Goal: Task Accomplishment & Management: Manage account settings

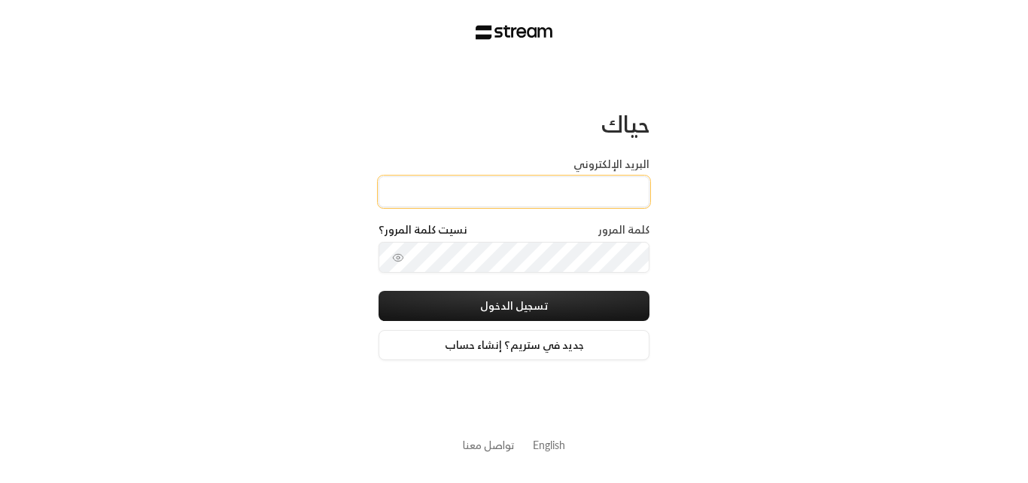
type input "[PERSON_NAME][DOMAIN_NAME][EMAIL_ADDRESS][DOMAIN_NAME]"
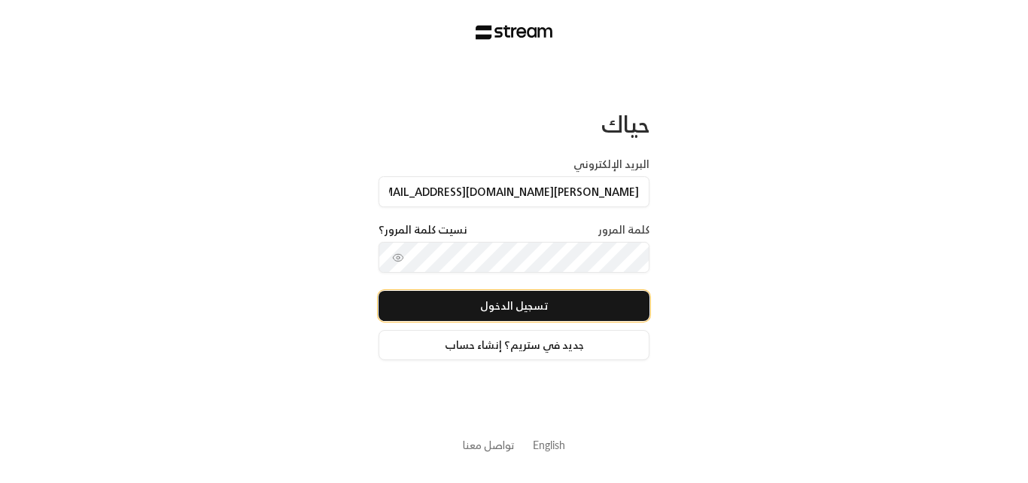
click at [473, 306] on button "تسجيل الدخول" at bounding box center [514, 306] width 271 height 30
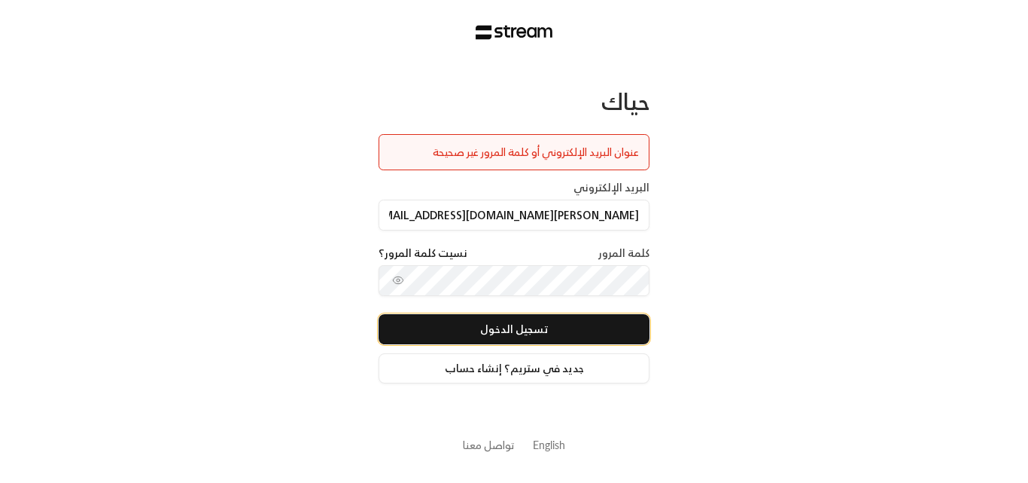
click at [502, 322] on button "تسجيل الدخول" at bounding box center [514, 329] width 271 height 30
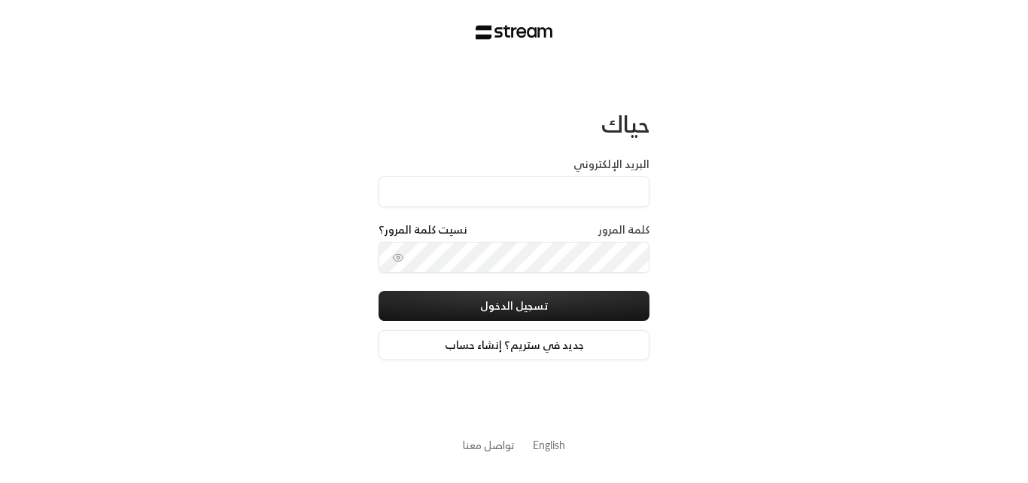
click at [619, 157] on label "البريد الإلكتروني" at bounding box center [612, 164] width 76 height 15
click at [619, 176] on input "البريد الإلكتروني" at bounding box center [514, 191] width 271 height 31
click at [606, 183] on input "البريد الإلكتروني" at bounding box center [514, 191] width 271 height 31
click at [636, 229] on label "كلمة المرور" at bounding box center [624, 229] width 51 height 15
type input "[DOMAIN_NAME][EMAIL_ADDRESS][DOMAIN_NAME]"
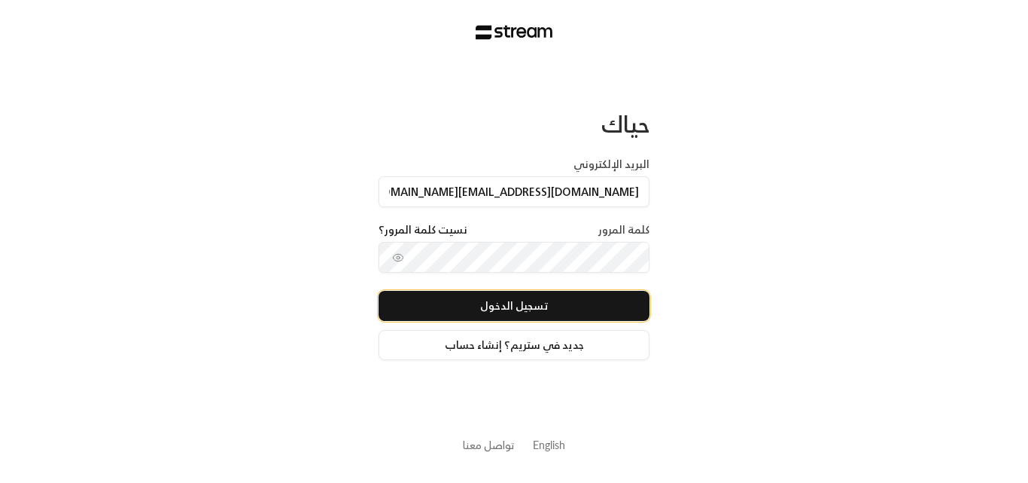
click at [532, 306] on button "تسجيل الدخول" at bounding box center [514, 306] width 271 height 30
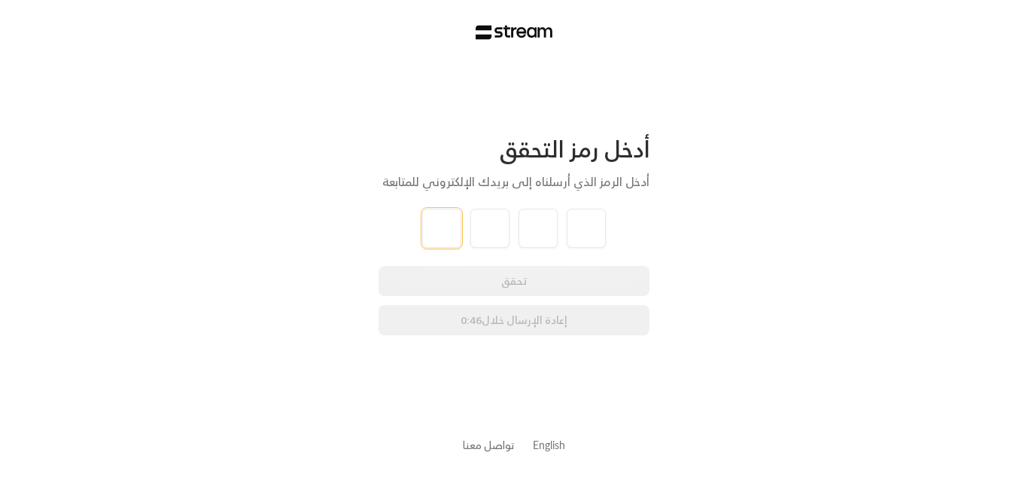
type input "1"
type input "2"
type input "1"
type input "8"
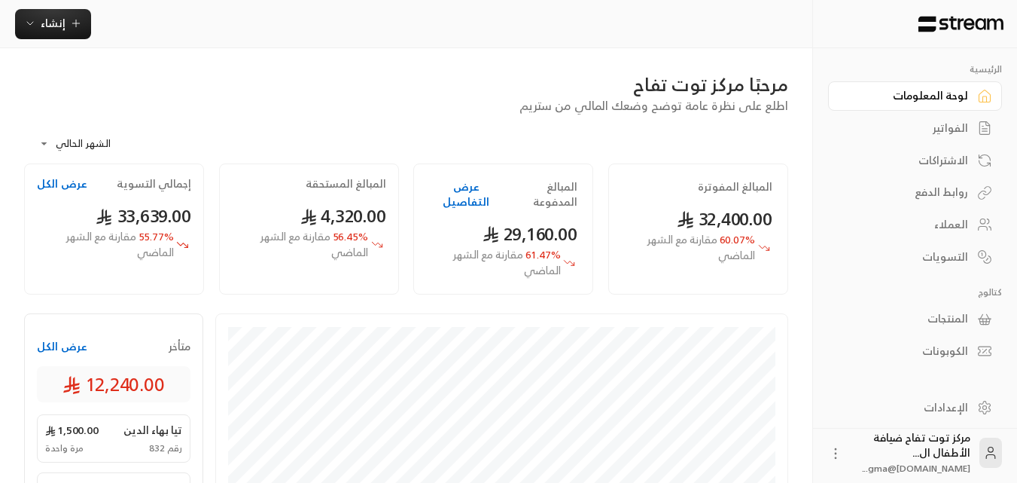
click at [941, 131] on div "الفواتير" at bounding box center [907, 127] width 121 height 15
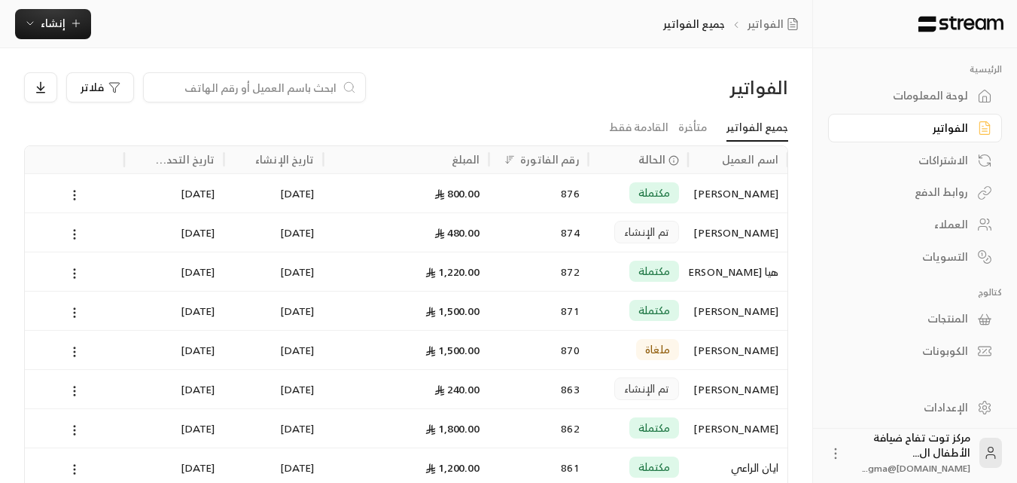
click at [270, 92] on input at bounding box center [245, 87] width 184 height 17
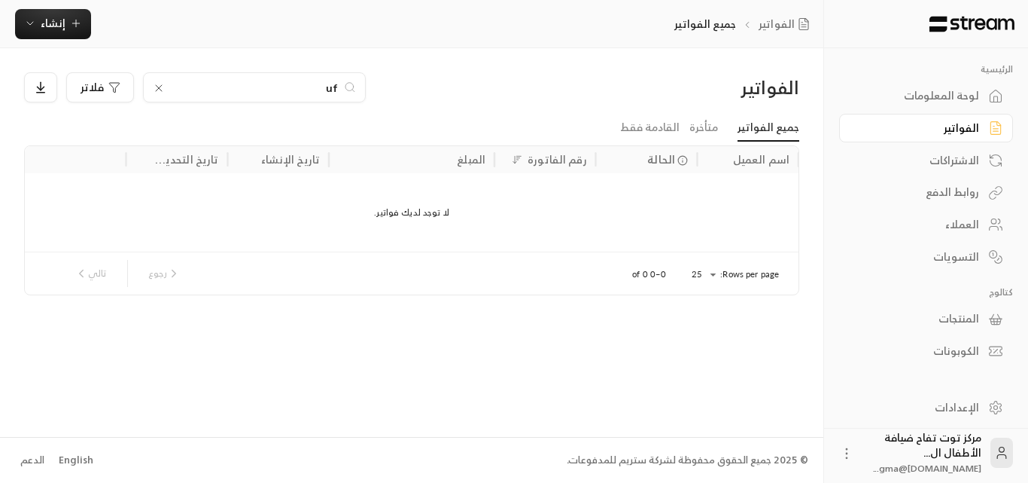
type input "u"
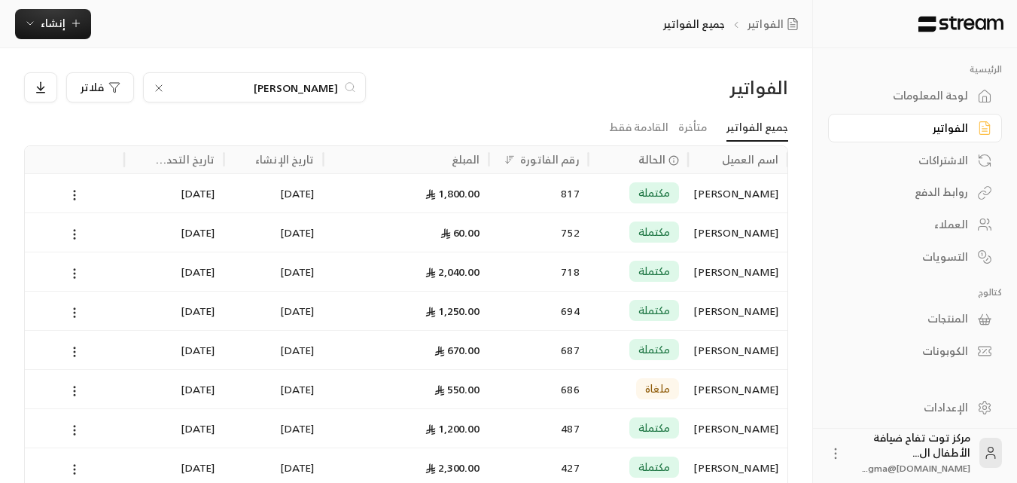
type input "[PERSON_NAME]"
click at [740, 187] on div "[PERSON_NAME]" at bounding box center [737, 193] width 81 height 38
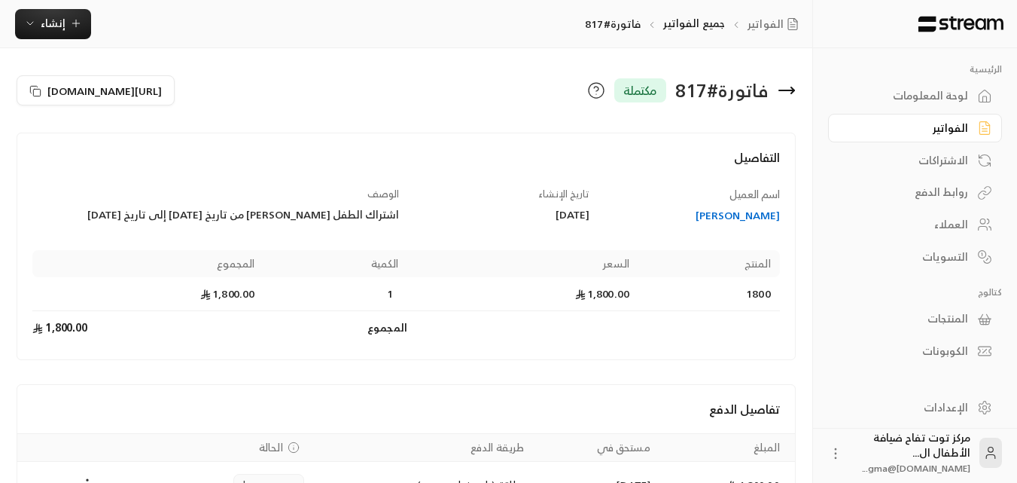
click at [955, 134] on div "الفواتير" at bounding box center [907, 127] width 121 height 15
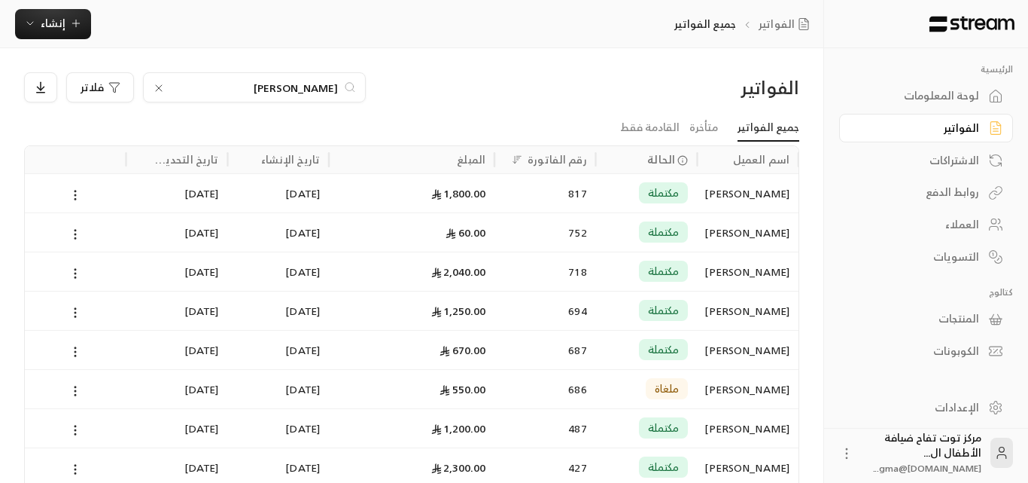
click at [158, 90] on icon at bounding box center [159, 88] width 12 height 12
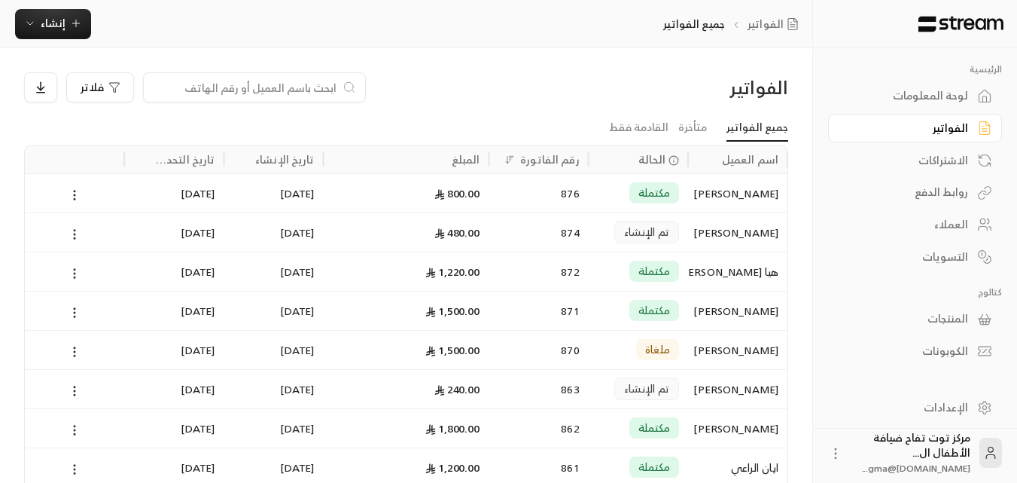
click at [242, 87] on input at bounding box center [245, 87] width 184 height 17
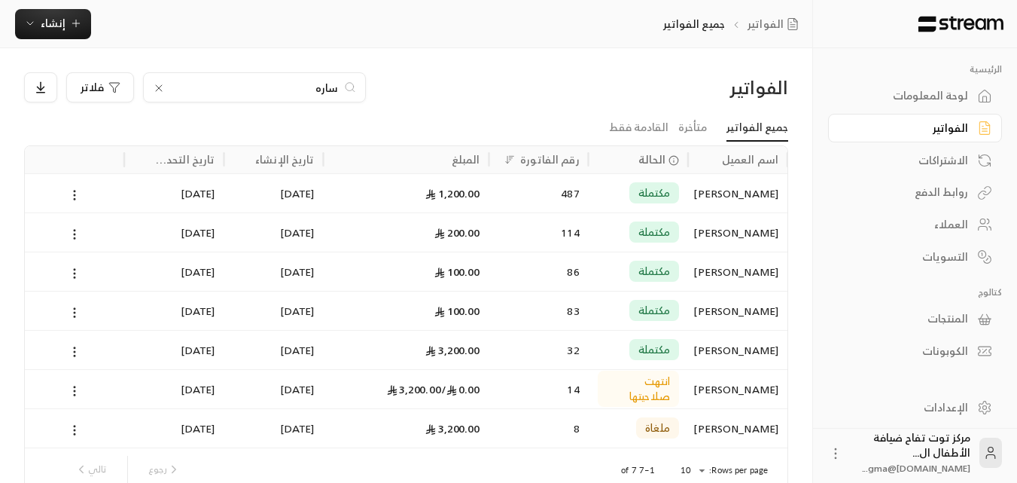
type input "ساره"
click at [163, 90] on icon at bounding box center [159, 88] width 12 height 12
click at [203, 89] on input at bounding box center [245, 87] width 184 height 17
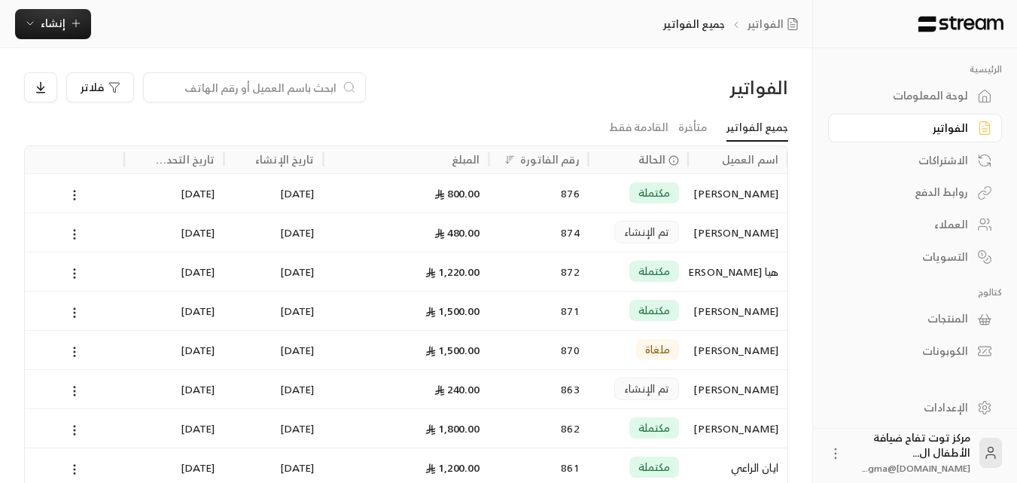
type input "ء"
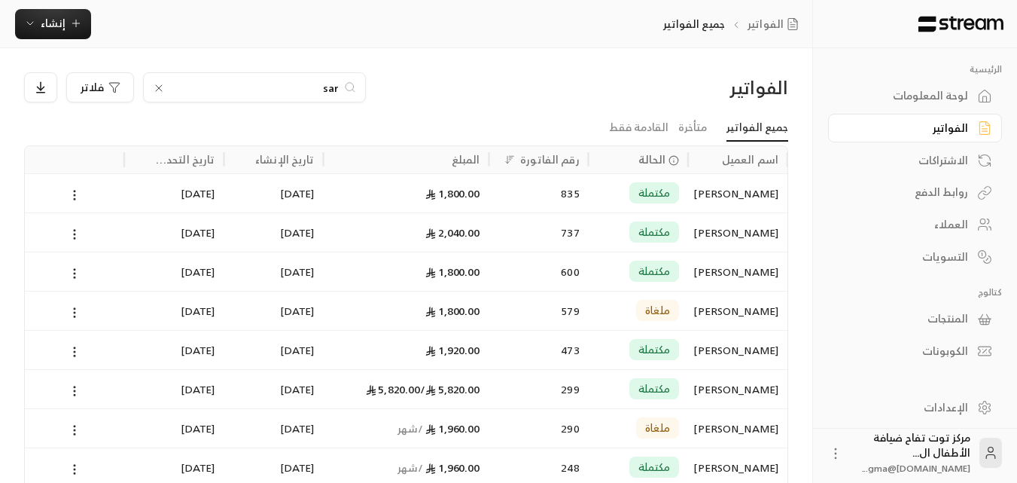
type input "sar"
click at [747, 197] on div "[PERSON_NAME]" at bounding box center [737, 193] width 81 height 38
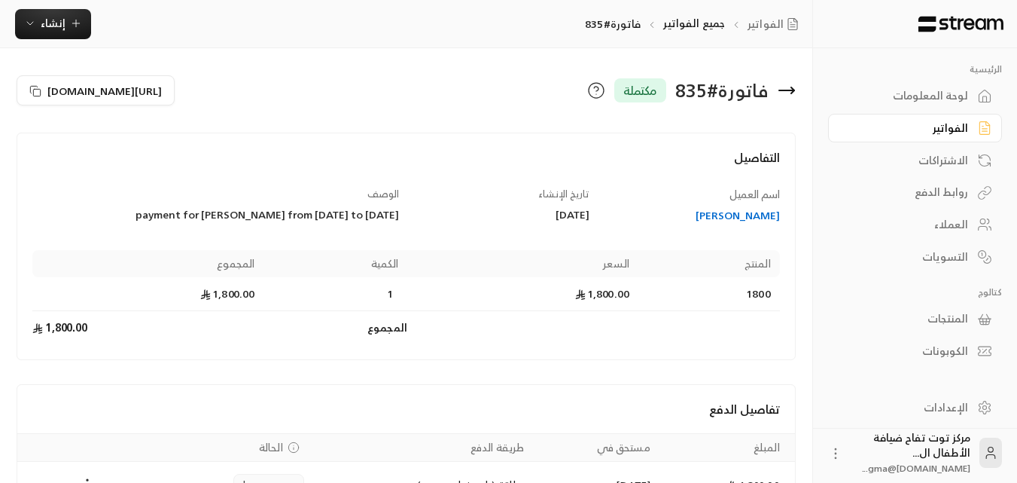
drag, startPoint x: 970, startPoint y: 129, endPoint x: 864, endPoint y: 136, distance: 106.4
click at [969, 129] on link "الفواتير" at bounding box center [915, 128] width 174 height 29
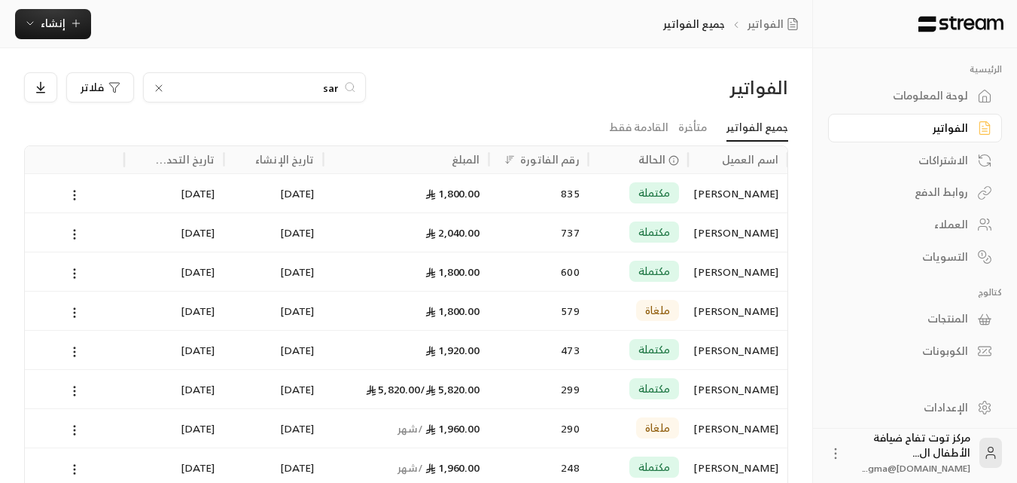
click at [163, 88] on icon at bounding box center [159, 88] width 12 height 12
click at [210, 86] on input at bounding box center [245, 87] width 184 height 17
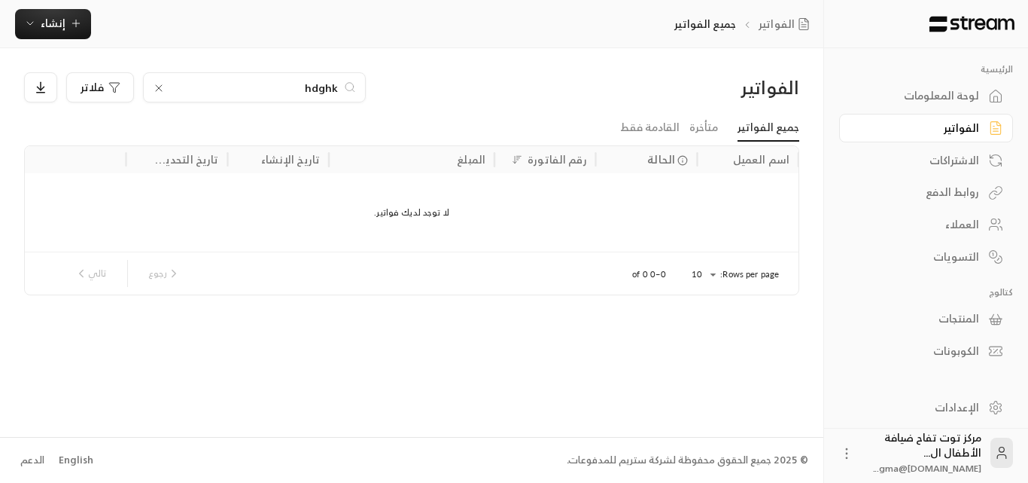
type input "hdghk"
click at [156, 84] on icon at bounding box center [159, 88] width 12 height 12
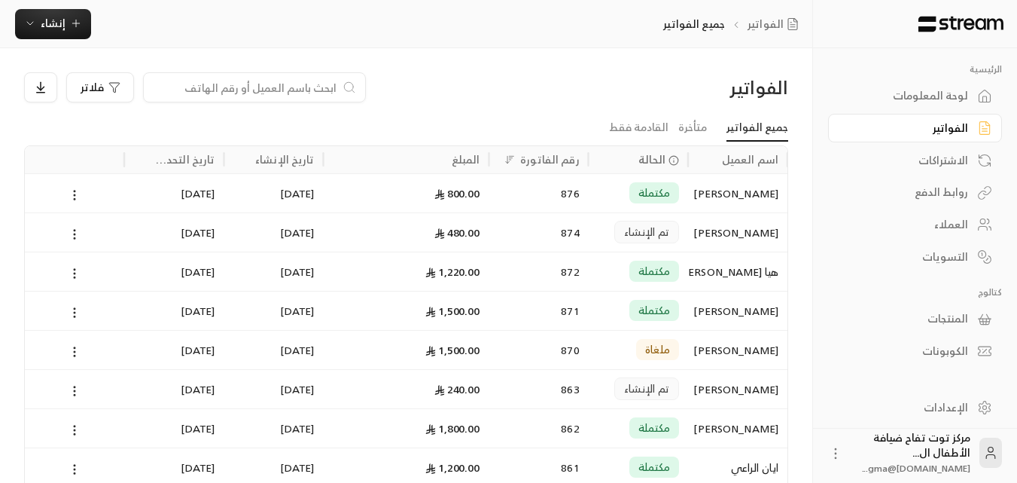
click at [156, 84] on input at bounding box center [245, 87] width 184 height 17
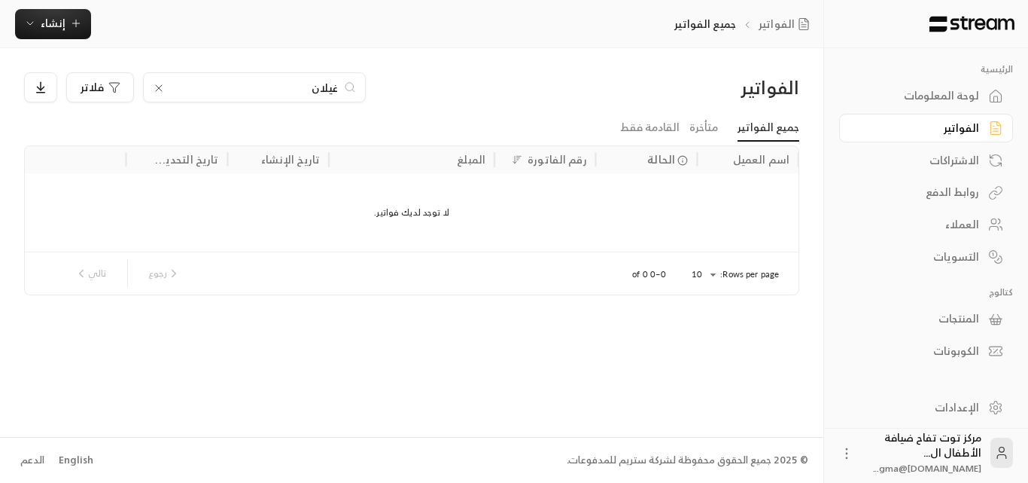
type input "غيلان"
click at [157, 88] on icon at bounding box center [159, 88] width 12 height 12
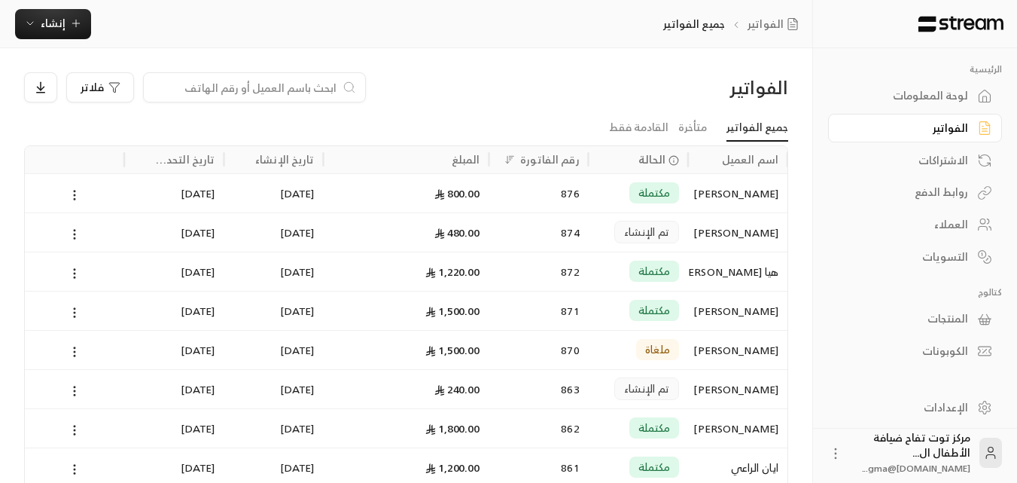
click at [154, 88] on input at bounding box center [245, 87] width 184 height 17
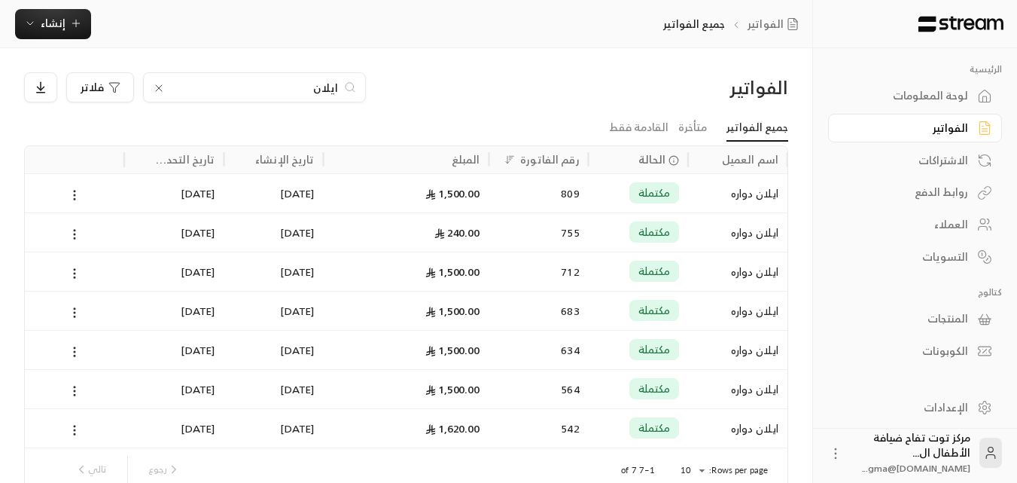
type input "ايلان"
click at [739, 192] on div "ايلان دواره" at bounding box center [737, 193] width 81 height 38
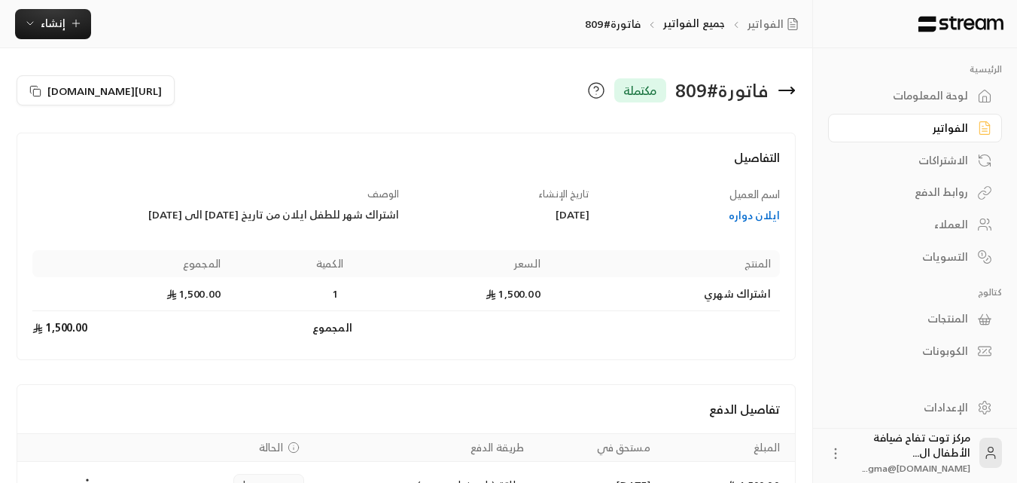
drag, startPoint x: 964, startPoint y: 129, endPoint x: 949, endPoint y: 129, distance: 14.3
click at [962, 129] on div "الفواتير" at bounding box center [907, 127] width 121 height 15
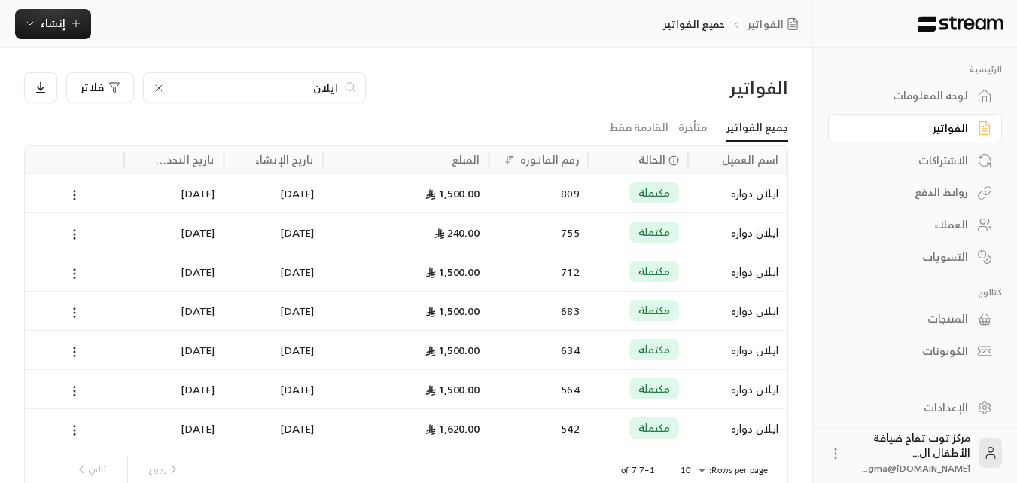
click at [158, 86] on icon at bounding box center [159, 88] width 12 height 12
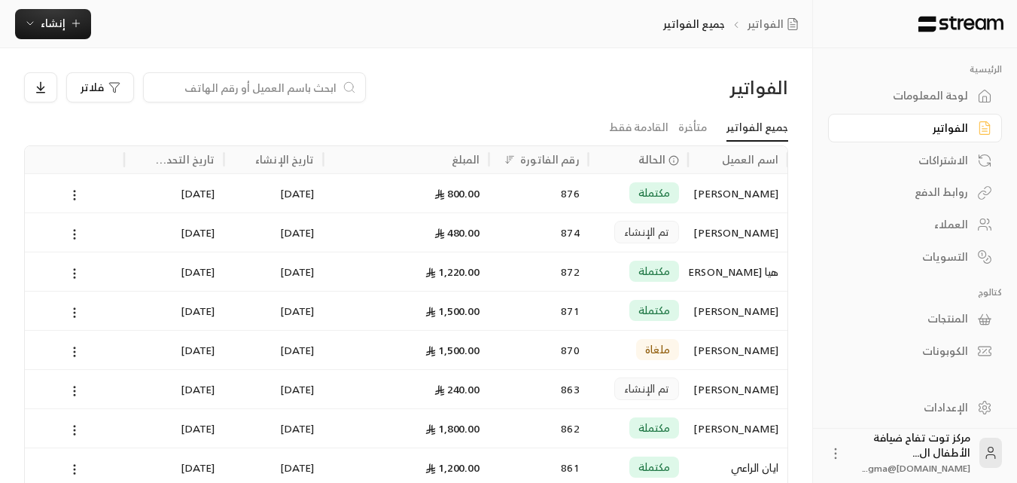
click at [153, 88] on input at bounding box center [245, 87] width 184 height 17
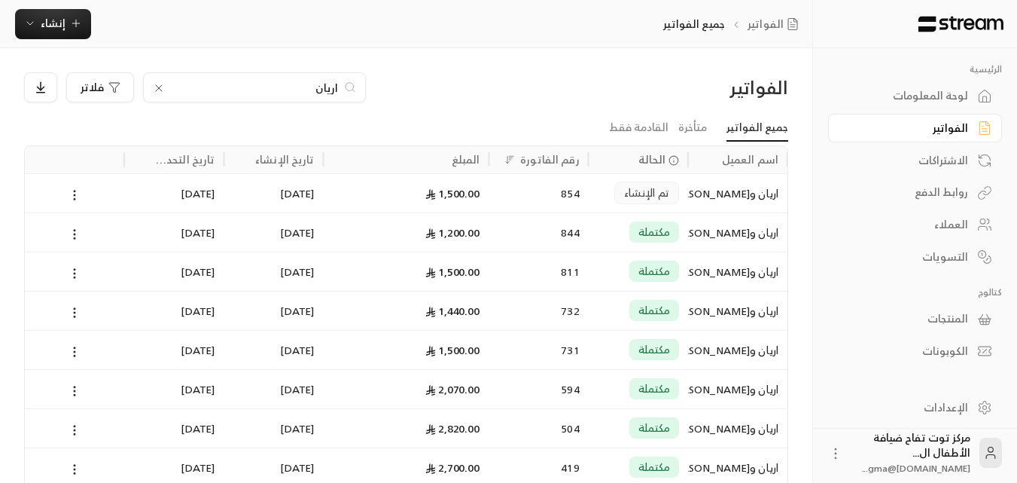
type input "اريان"
click at [730, 192] on div "اريان و[PERSON_NAME]" at bounding box center [737, 193] width 81 height 38
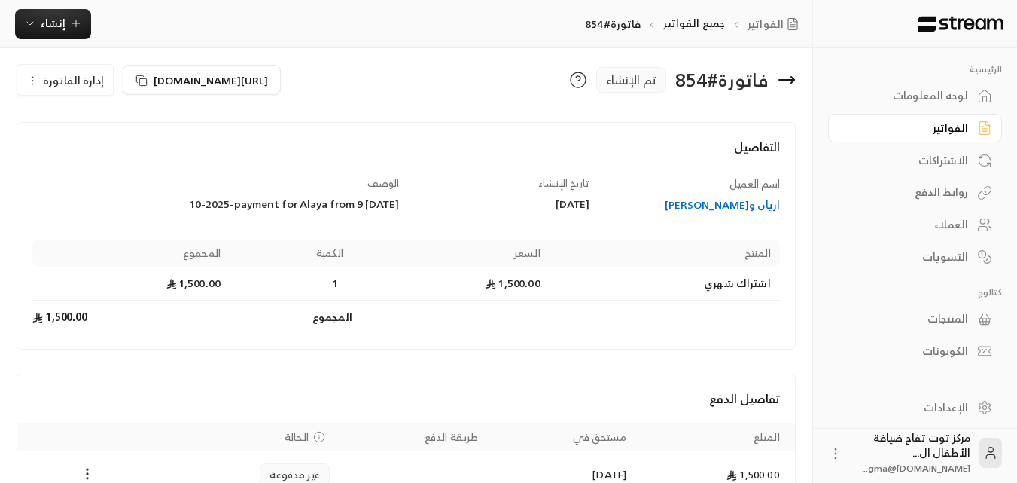
scroll to position [96, 0]
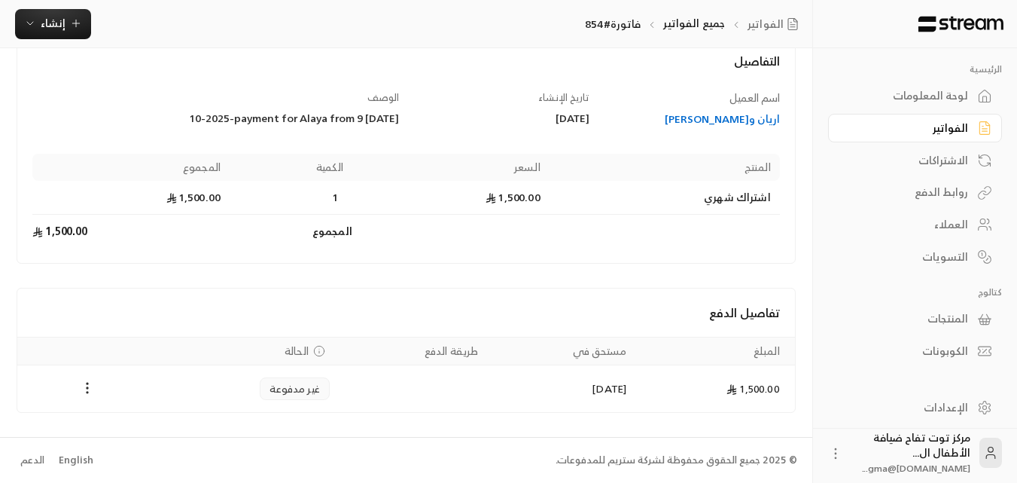
click at [718, 114] on div "اريان و[PERSON_NAME]" at bounding box center [692, 118] width 176 height 15
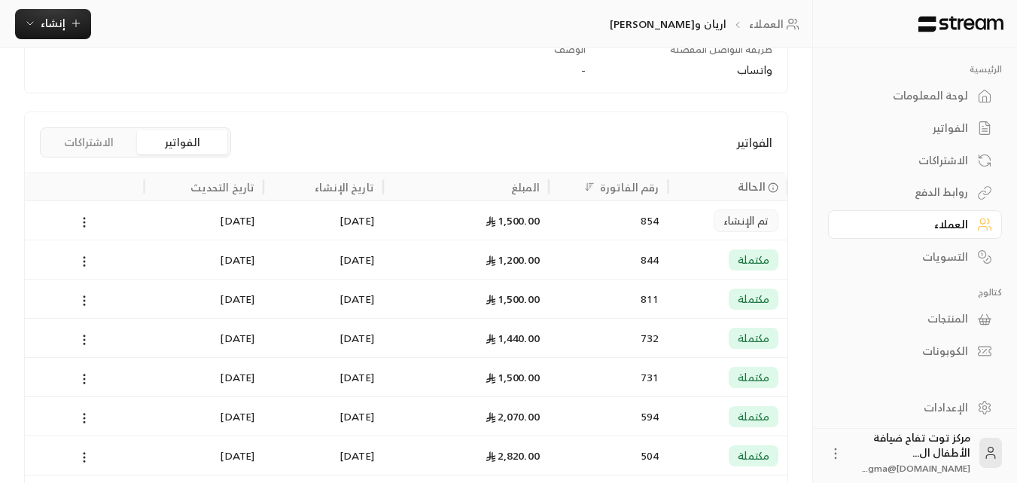
scroll to position [376, 0]
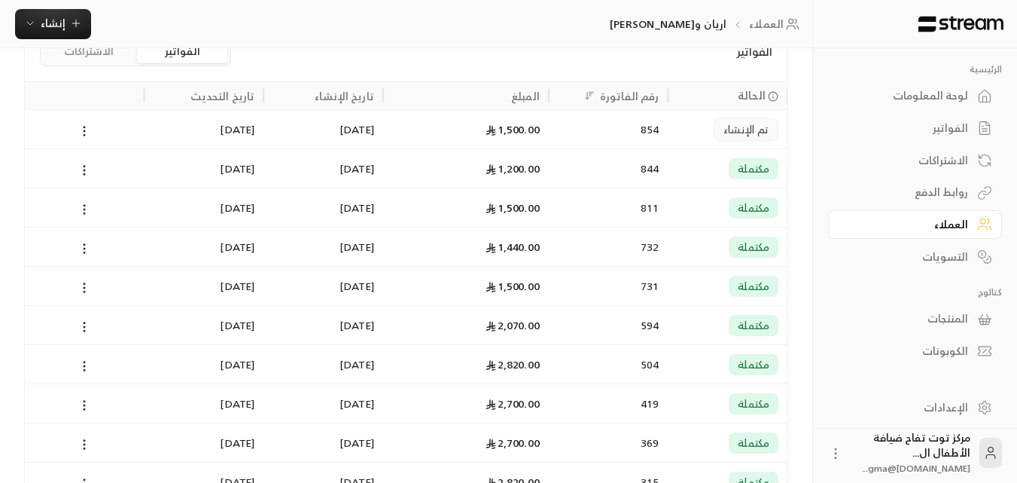
click at [532, 163] on div "1,200.00" at bounding box center [466, 168] width 148 height 38
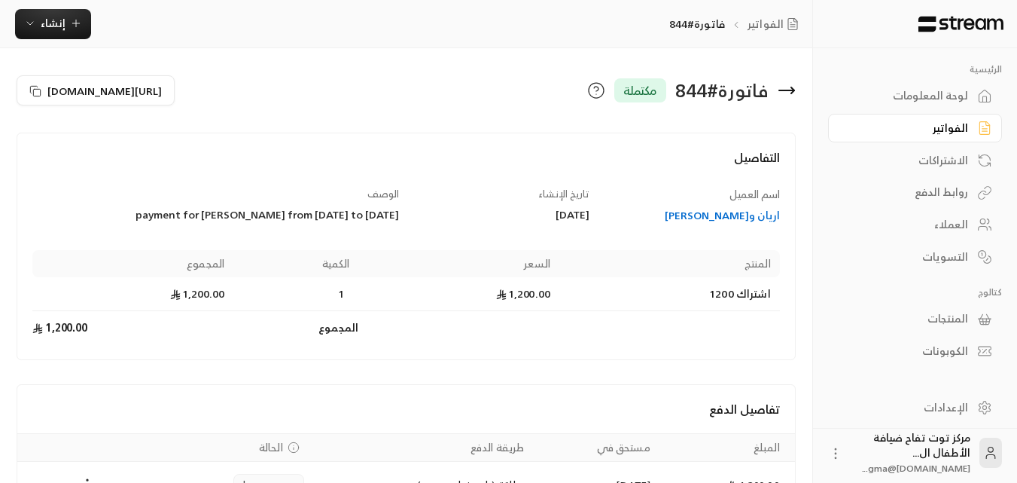
click at [964, 126] on div "الفواتير" at bounding box center [907, 127] width 121 height 15
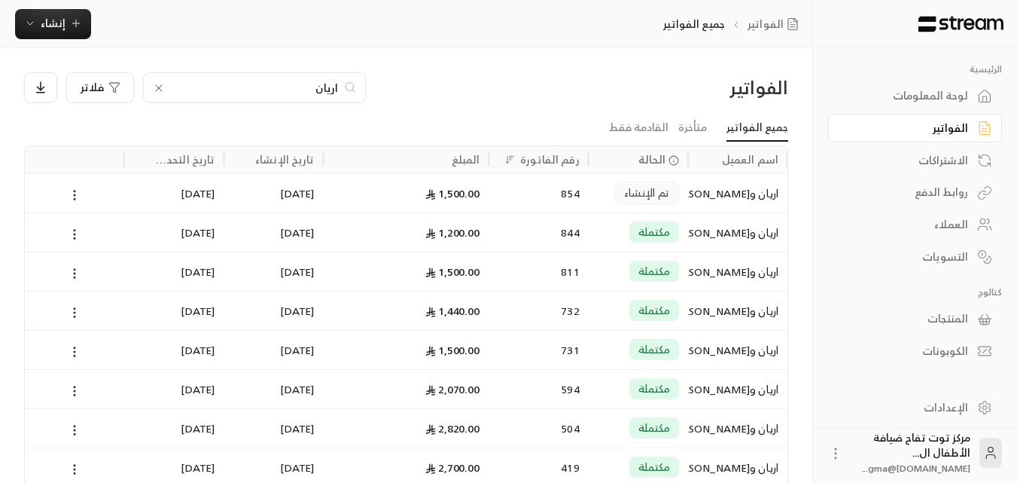
click at [162, 87] on icon at bounding box center [159, 88] width 12 height 12
click at [195, 88] on input at bounding box center [245, 87] width 184 height 17
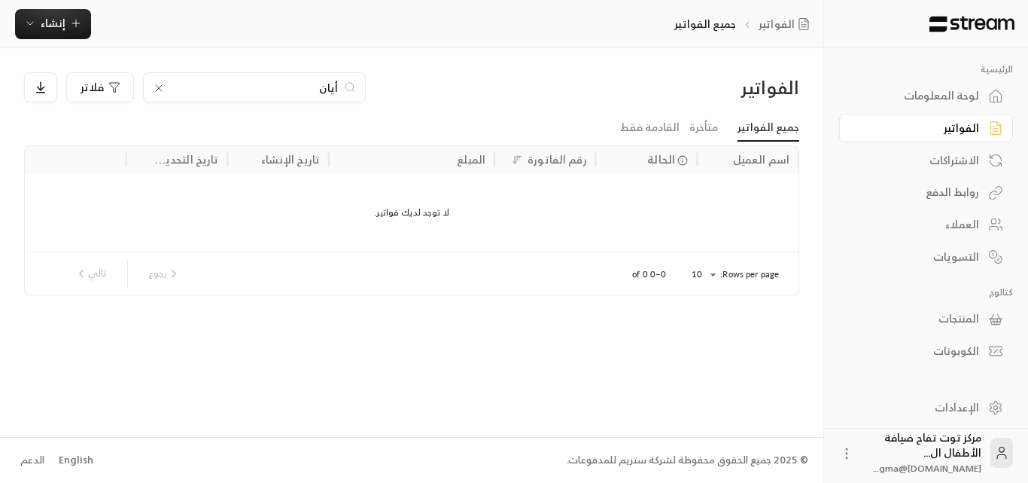
type input "أيان"
click at [157, 87] on icon at bounding box center [159, 88] width 12 height 12
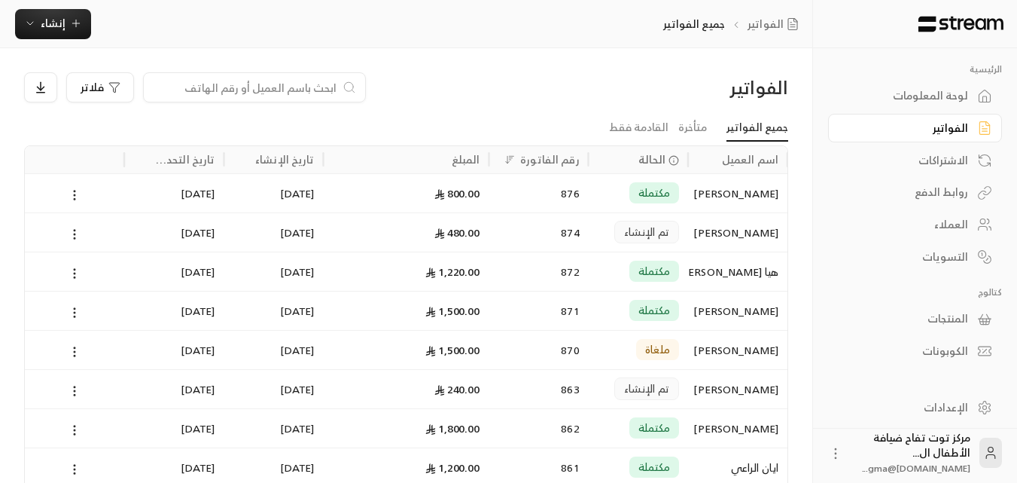
click at [260, 86] on input at bounding box center [245, 87] width 184 height 17
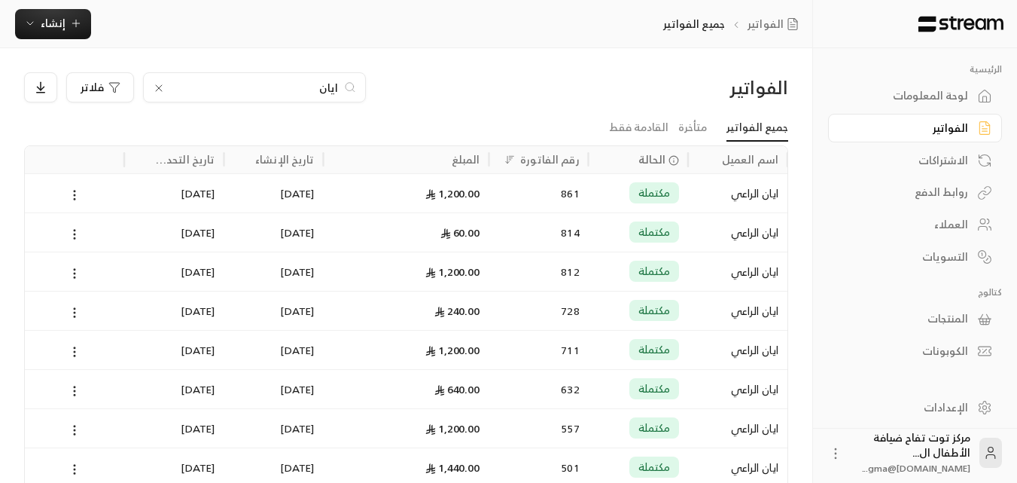
type input "ايان"
click at [746, 200] on div "ايان الراعي" at bounding box center [737, 193] width 81 height 38
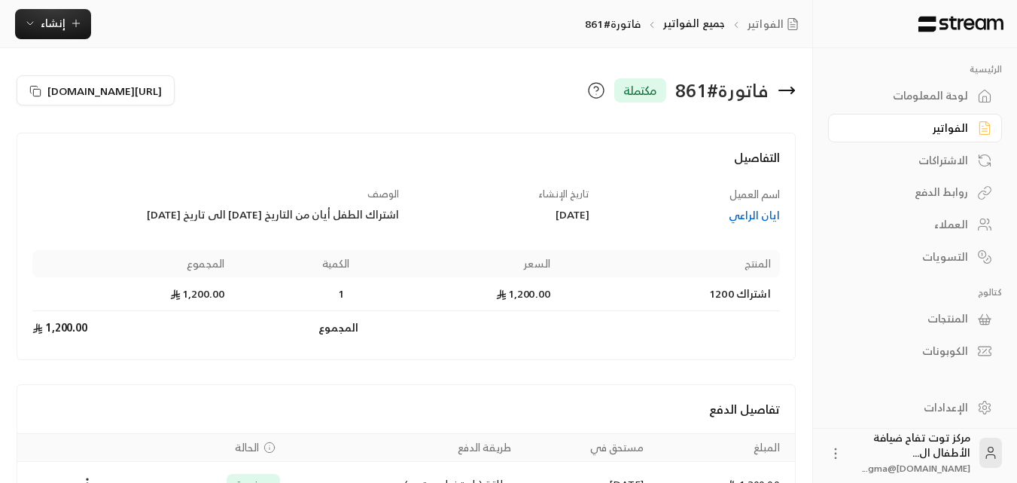
click at [958, 125] on div "الفواتير" at bounding box center [907, 127] width 121 height 15
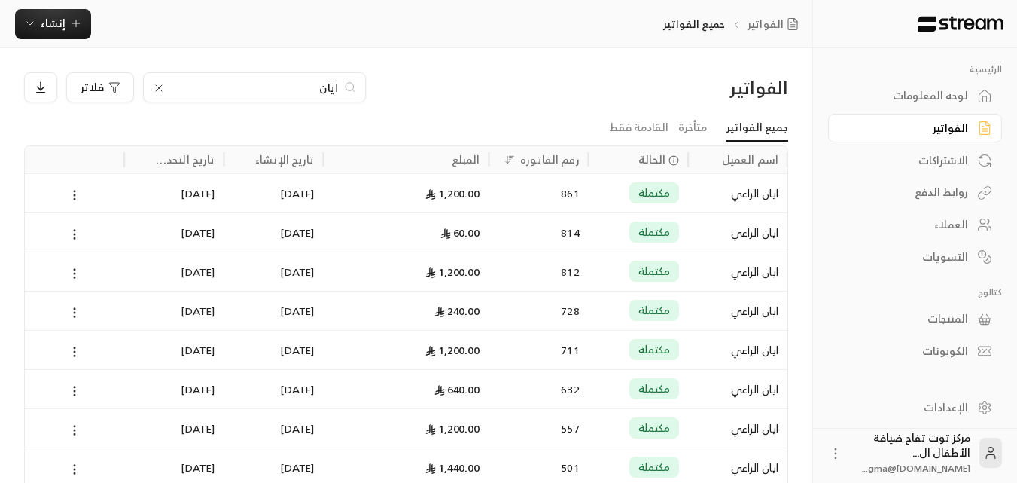
click at [158, 84] on icon at bounding box center [159, 88] width 12 height 12
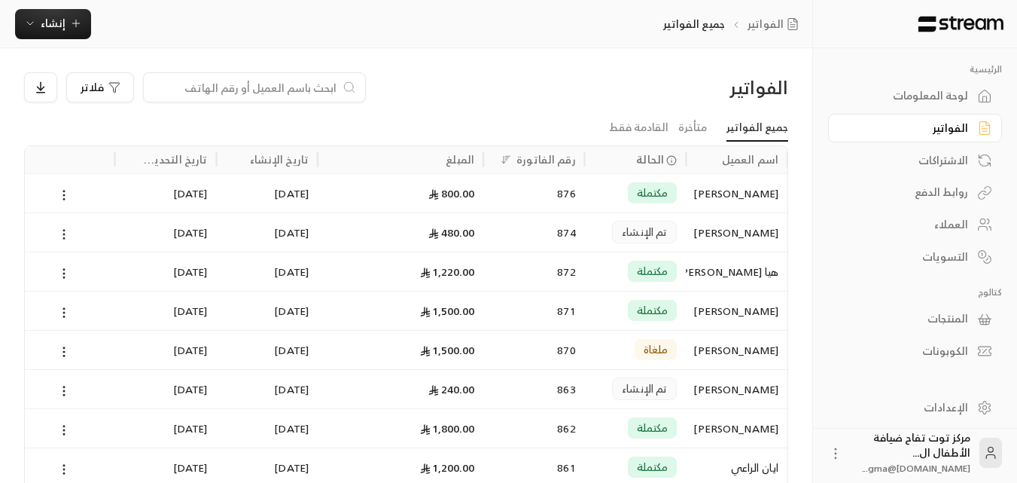
click at [293, 84] on input at bounding box center [245, 87] width 184 height 17
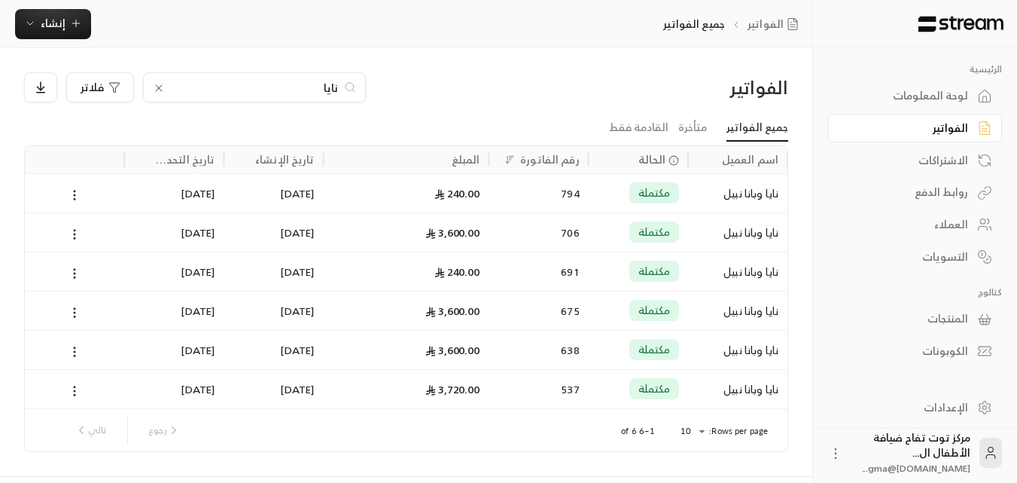
type input "نايا"
click at [722, 187] on div "نايا وبانا نبيل" at bounding box center [737, 193] width 81 height 38
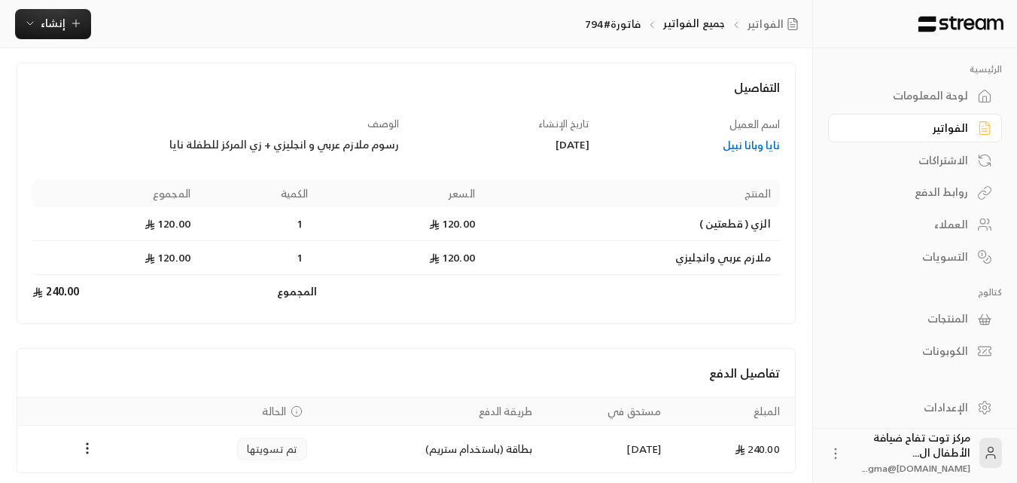
scroll to position [130, 0]
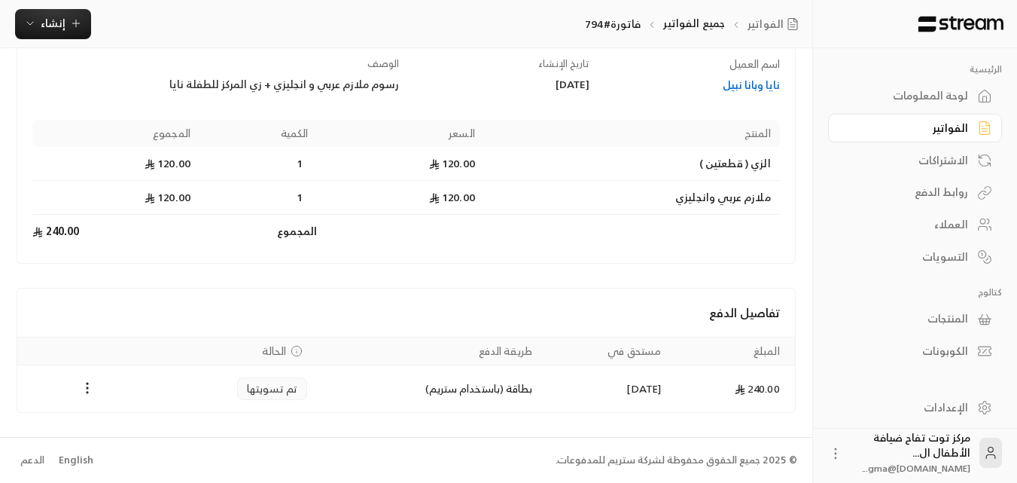
click at [756, 82] on div "نايا وبانا نبيل" at bounding box center [692, 85] width 176 height 15
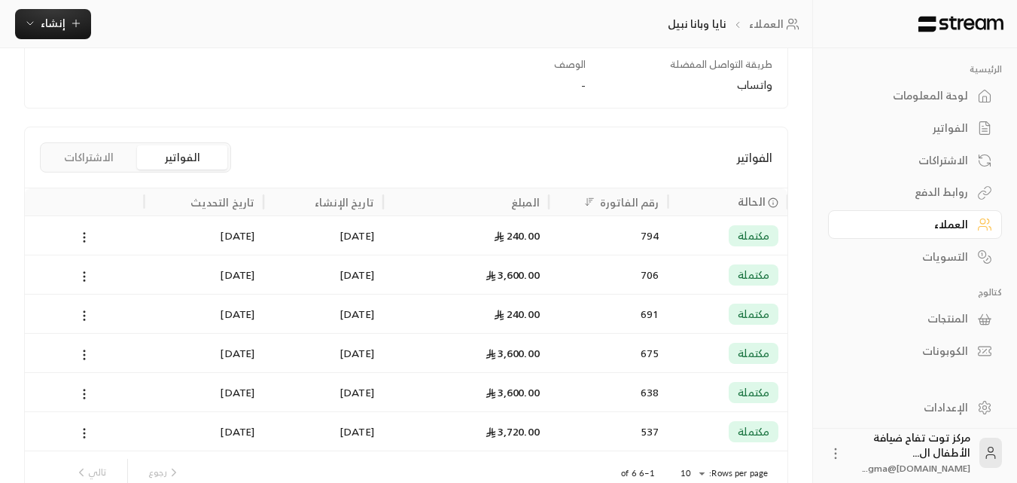
scroll to position [301, 0]
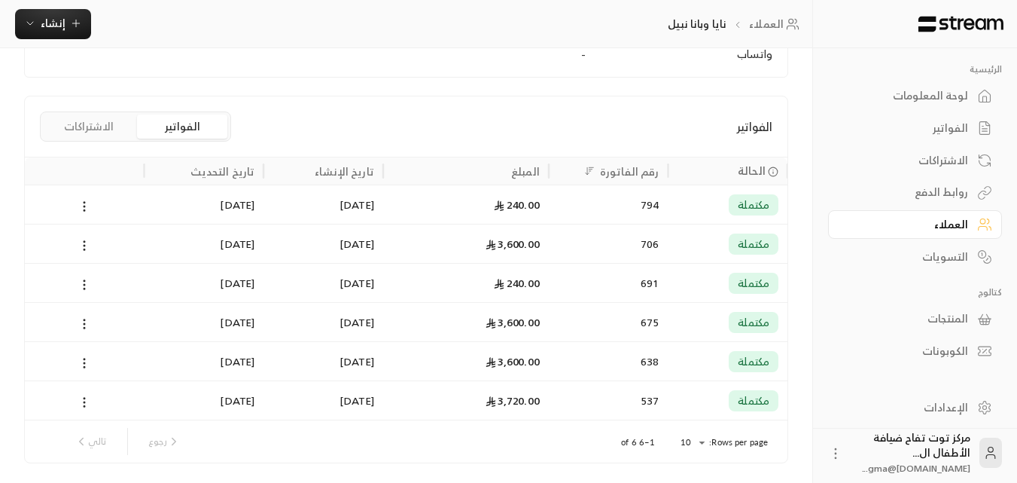
click at [655, 243] on div "706" at bounding box center [609, 243] width 102 height 38
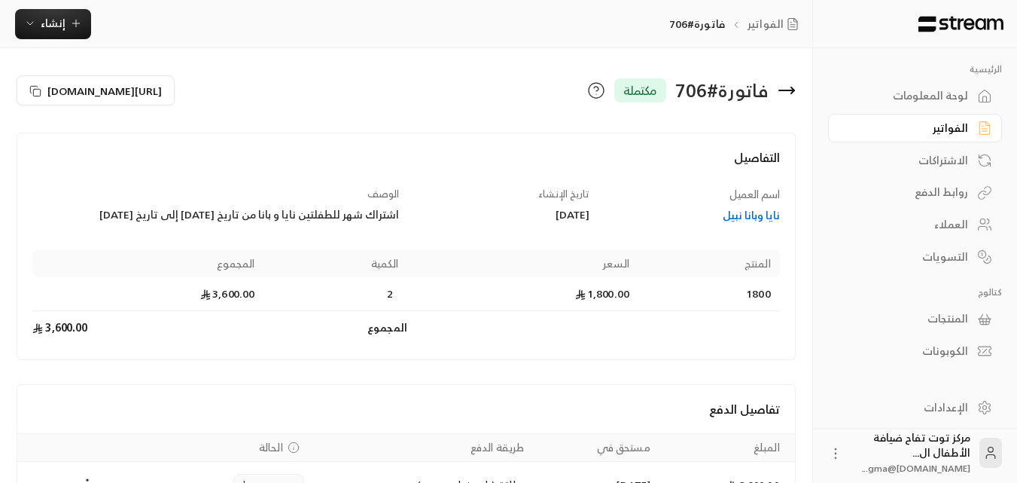
drag, startPoint x: 401, startPoint y: 209, endPoint x: 94, endPoint y: 222, distance: 306.7
click at [94, 222] on div "الوصف اشتراك شهر للطفلتين نايا و بانا من تاريخ [DATE] إلى تاريخ [DATE]" at bounding box center [216, 205] width 381 height 37
drag, startPoint x: 104, startPoint y: 230, endPoint x: 98, endPoint y: 224, distance: 9.1
click at [103, 230] on div "اسم العميل نايا وبانا نبيل تاريخ الإنشاء [DATE] الوصف اشتراك شهر للطفلتين نايا …" at bounding box center [407, 266] width 762 height 158
click at [78, 208] on div "اشتراك شهر للطفلتين نايا و بانا من تاريخ [DATE] إلى تاريخ [DATE]" at bounding box center [215, 214] width 367 height 15
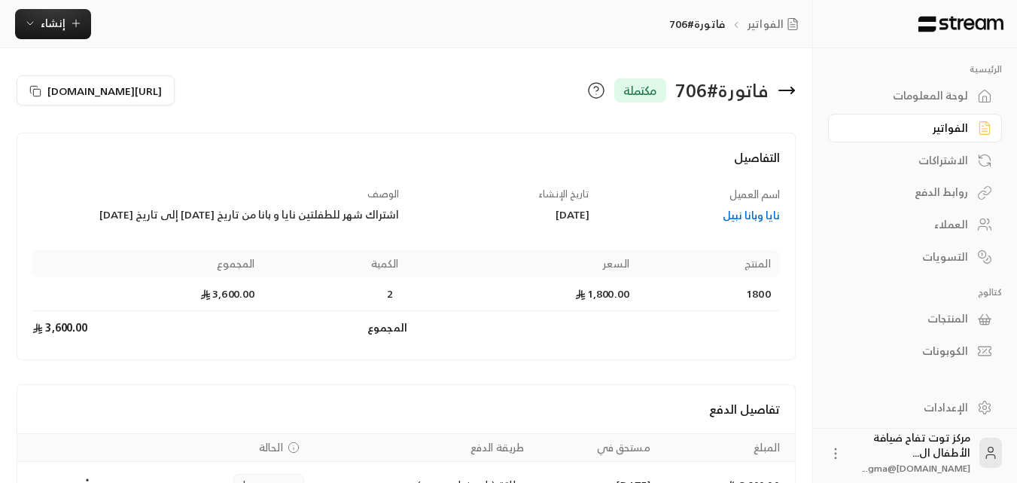
click at [78, 208] on div "اشتراك شهر للطفلتين نايا و بانا من تاريخ [DATE] إلى تاريخ [DATE]" at bounding box center [215, 214] width 367 height 15
click at [943, 121] on div "الفواتير" at bounding box center [907, 127] width 121 height 15
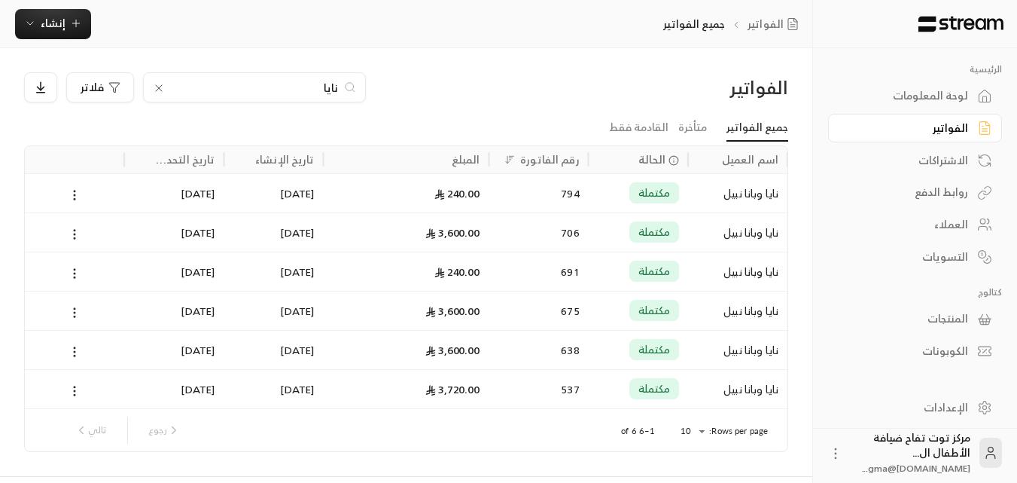
click at [164, 87] on icon at bounding box center [159, 88] width 12 height 12
click at [230, 88] on input at bounding box center [245, 87] width 184 height 17
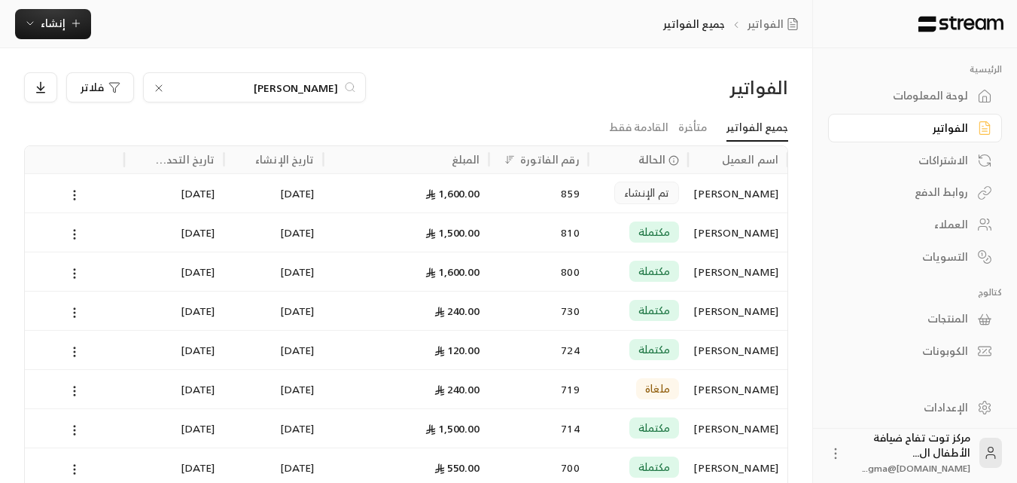
type input "[PERSON_NAME]"
click at [724, 234] on div "[PERSON_NAME]" at bounding box center [737, 232] width 81 height 38
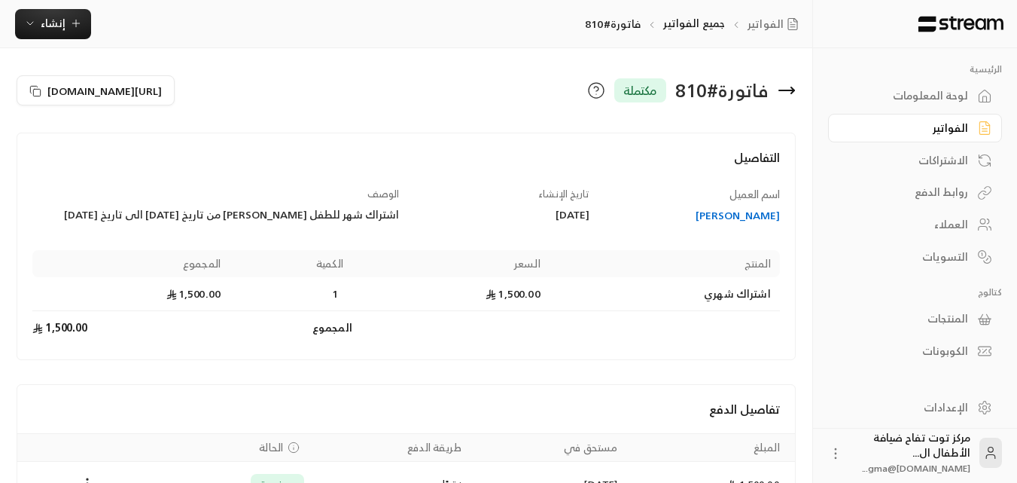
click at [941, 122] on div "الفواتير" at bounding box center [907, 127] width 121 height 15
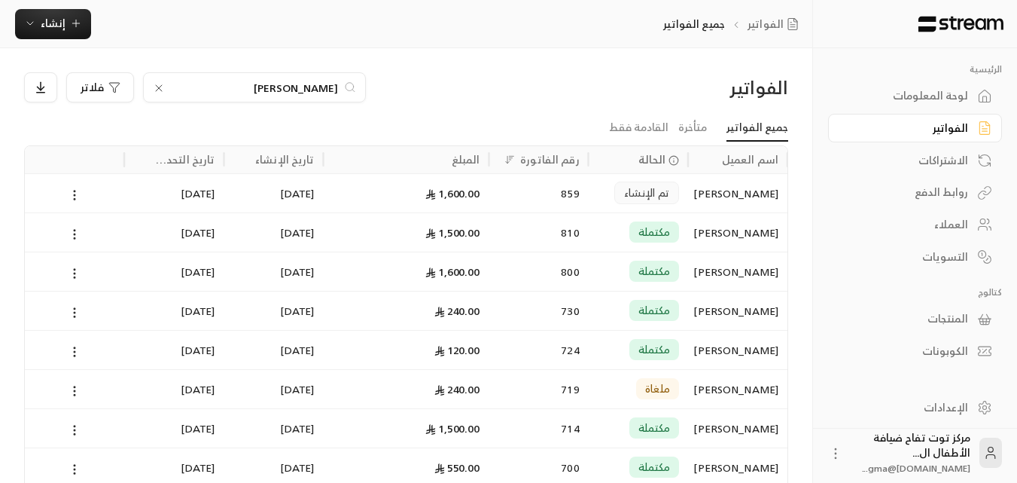
click at [155, 90] on icon at bounding box center [159, 88] width 12 height 12
click at [229, 90] on input at bounding box center [245, 87] width 184 height 17
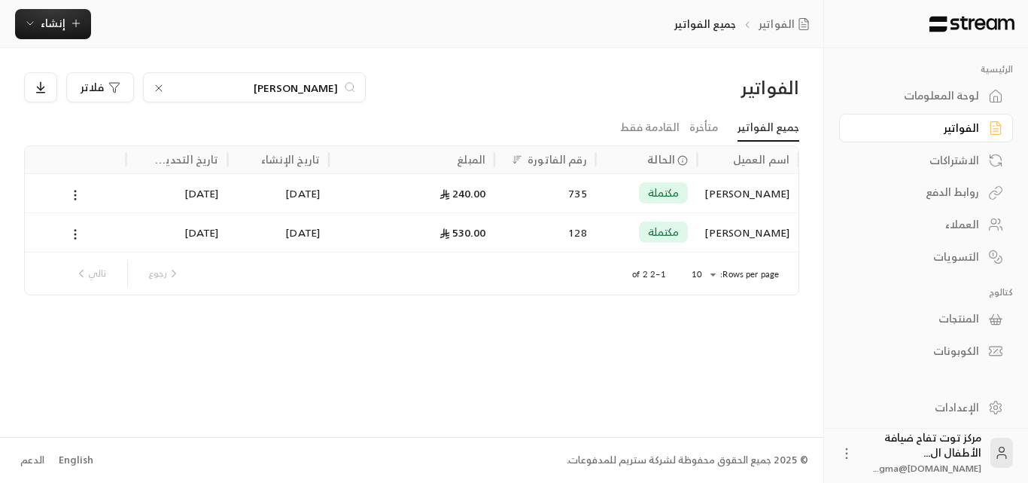
type input "[PERSON_NAME]"
click at [749, 195] on div "[PERSON_NAME]" at bounding box center [748, 193] width 84 height 38
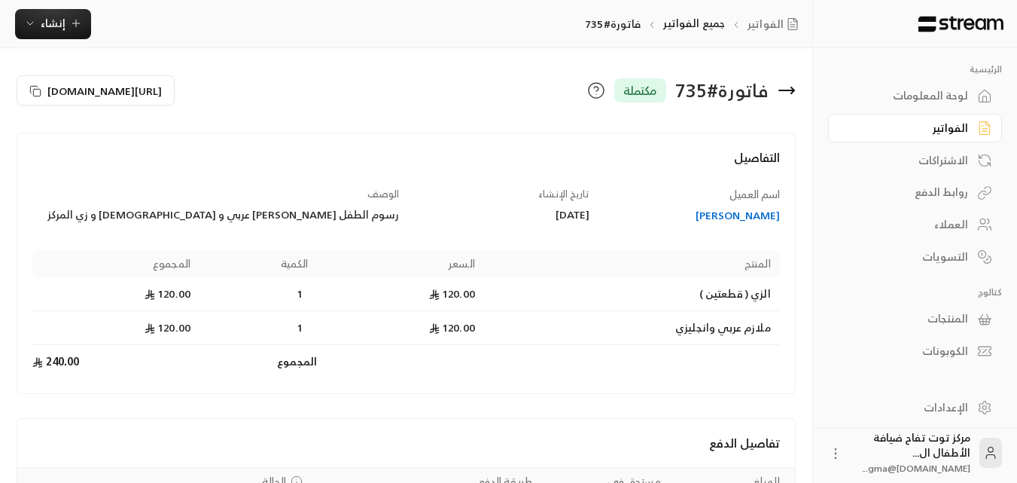
click at [952, 121] on div "الفواتير" at bounding box center [907, 127] width 121 height 15
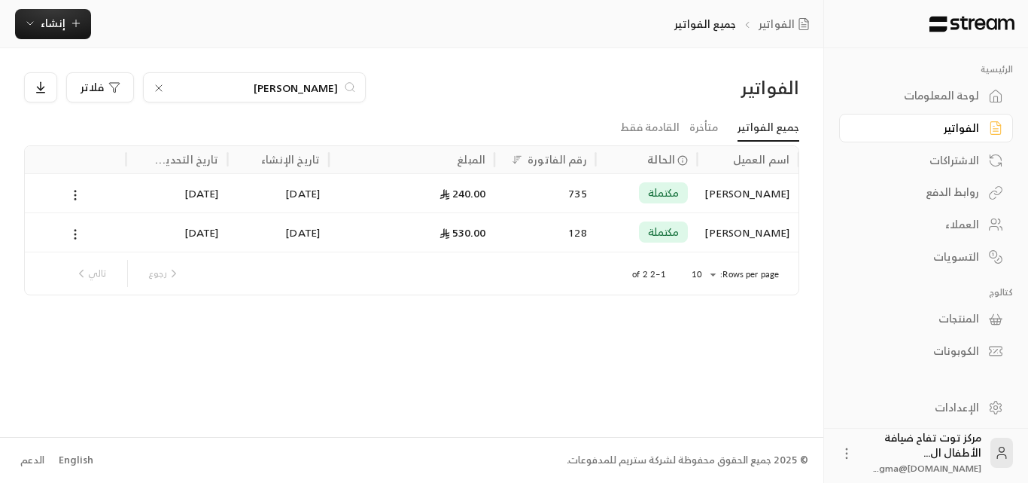
click at [157, 86] on icon at bounding box center [159, 88] width 12 height 12
click at [203, 93] on input at bounding box center [245, 87] width 184 height 17
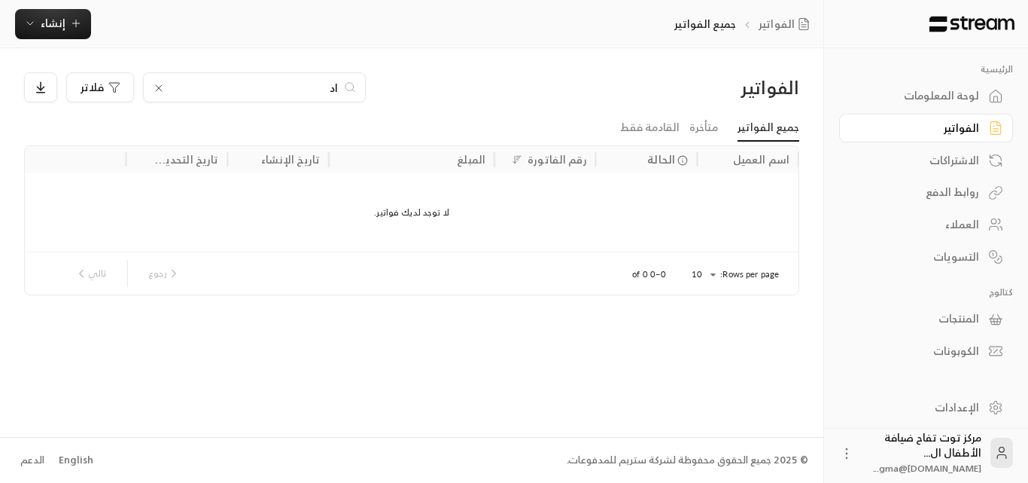
type input "ا"
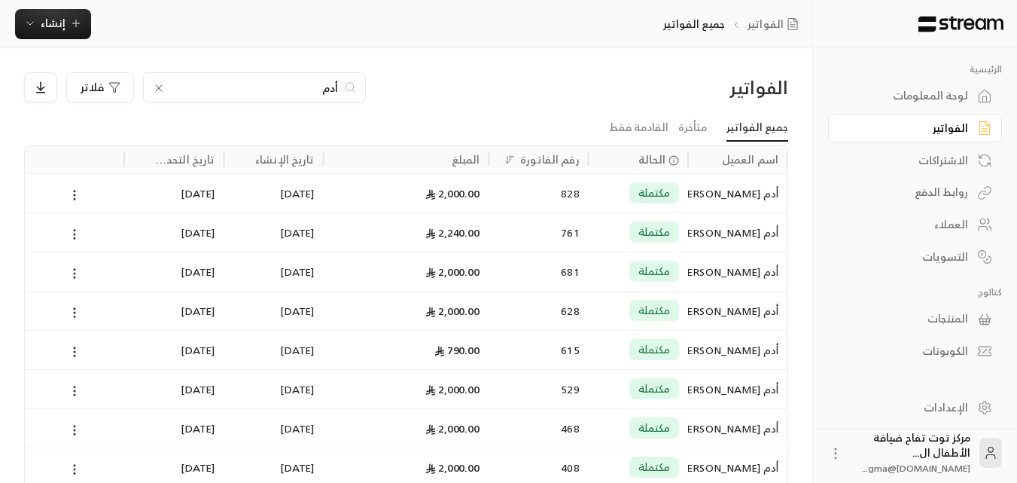
type input "أدم"
click at [740, 197] on div "أدم [PERSON_NAME]" at bounding box center [737, 193] width 81 height 38
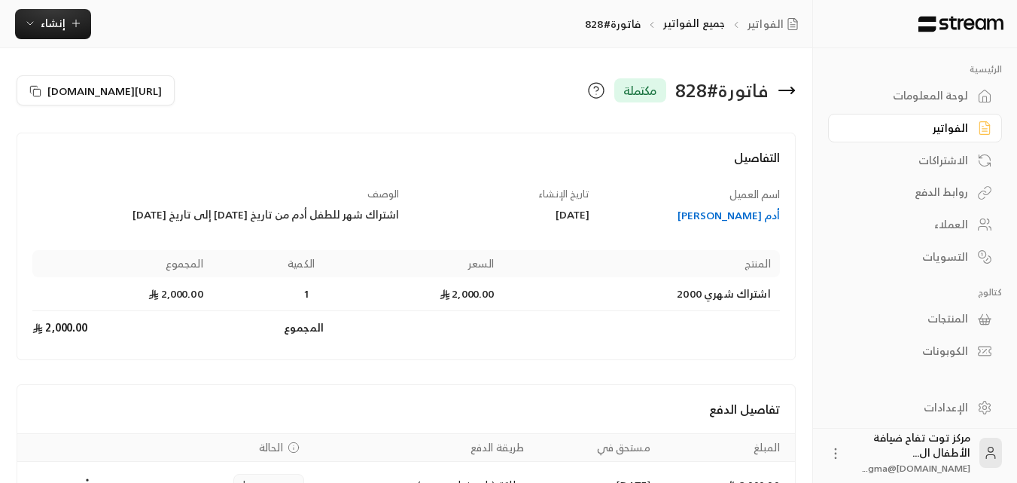
click at [964, 125] on div "الفواتير" at bounding box center [907, 127] width 121 height 15
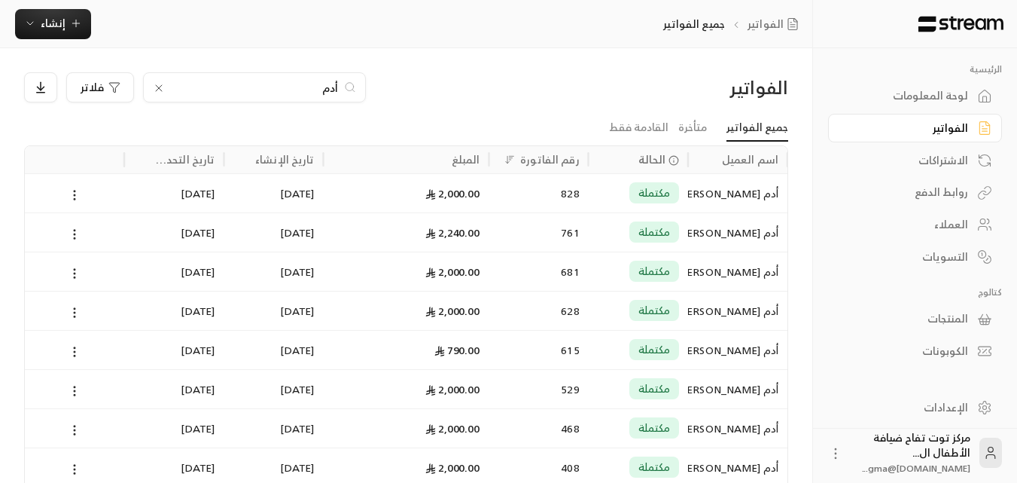
click at [154, 87] on icon at bounding box center [159, 88] width 12 height 12
click at [203, 87] on input at bounding box center [245, 87] width 184 height 17
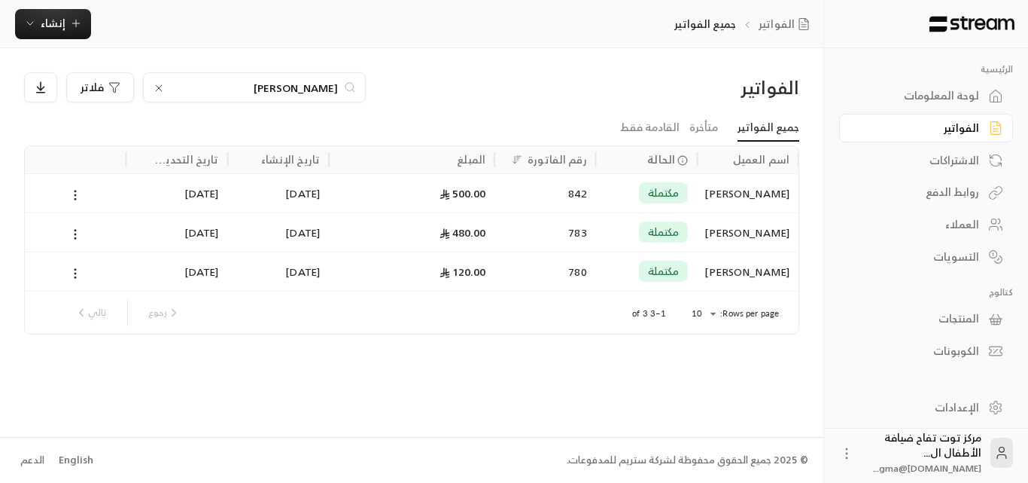
type input "[PERSON_NAME]"
click at [700, 187] on div "[PERSON_NAME]" at bounding box center [748, 192] width 102 height 39
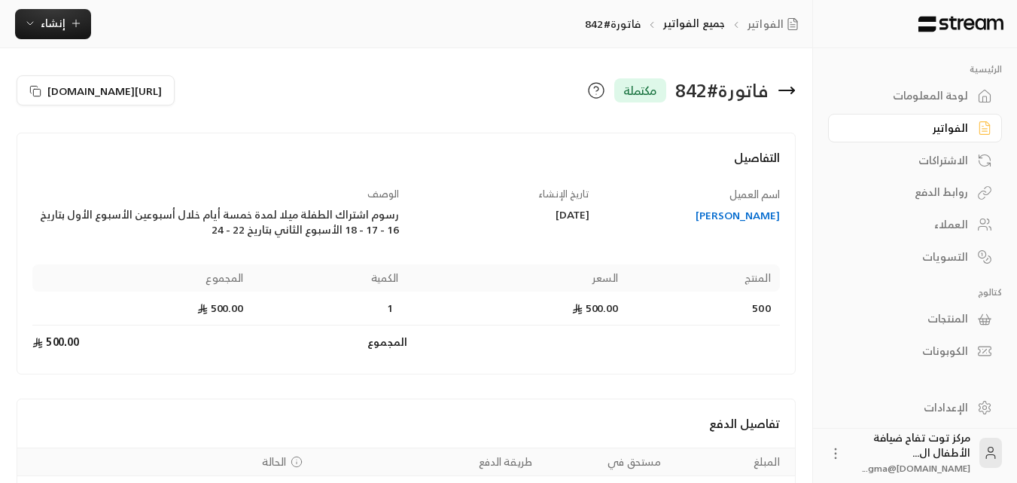
click at [934, 120] on link "الفواتير" at bounding box center [915, 128] width 174 height 29
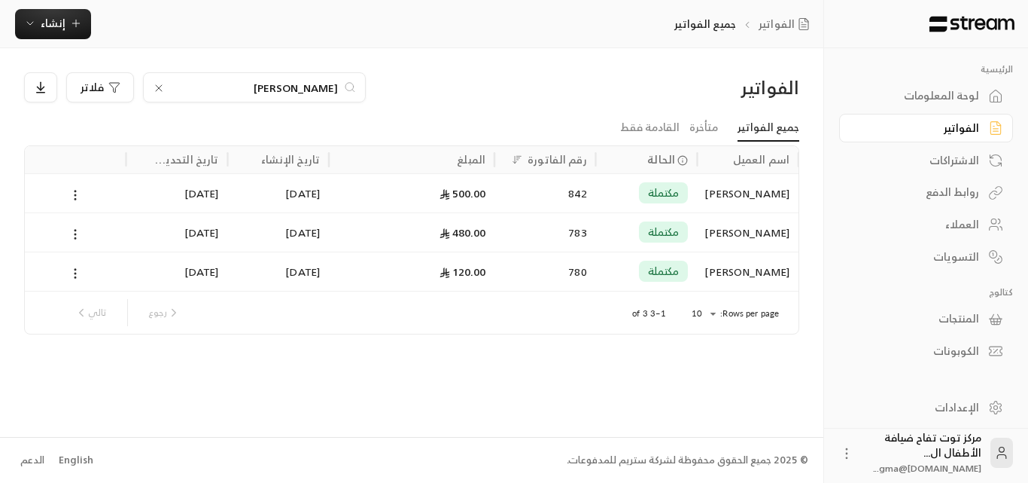
click at [159, 86] on icon at bounding box center [159, 88] width 12 height 12
click at [252, 89] on input at bounding box center [245, 87] width 184 height 17
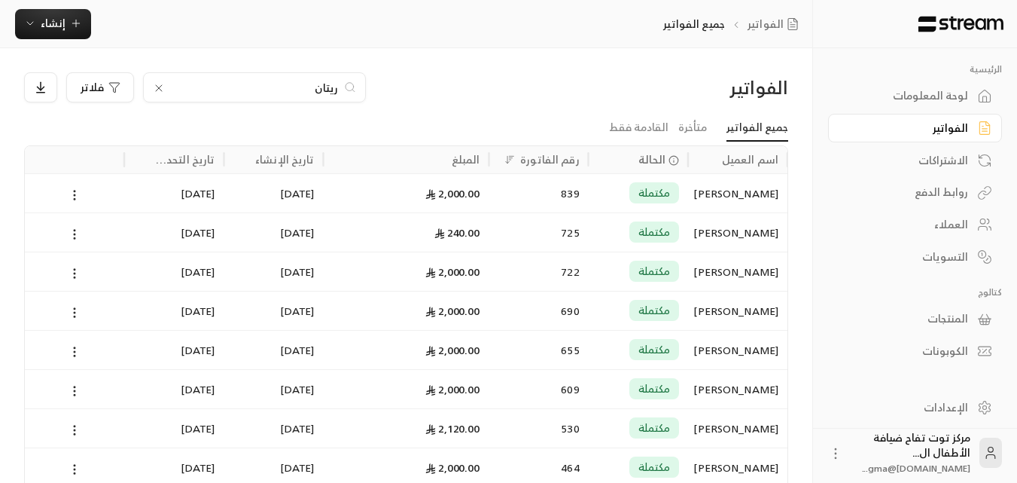
type input "ريتان"
click at [733, 196] on div "[PERSON_NAME]" at bounding box center [737, 193] width 81 height 38
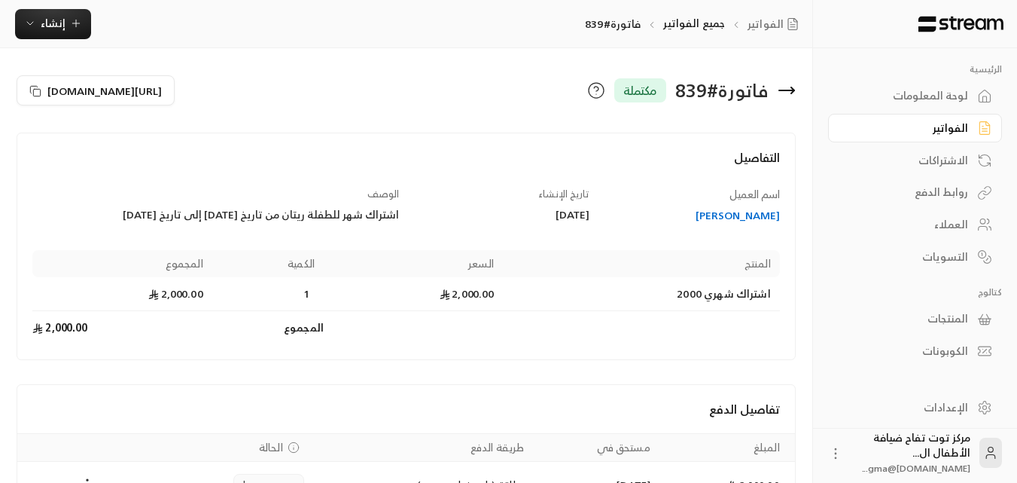
click at [940, 121] on div "الفواتير" at bounding box center [907, 127] width 121 height 15
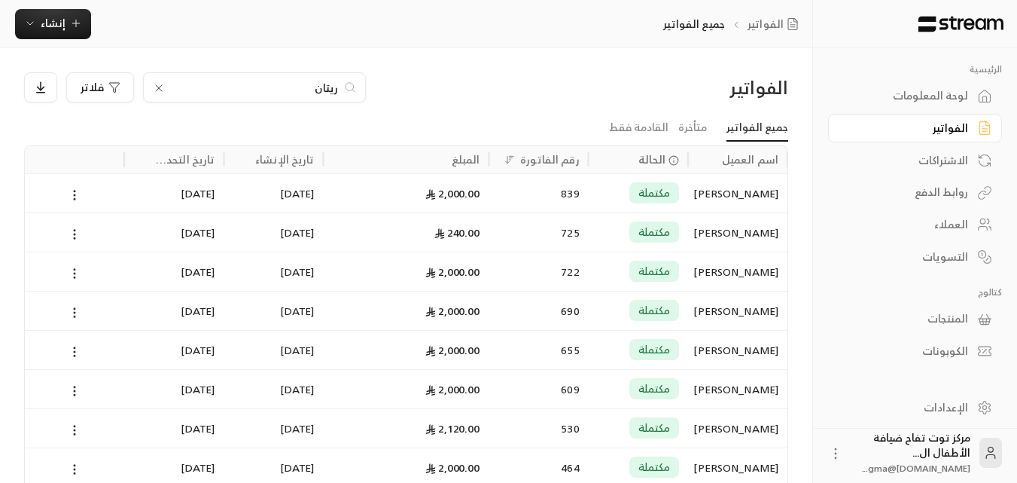
click at [160, 87] on icon at bounding box center [159, 88] width 6 height 6
click at [212, 93] on input at bounding box center [245, 87] width 184 height 17
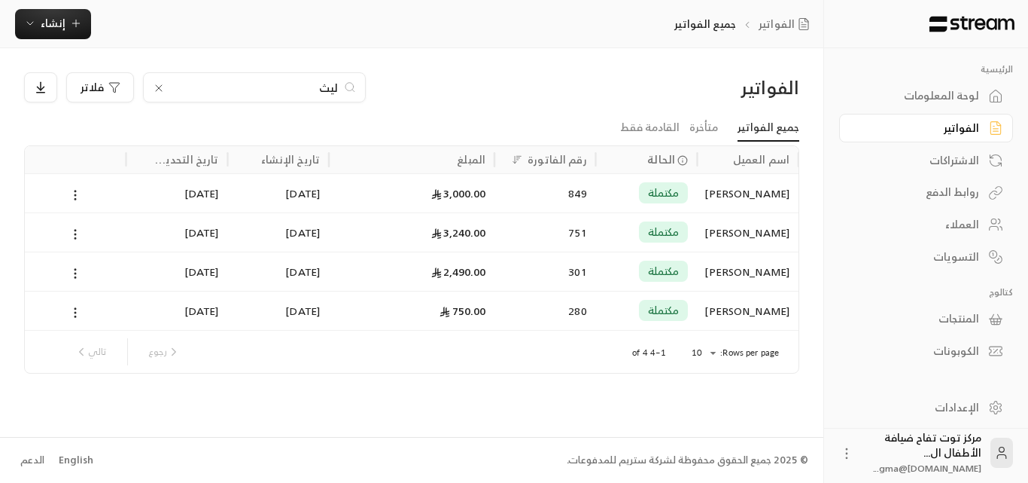
type input "ليث"
click at [734, 185] on div "[PERSON_NAME]" at bounding box center [748, 193] width 84 height 38
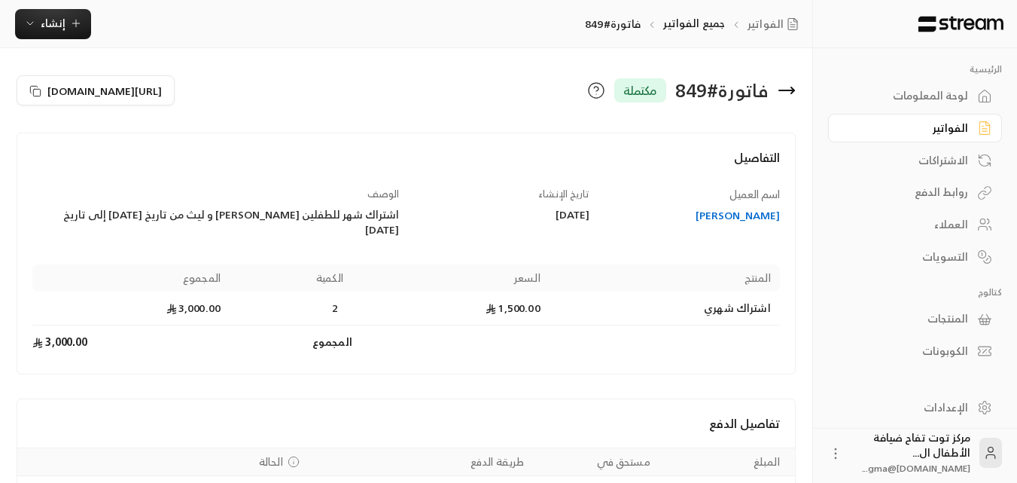
click at [932, 136] on link "الفواتير" at bounding box center [915, 128] width 174 height 29
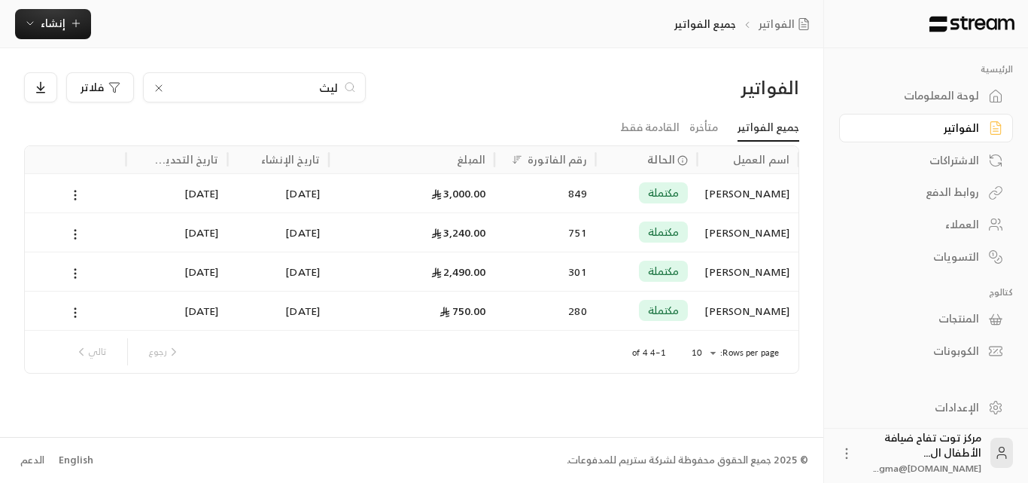
drag, startPoint x: 154, startPoint y: 88, endPoint x: 175, endPoint y: 89, distance: 20.3
click at [157, 88] on icon at bounding box center [159, 88] width 12 height 12
click at [195, 89] on input at bounding box center [245, 87] width 184 height 17
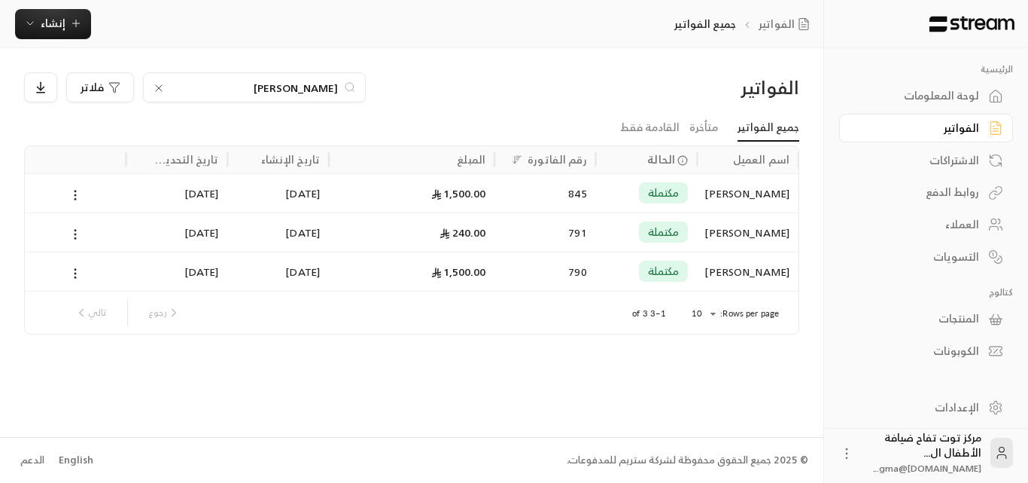
type input "[PERSON_NAME]"
click at [740, 193] on div "[PERSON_NAME]" at bounding box center [748, 193] width 84 height 38
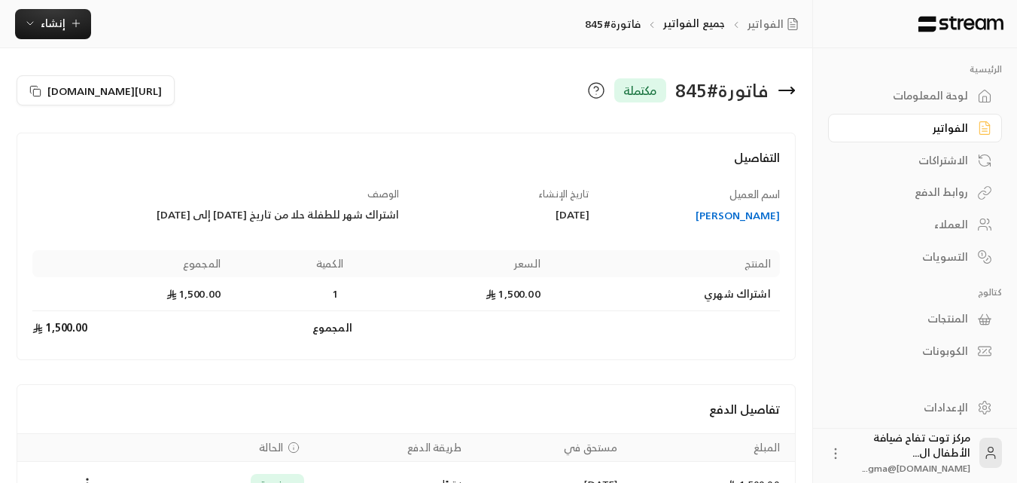
click at [957, 131] on div "الفواتير" at bounding box center [907, 127] width 121 height 15
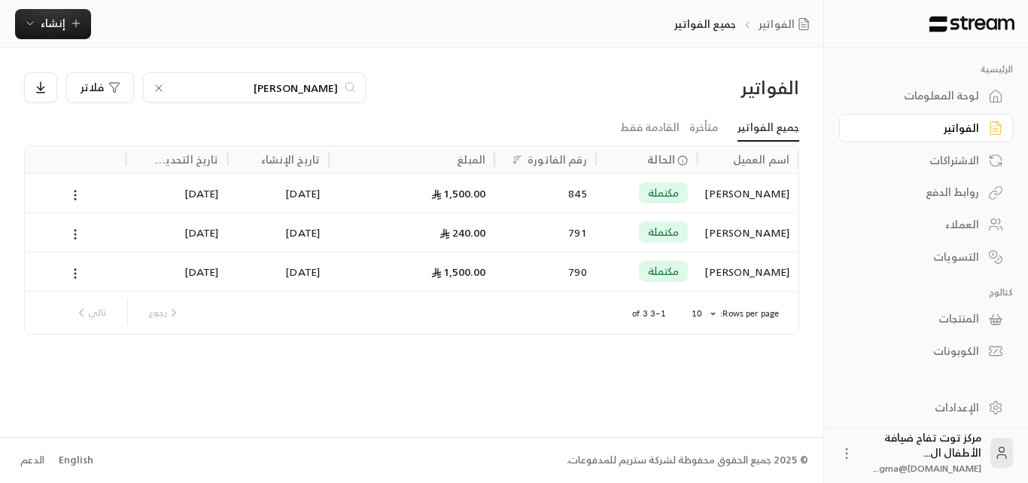
drag, startPoint x: 160, startPoint y: 87, endPoint x: 231, endPoint y: 100, distance: 72.8
click at [161, 87] on icon at bounding box center [159, 88] width 12 height 12
click at [267, 92] on input at bounding box center [245, 87] width 184 height 17
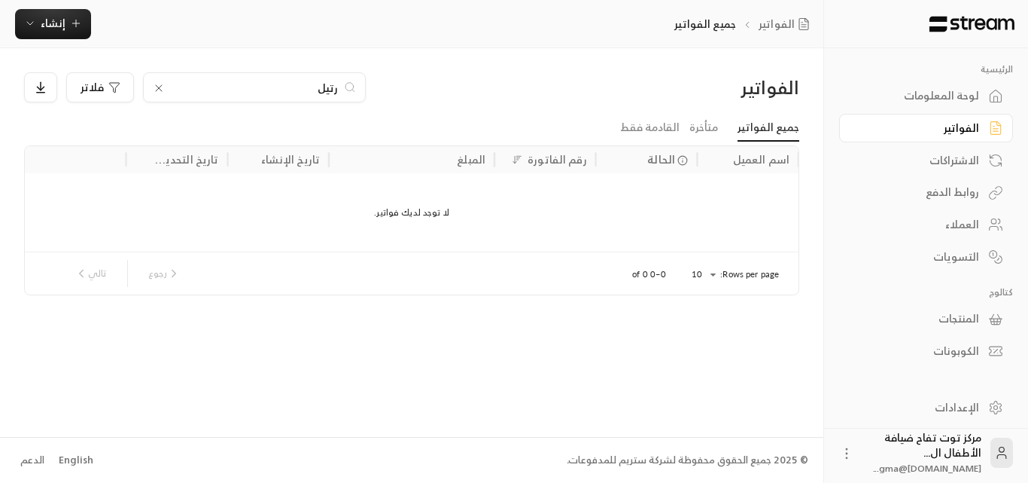
type input "رتيل"
click at [155, 86] on icon at bounding box center [159, 88] width 12 height 12
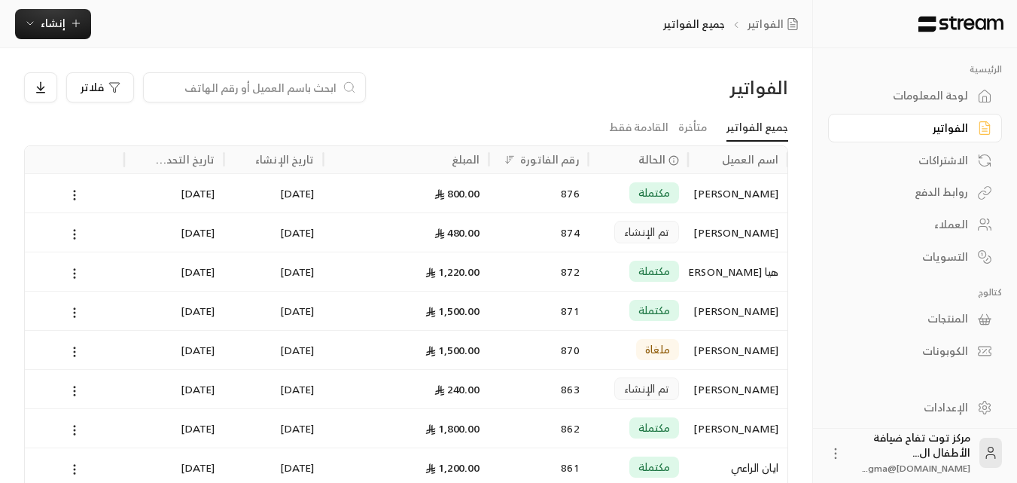
click at [206, 92] on input at bounding box center [245, 87] width 184 height 17
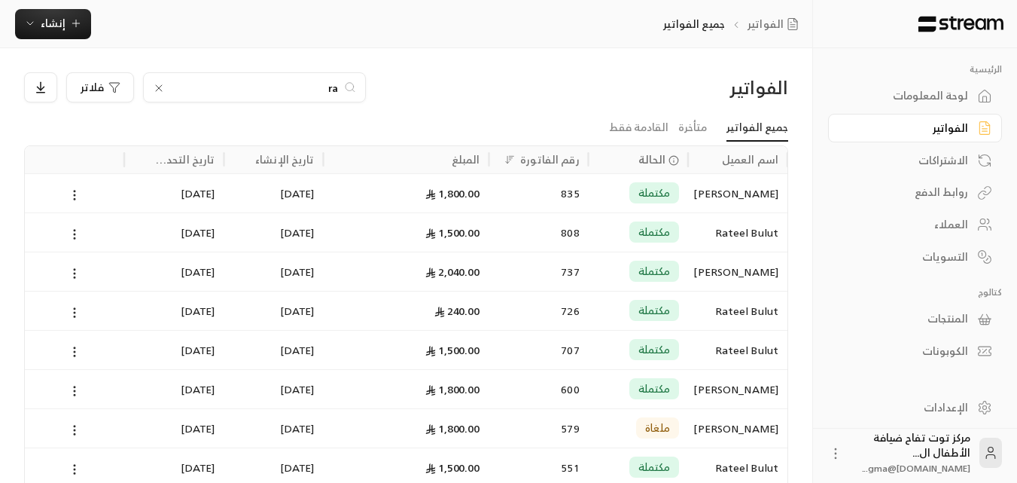
type input "ra"
click at [744, 230] on div "Rateel Bulut" at bounding box center [737, 232] width 81 height 38
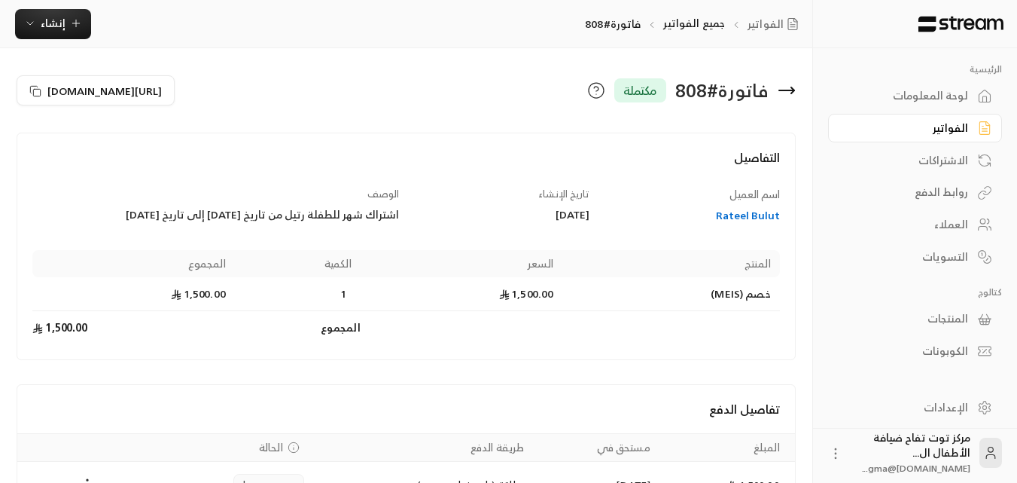
click at [928, 126] on div "الفواتير" at bounding box center [907, 127] width 121 height 15
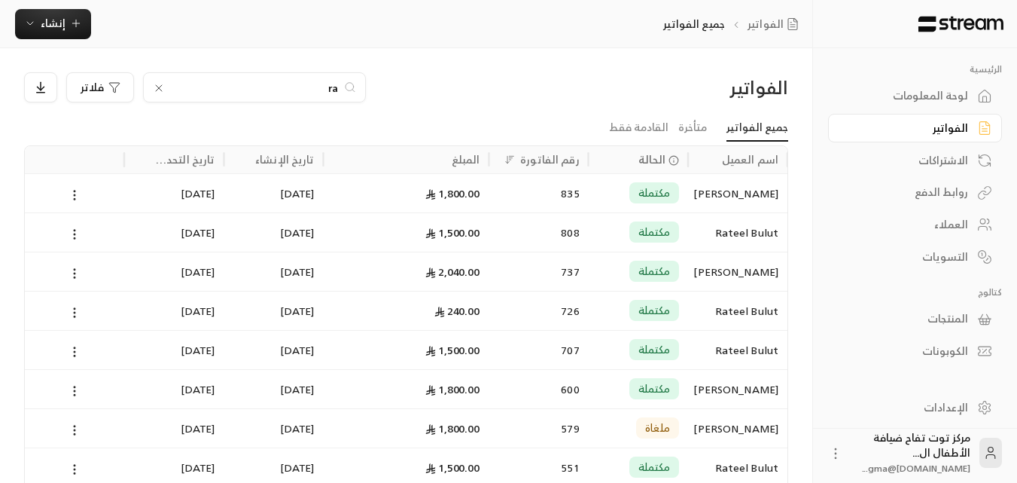
click at [157, 86] on icon at bounding box center [159, 88] width 12 height 12
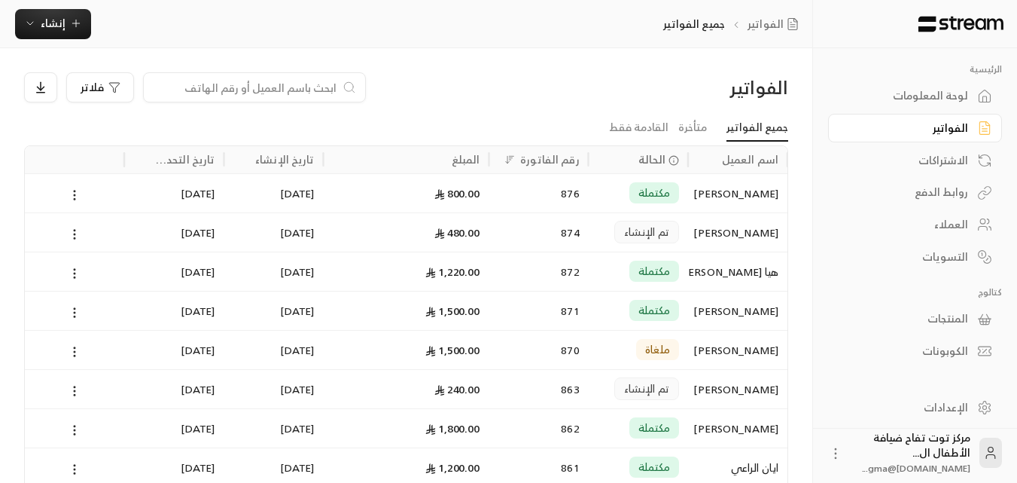
drag, startPoint x: 157, startPoint y: 86, endPoint x: 166, endPoint y: 77, distance: 12.3
click at [158, 85] on input at bounding box center [245, 87] width 184 height 17
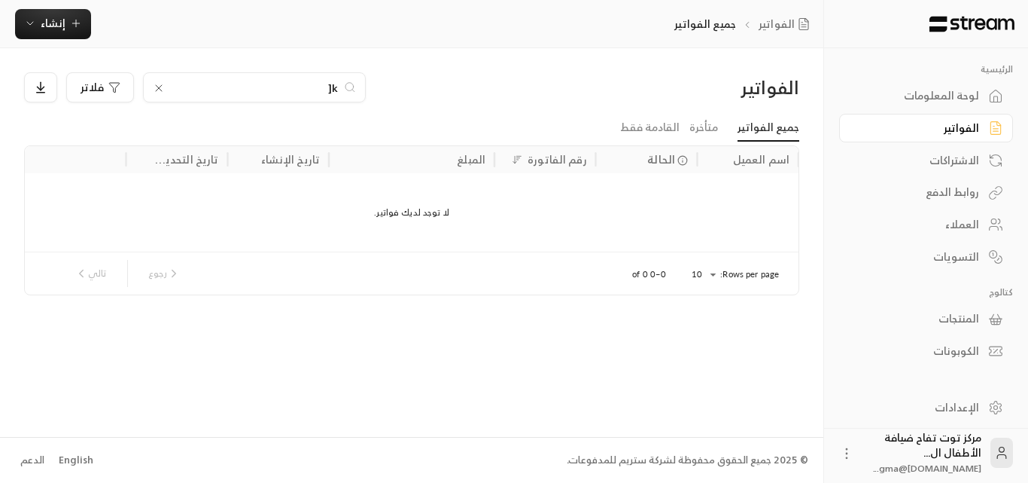
type input "k"
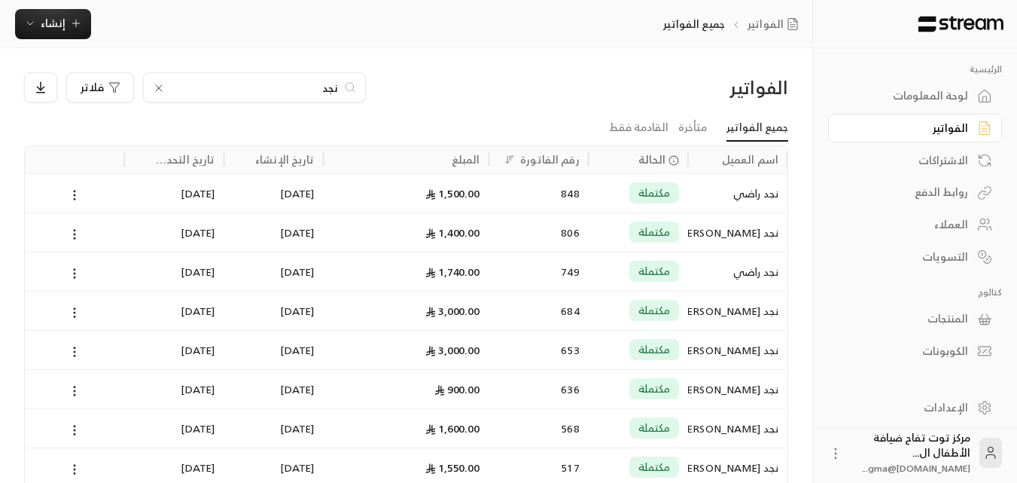
type input "نجد"
click at [722, 184] on div "نجد راضي" at bounding box center [737, 193] width 81 height 38
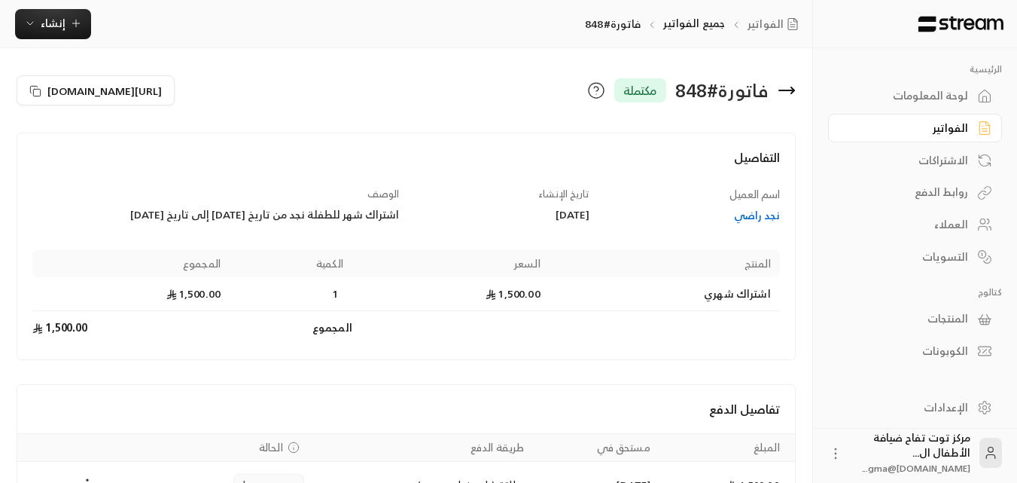
click at [955, 124] on div "الفواتير" at bounding box center [907, 127] width 121 height 15
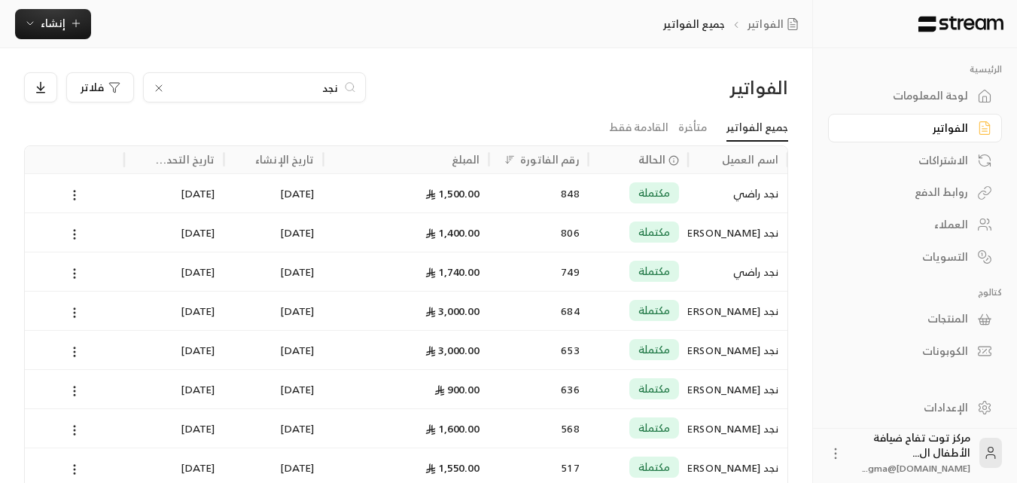
click at [159, 87] on icon at bounding box center [159, 88] width 12 height 12
click at [193, 89] on input at bounding box center [245, 87] width 184 height 17
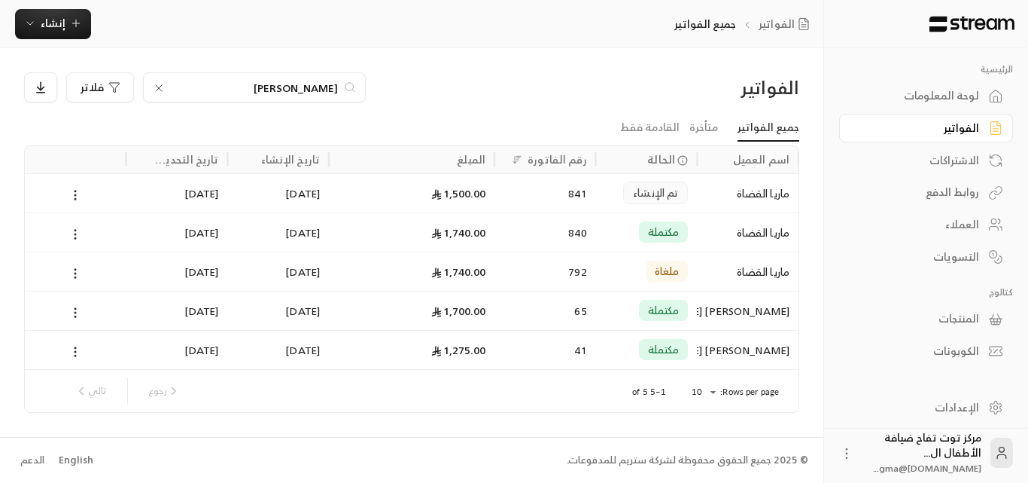
type input "[PERSON_NAME]"
click at [753, 193] on div "ماريا القضاة" at bounding box center [748, 193] width 84 height 38
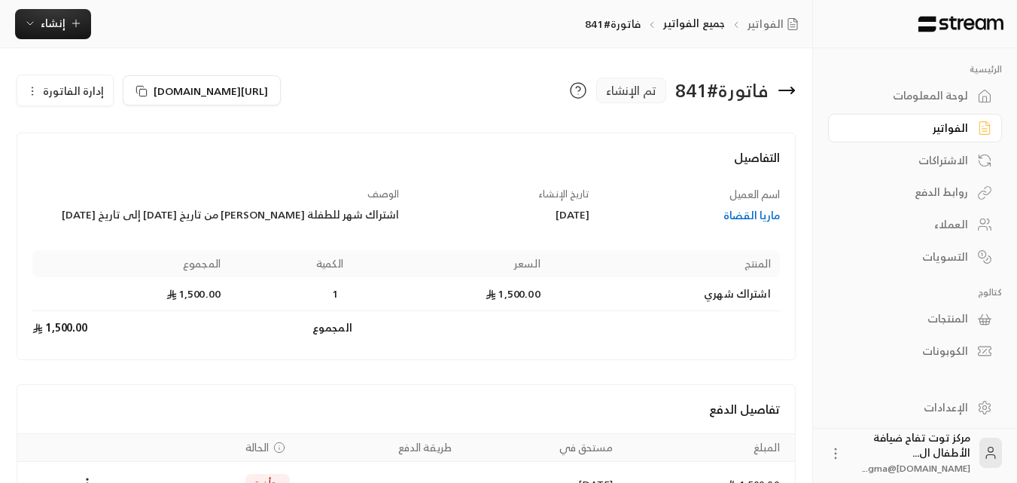
click at [946, 133] on div "الفواتير" at bounding box center [907, 127] width 121 height 15
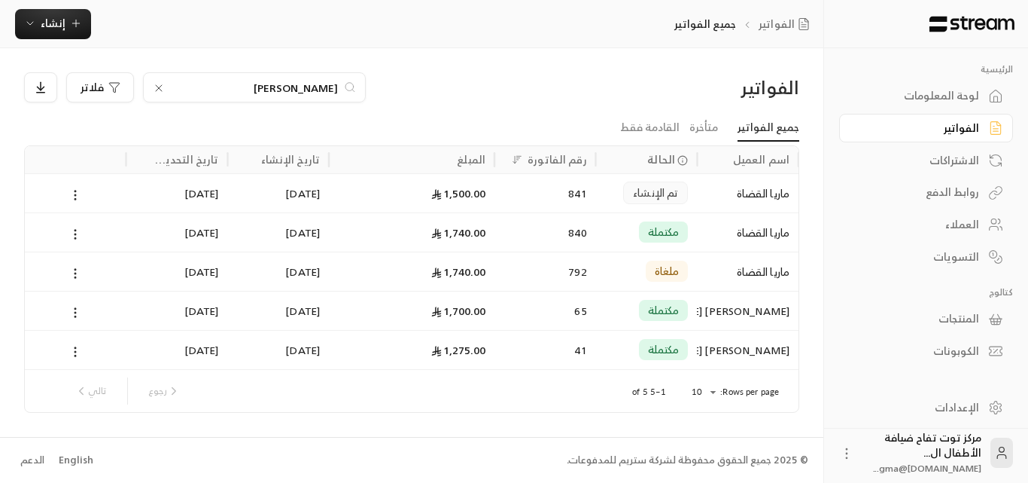
drag, startPoint x: 157, startPoint y: 90, endPoint x: 186, endPoint y: 86, distance: 29.6
click at [159, 90] on icon at bounding box center [159, 88] width 12 height 12
click at [186, 86] on input at bounding box center [245, 87] width 184 height 17
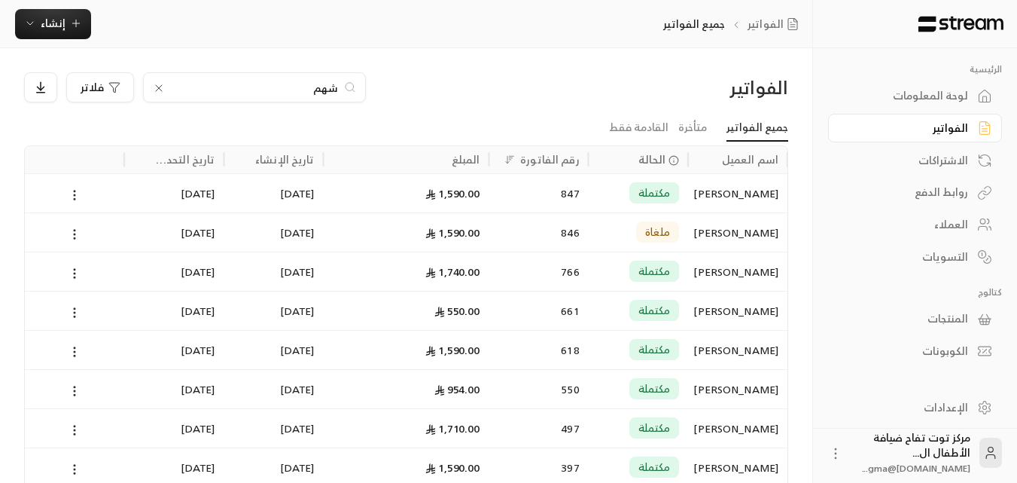
type input "شهم"
click at [750, 195] on div "[PERSON_NAME]" at bounding box center [737, 193] width 81 height 38
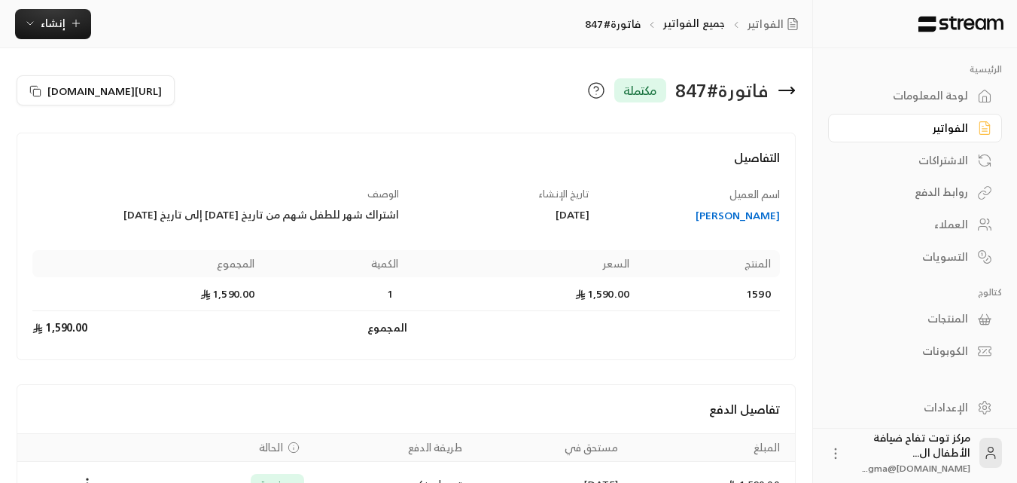
click at [964, 123] on div "الفواتير" at bounding box center [907, 127] width 121 height 15
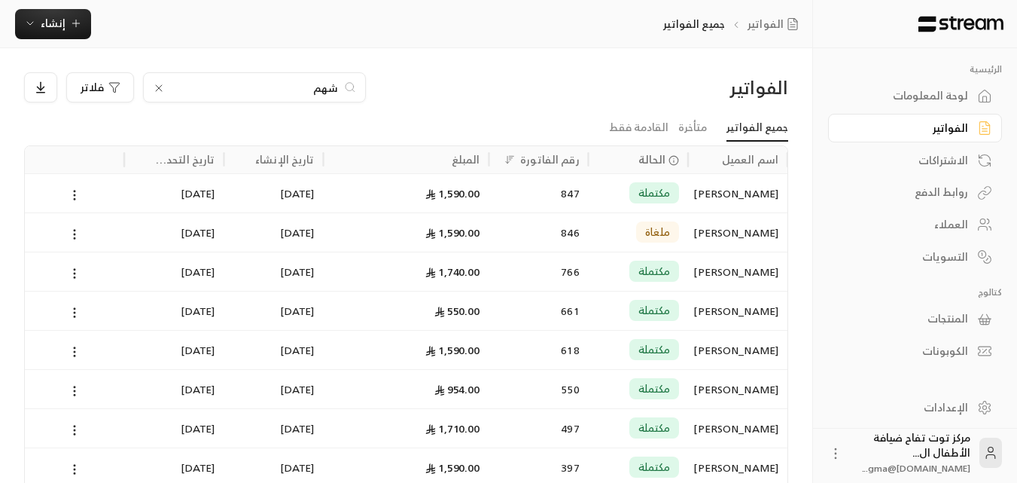
click at [156, 82] on icon at bounding box center [159, 88] width 12 height 12
click at [181, 87] on input at bounding box center [245, 87] width 184 height 17
type input "فهد"
click at [745, 235] on div "[PERSON_NAME]" at bounding box center [737, 232] width 81 height 38
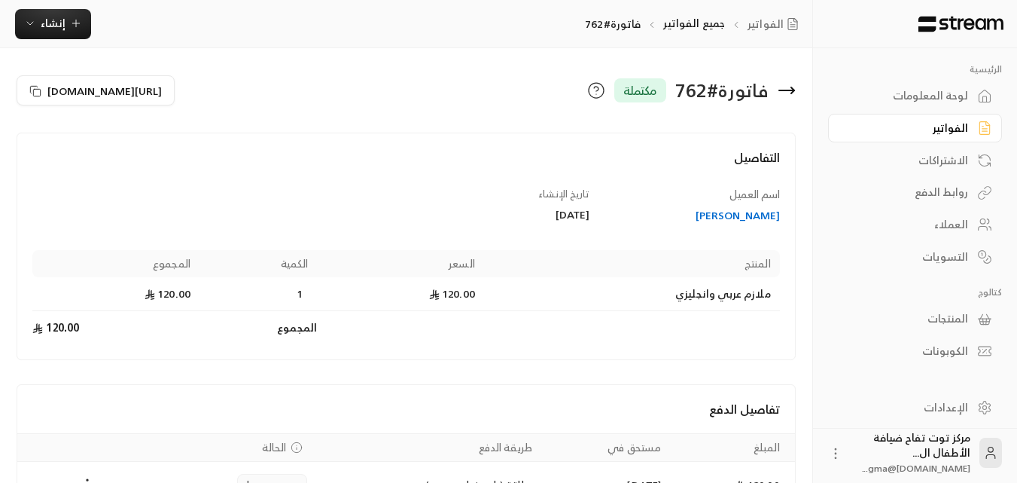
click at [739, 215] on div "[PERSON_NAME]" at bounding box center [692, 215] width 176 height 15
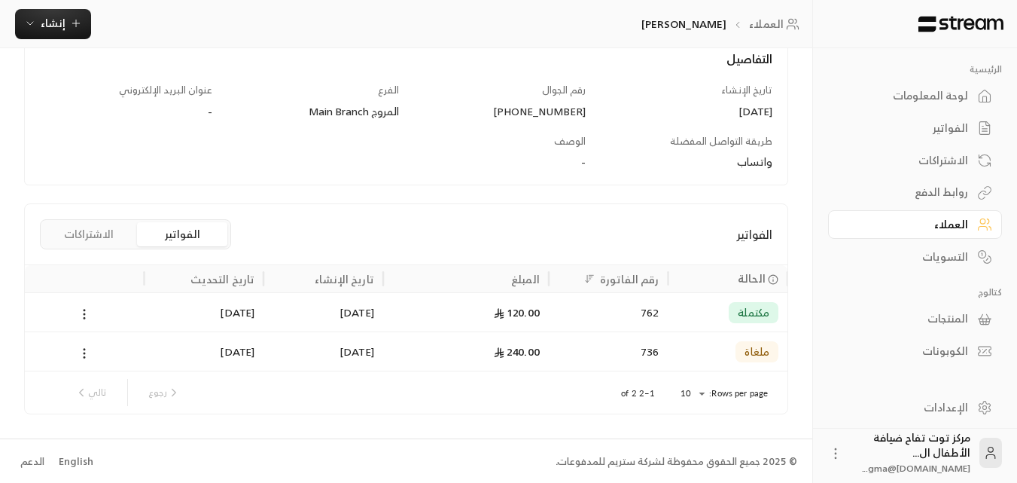
scroll to position [195, 0]
click at [949, 127] on div "الفواتير" at bounding box center [907, 127] width 121 height 15
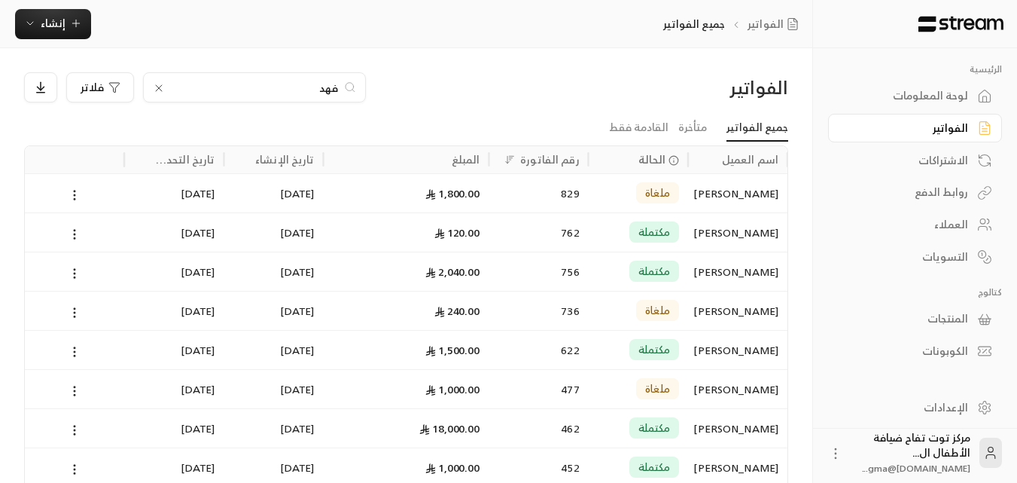
click at [254, 96] on div "فهد" at bounding box center [254, 87] width 223 height 30
click at [324, 90] on input "فهد" at bounding box center [254, 87] width 167 height 17
drag, startPoint x: 317, startPoint y: 94, endPoint x: 331, endPoint y: 95, distance: 13.6
click at [331, 95] on input "فهد" at bounding box center [254, 87] width 167 height 17
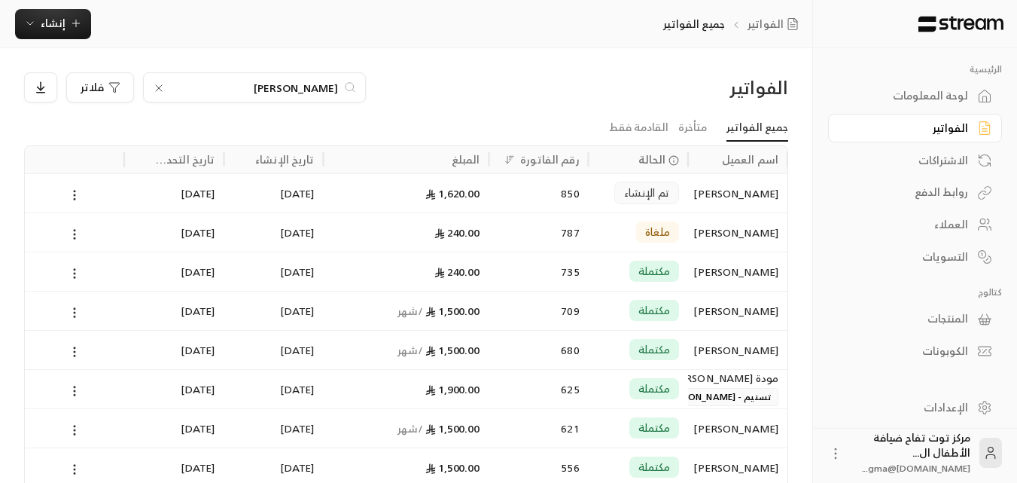
type input "[PERSON_NAME]"
click at [705, 192] on div "[PERSON_NAME]" at bounding box center [737, 193] width 81 height 38
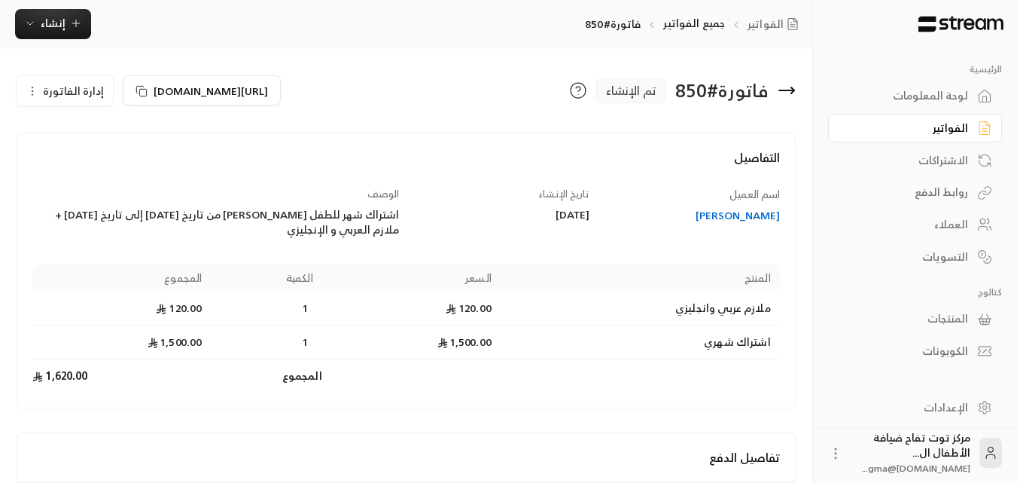
click at [945, 127] on div "الفواتير" at bounding box center [907, 127] width 121 height 15
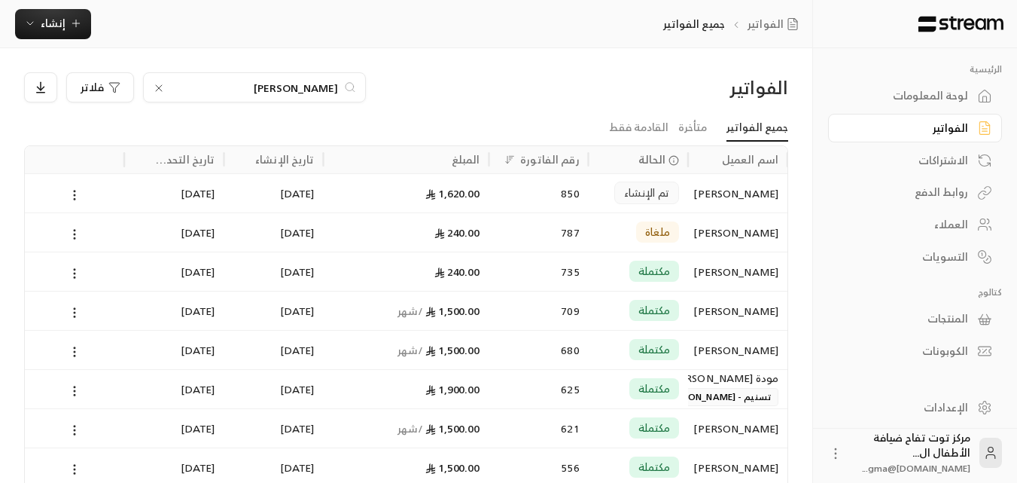
click at [160, 90] on icon at bounding box center [159, 88] width 12 height 12
click at [247, 90] on input at bounding box center [245, 87] width 184 height 17
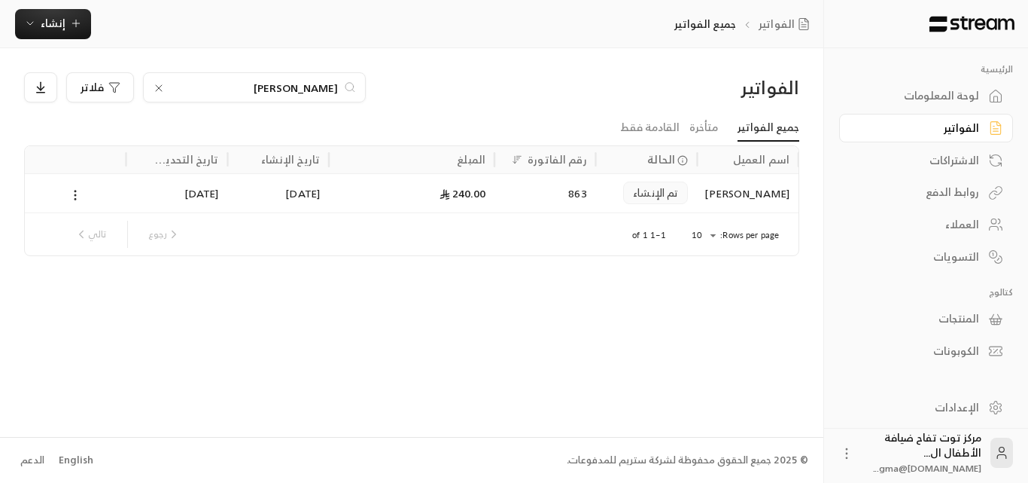
type input "[PERSON_NAME]"
click at [602, 190] on div "تم الإنشاء" at bounding box center [647, 192] width 102 height 39
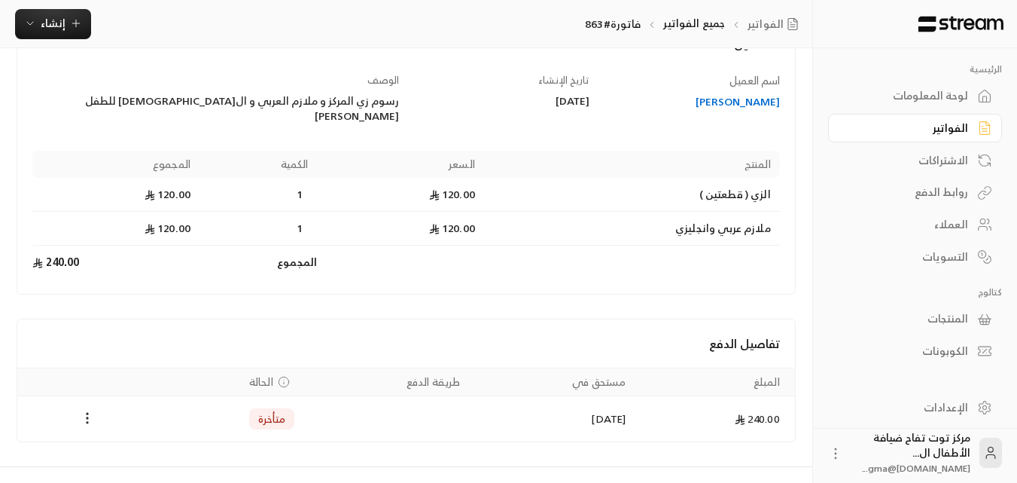
scroll to position [129, 0]
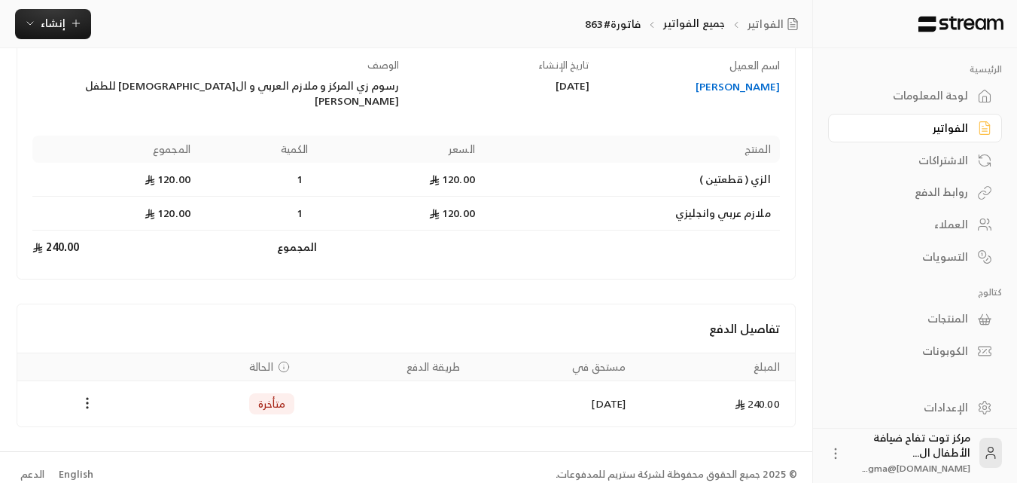
click at [945, 128] on div "الفواتير" at bounding box center [907, 127] width 121 height 15
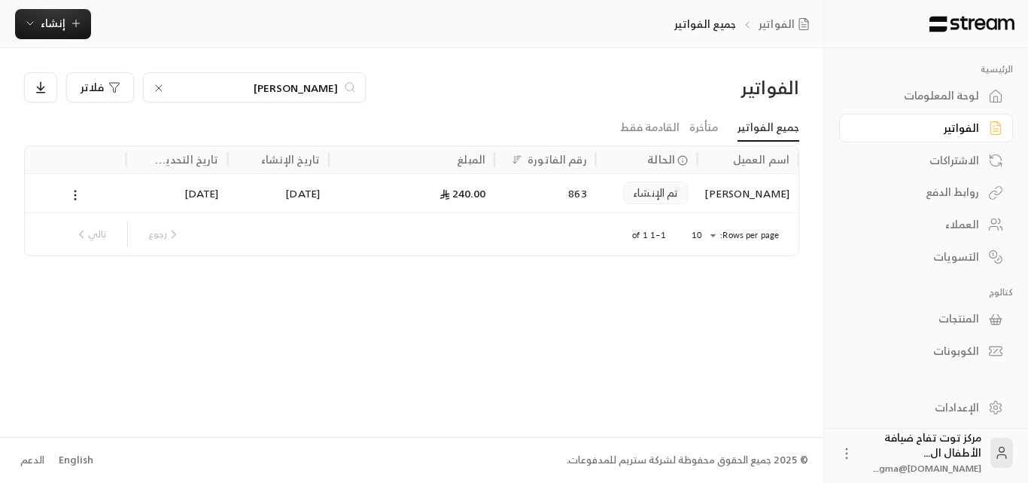
click at [159, 90] on icon at bounding box center [159, 88] width 12 height 12
click at [243, 90] on input at bounding box center [245, 87] width 184 height 17
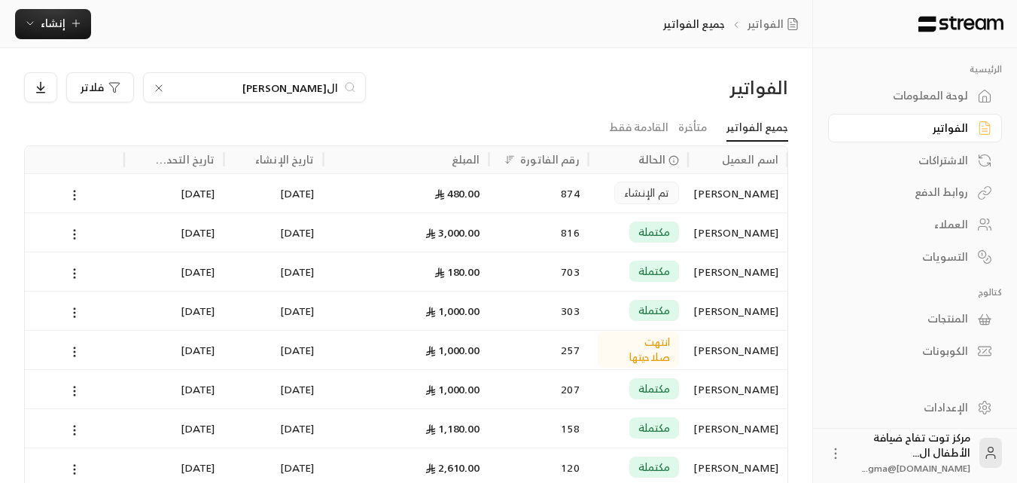
type input "ال[PERSON_NAME]"
click at [702, 188] on div "[PERSON_NAME]" at bounding box center [737, 193] width 81 height 38
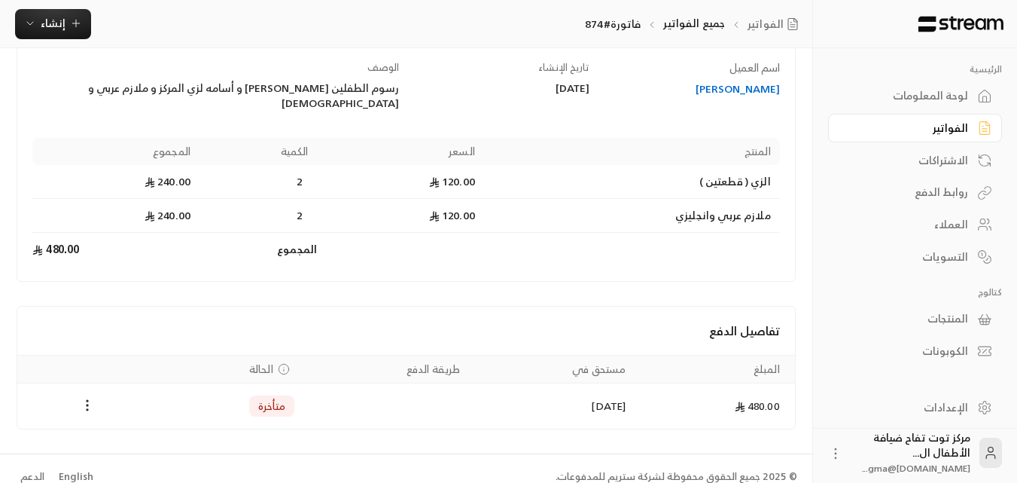
scroll to position [129, 0]
click at [696, 84] on div "[PERSON_NAME]" at bounding box center [692, 86] width 176 height 15
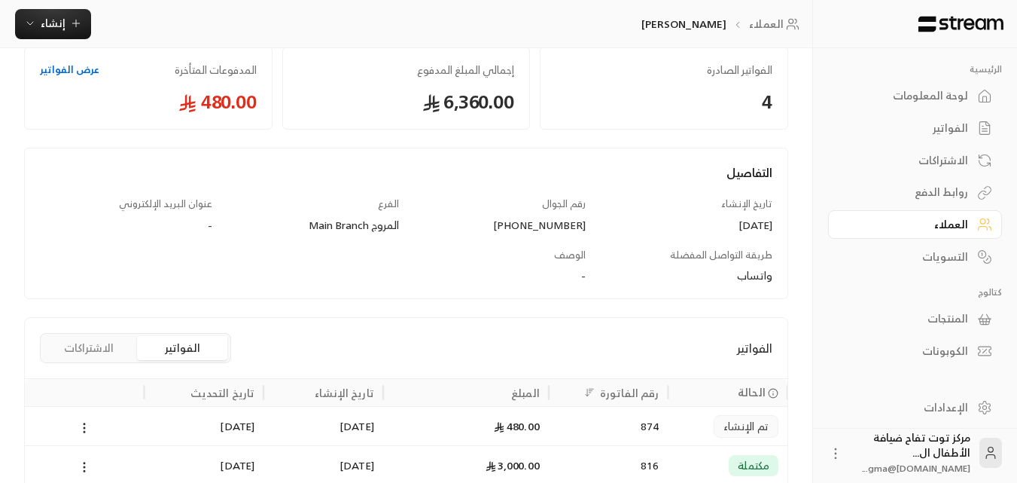
scroll to position [273, 0]
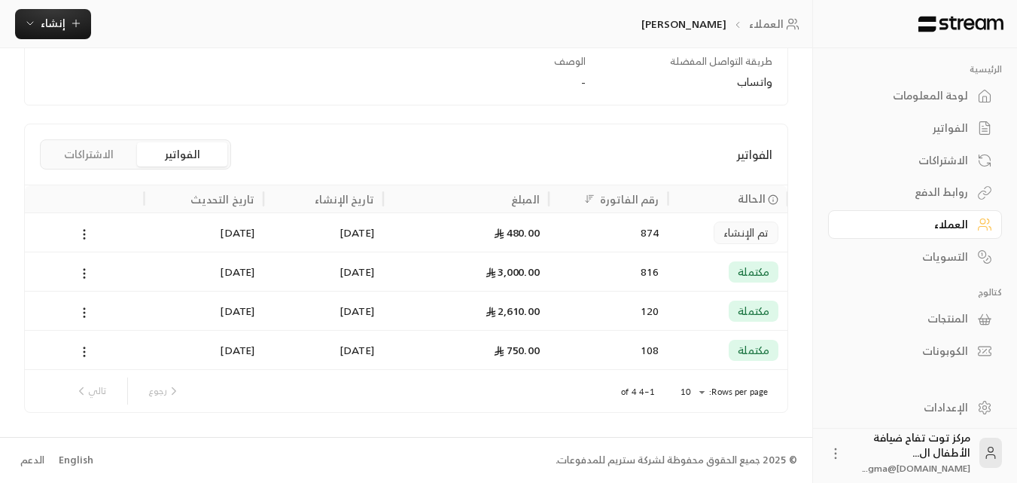
click at [498, 266] on div "3,000.00" at bounding box center [466, 271] width 148 height 38
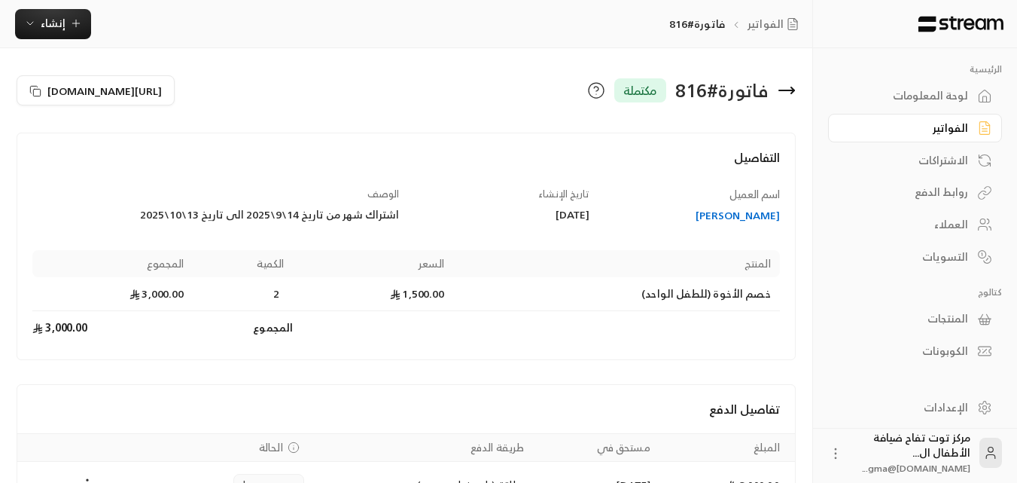
click at [928, 127] on div "الفواتير" at bounding box center [907, 127] width 121 height 15
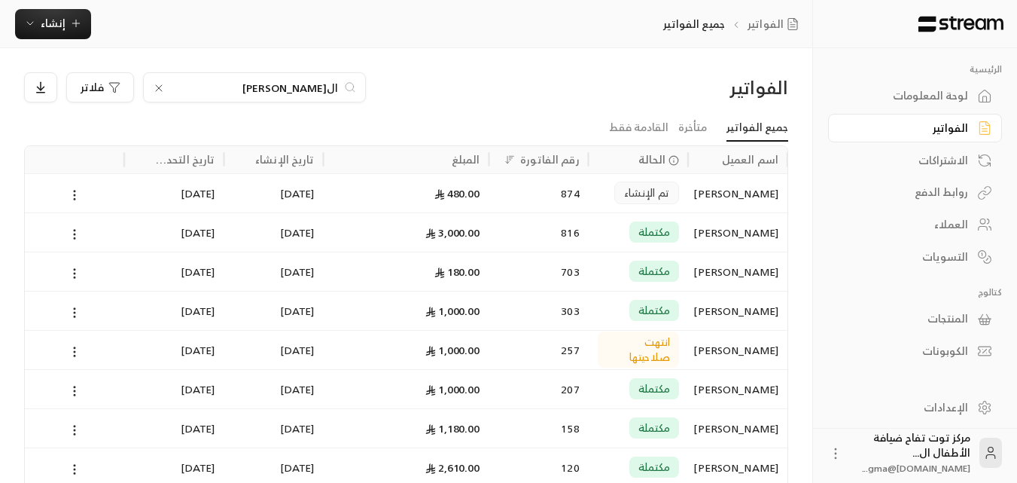
click at [161, 87] on icon at bounding box center [159, 88] width 12 height 12
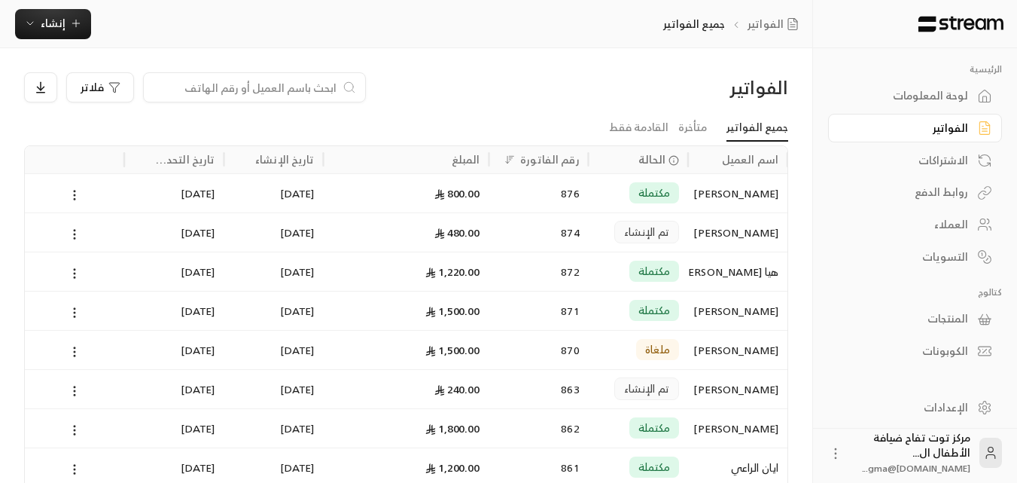
click at [290, 88] on input at bounding box center [245, 87] width 184 height 17
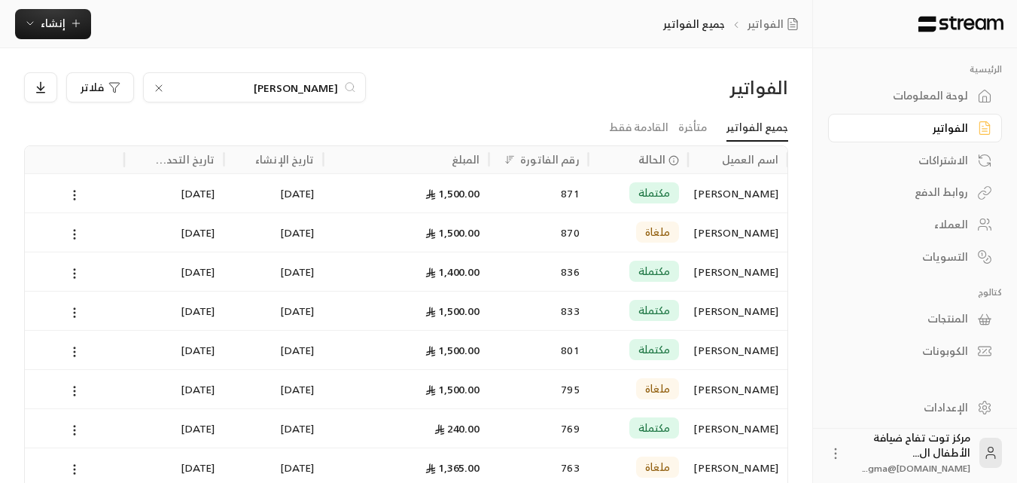
type input "[PERSON_NAME]"
click at [744, 279] on div "[PERSON_NAME]" at bounding box center [737, 271] width 81 height 38
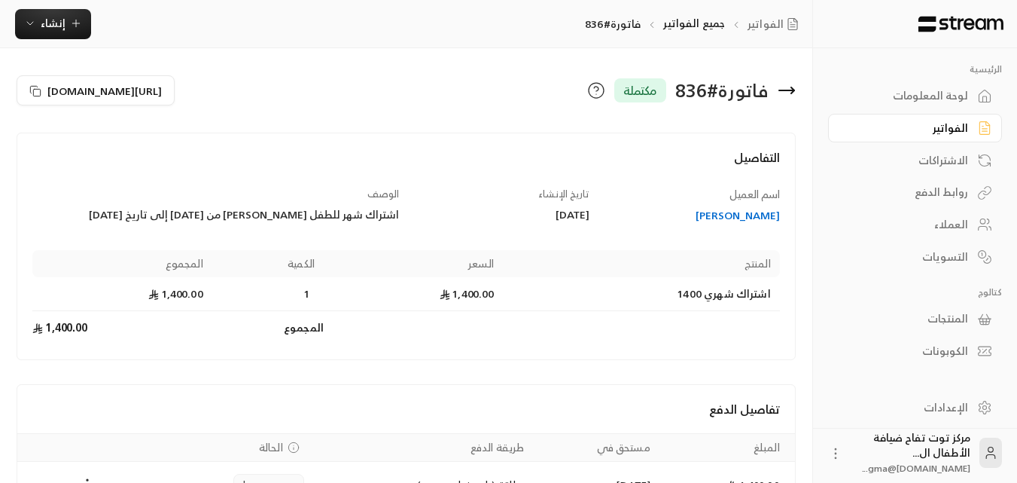
click at [965, 127] on div "الفواتير" at bounding box center [907, 127] width 121 height 15
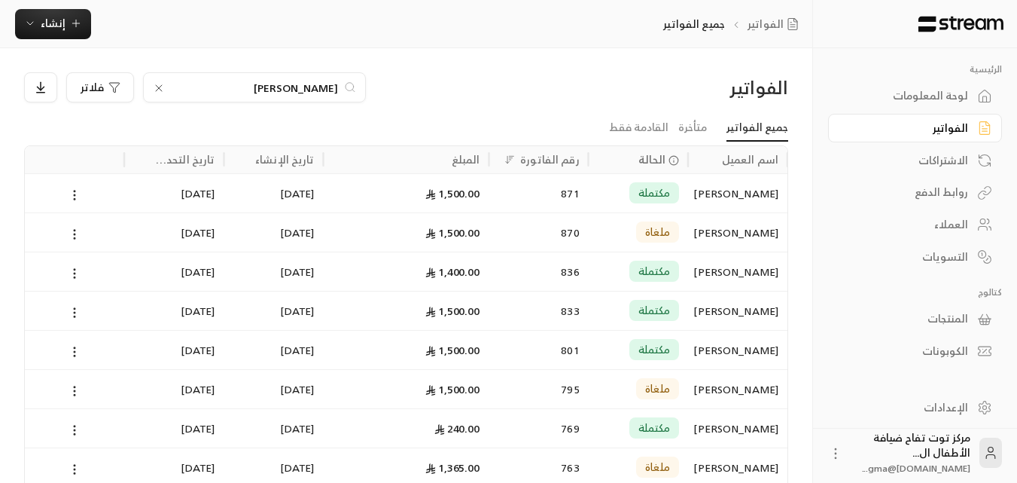
click at [162, 87] on icon at bounding box center [159, 88] width 12 height 12
click at [220, 87] on input at bounding box center [245, 87] width 184 height 17
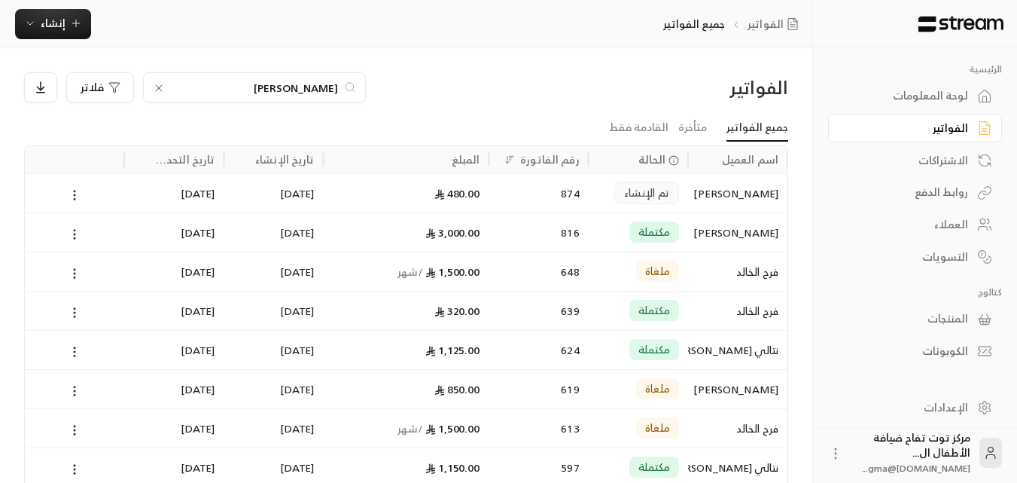
type input "[PERSON_NAME]"
click at [698, 193] on div "[PERSON_NAME]" at bounding box center [737, 193] width 81 height 38
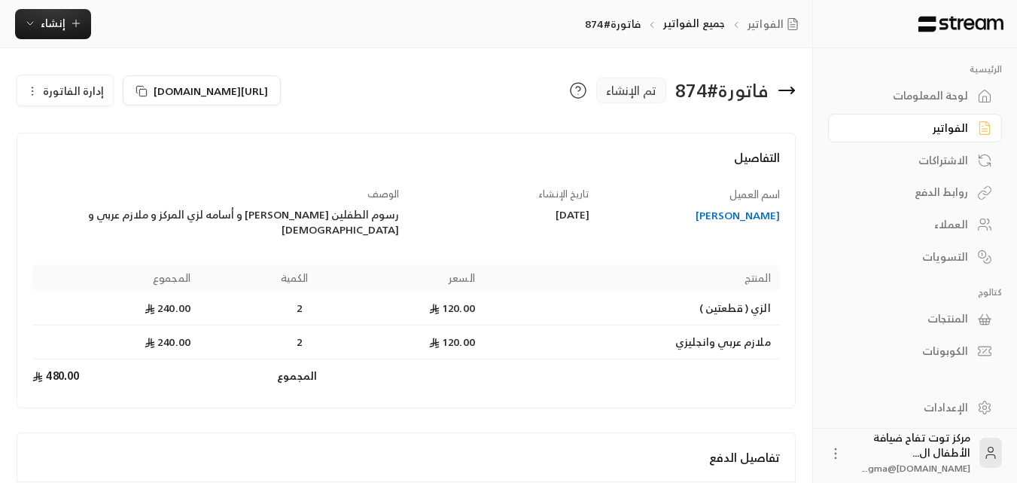
click at [966, 121] on div "الفواتير" at bounding box center [907, 127] width 121 height 15
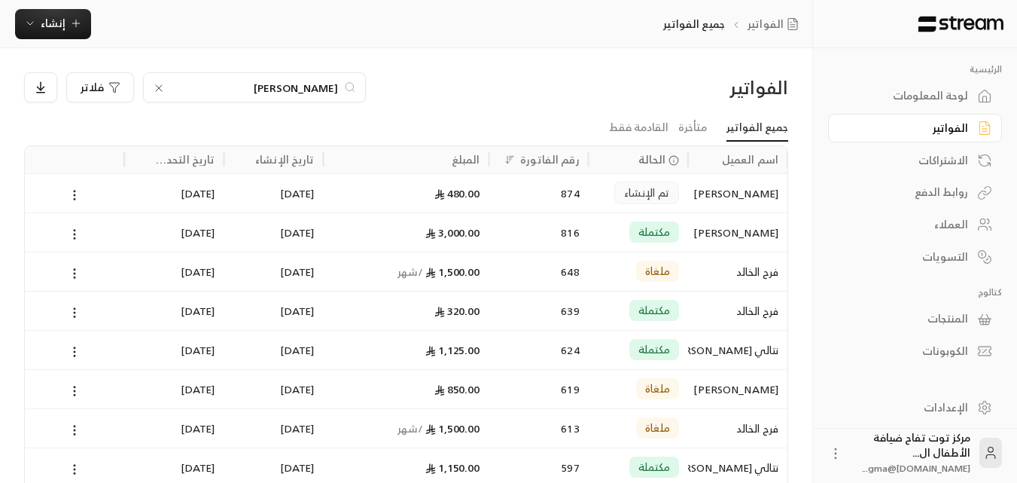
click at [745, 395] on div "[PERSON_NAME]" at bounding box center [737, 389] width 81 height 38
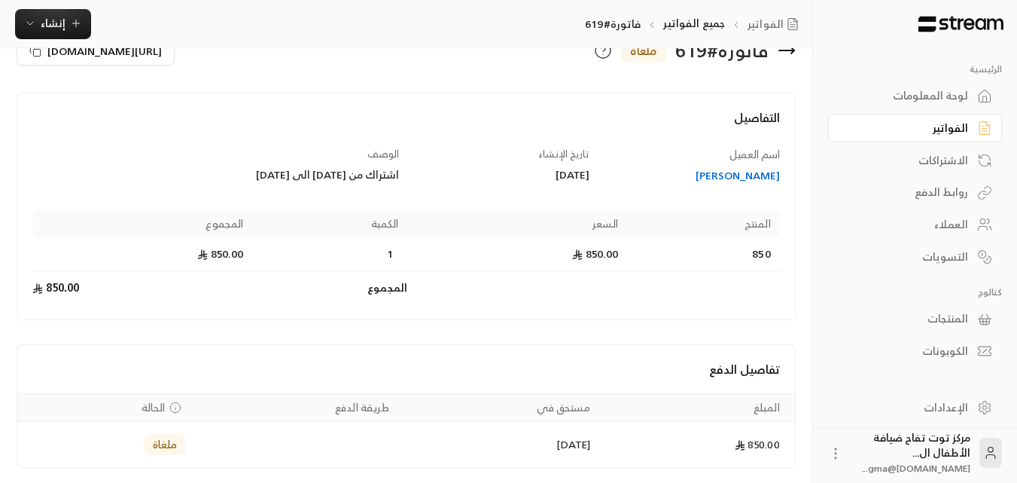
scroll to position [95, 0]
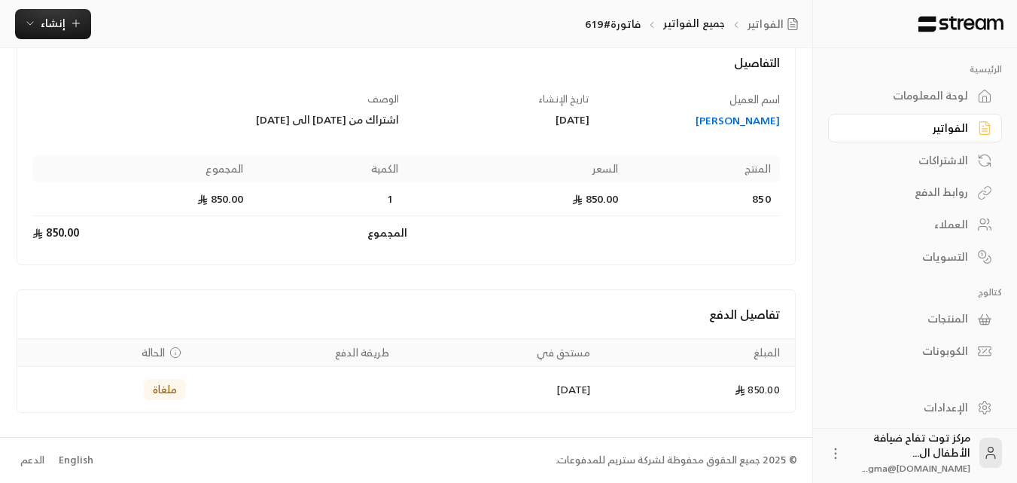
click at [763, 126] on div "[PERSON_NAME]" at bounding box center [692, 120] width 176 height 15
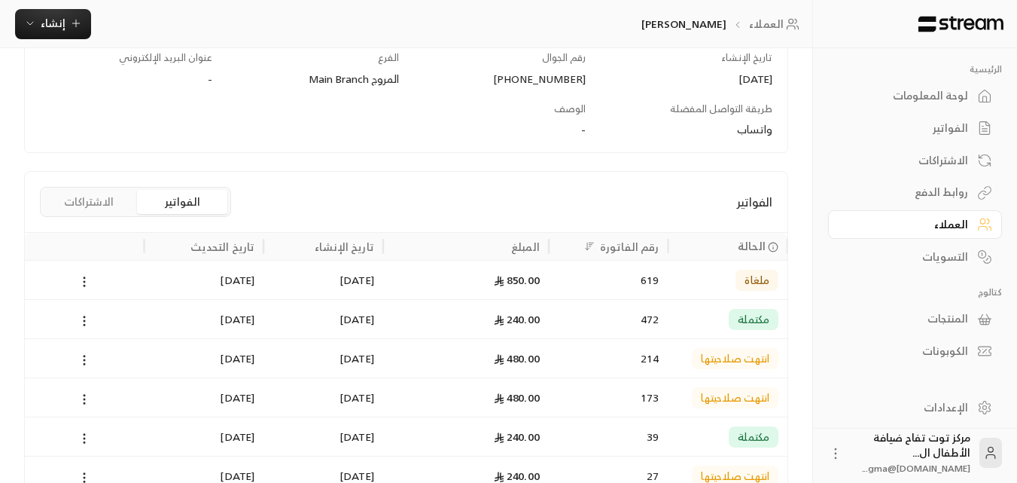
scroll to position [301, 0]
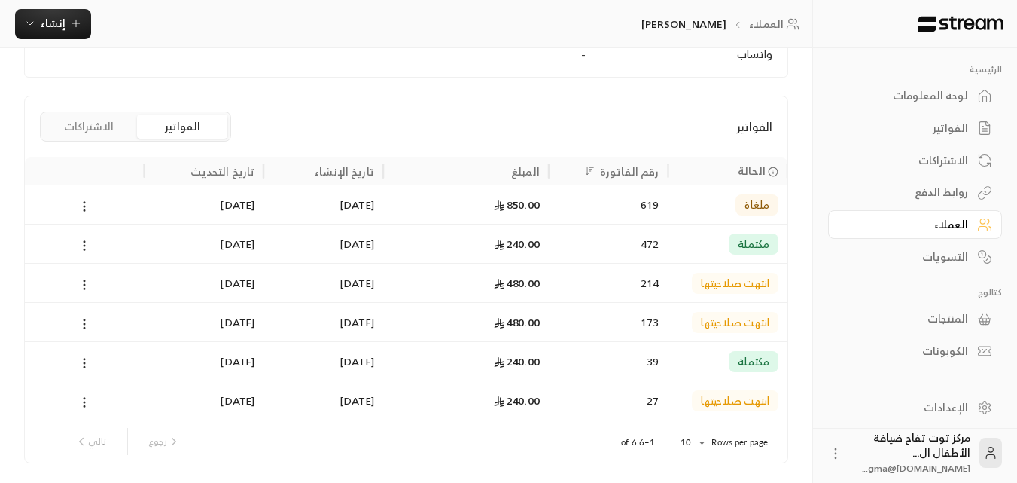
click at [733, 244] on div "مكتملة" at bounding box center [754, 243] width 50 height 21
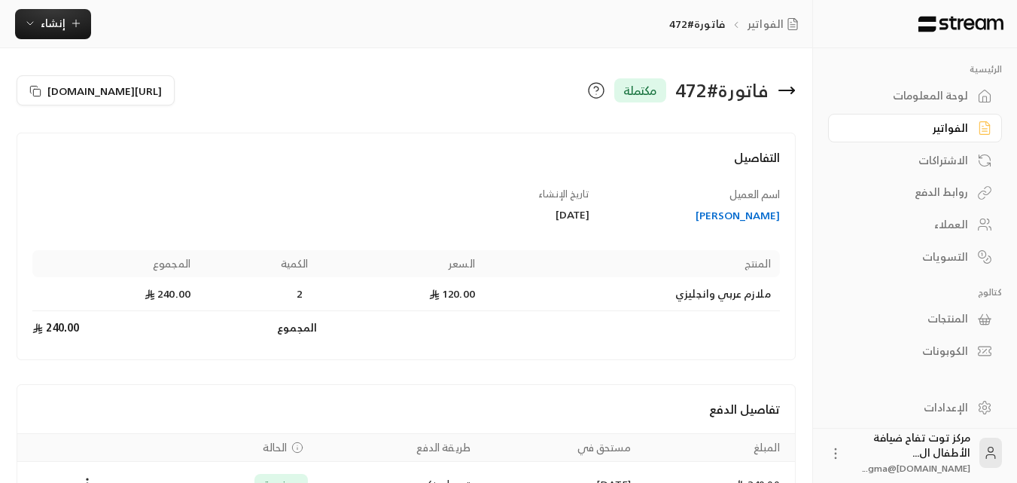
click at [934, 129] on div "الفواتير" at bounding box center [907, 127] width 121 height 15
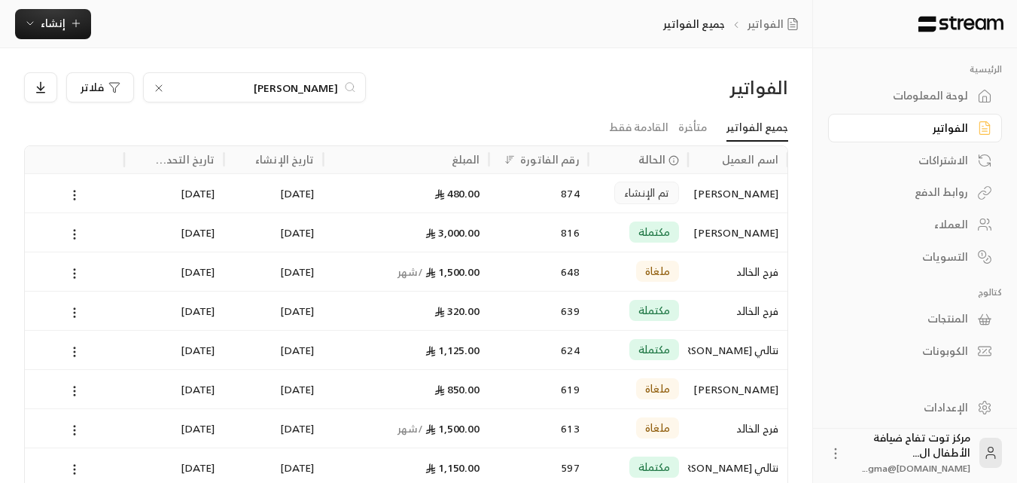
click at [161, 90] on icon at bounding box center [159, 88] width 12 height 12
click at [206, 90] on input at bounding box center [245, 87] width 184 height 17
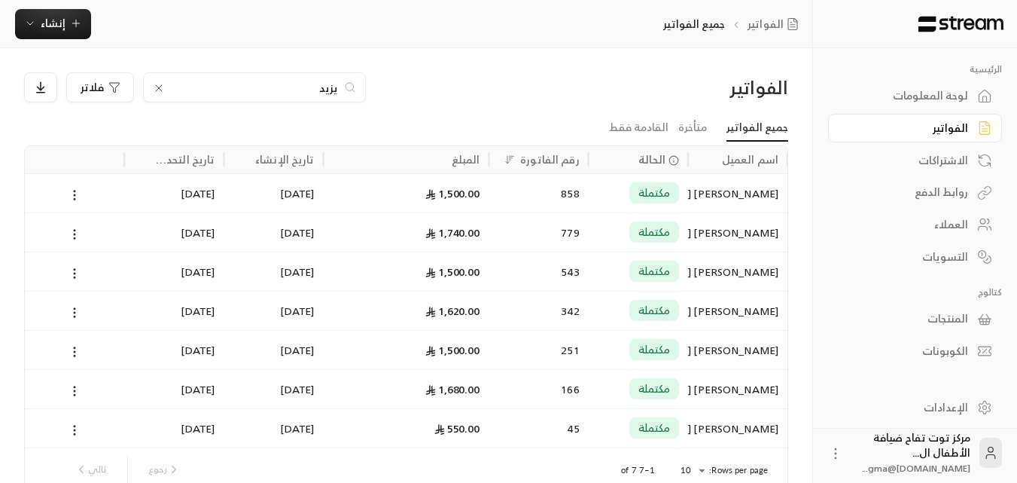
type input "يزيد"
click at [731, 190] on div "[PERSON_NAME] [PERSON_NAME]" at bounding box center [737, 193] width 81 height 38
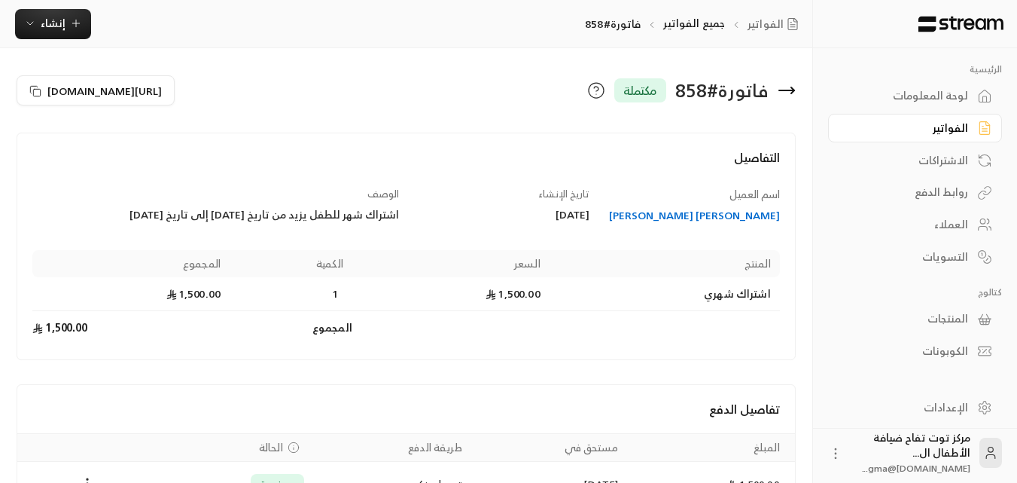
click at [922, 125] on div "الفواتير" at bounding box center [907, 127] width 121 height 15
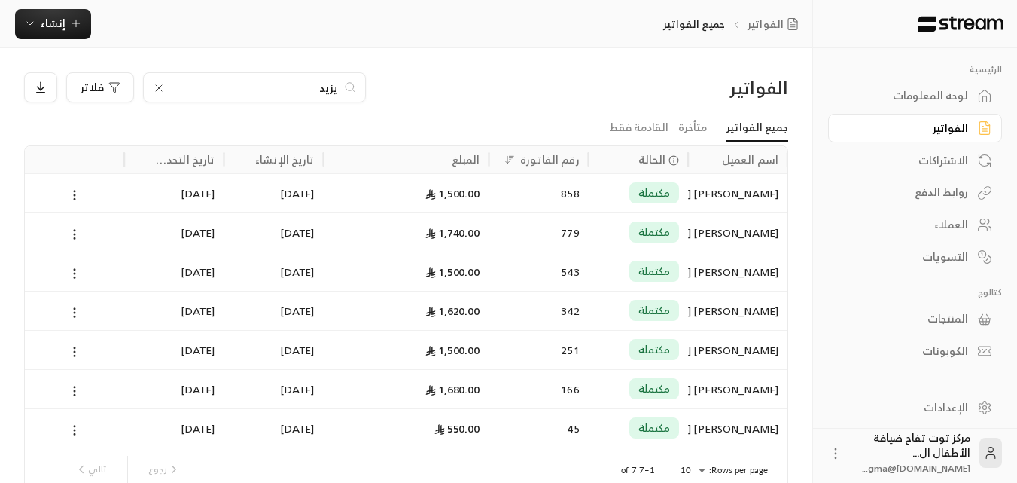
click at [155, 84] on icon at bounding box center [159, 88] width 12 height 12
drag, startPoint x: 203, startPoint y: 87, endPoint x: 213, endPoint y: 73, distance: 17.2
click at [203, 87] on input at bounding box center [245, 87] width 184 height 17
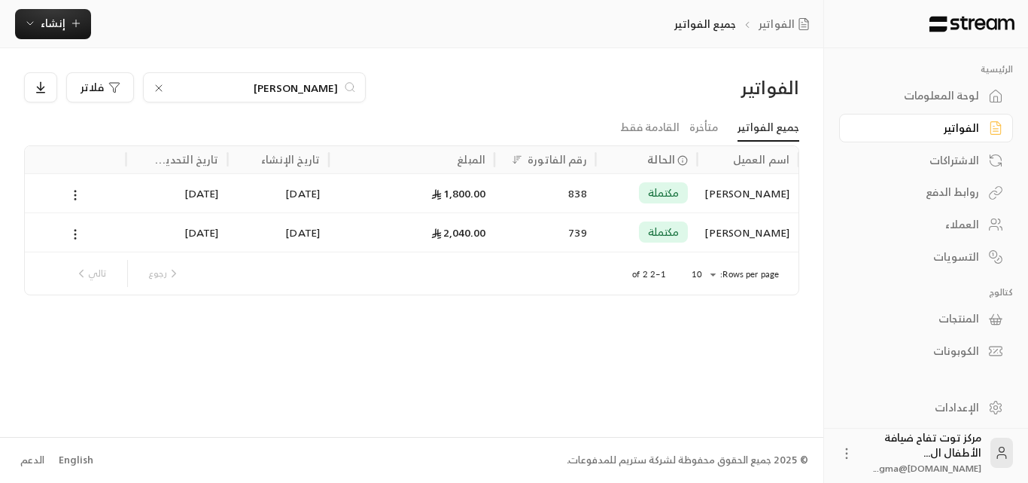
type input "[PERSON_NAME]"
click at [538, 193] on div "838" at bounding box center [546, 193] width 84 height 38
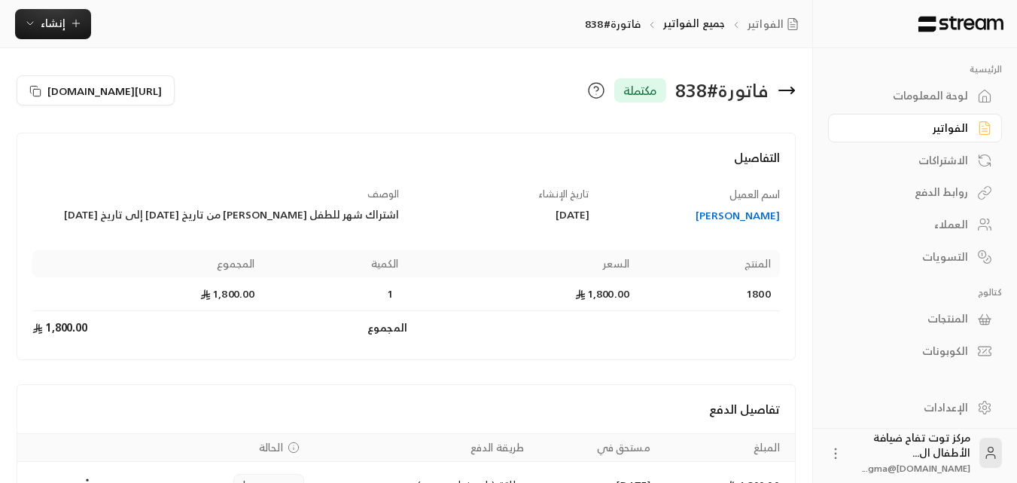
click at [964, 126] on div "الفواتير" at bounding box center [907, 127] width 121 height 15
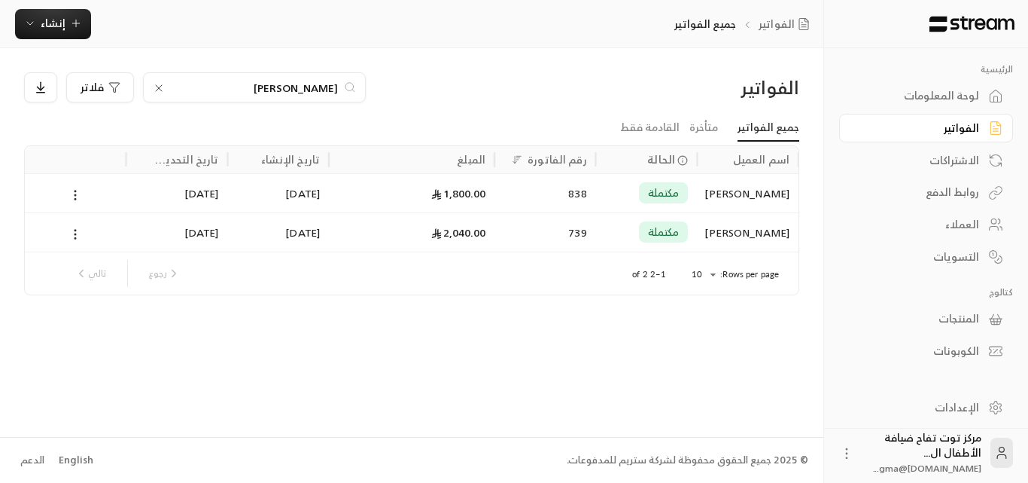
click at [159, 90] on icon at bounding box center [159, 88] width 12 height 12
click at [265, 93] on input at bounding box center [245, 87] width 184 height 17
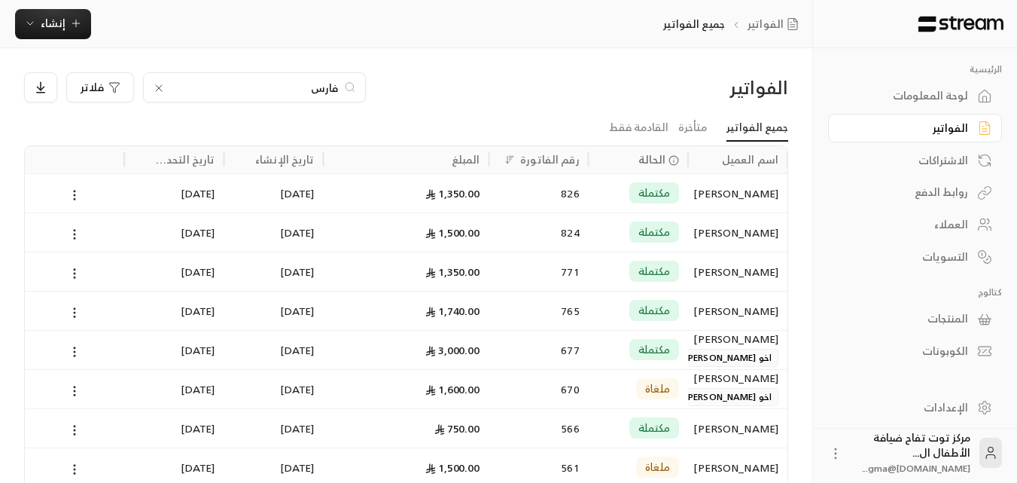
type input "فارس"
click at [745, 233] on div "[PERSON_NAME]" at bounding box center [737, 232] width 81 height 38
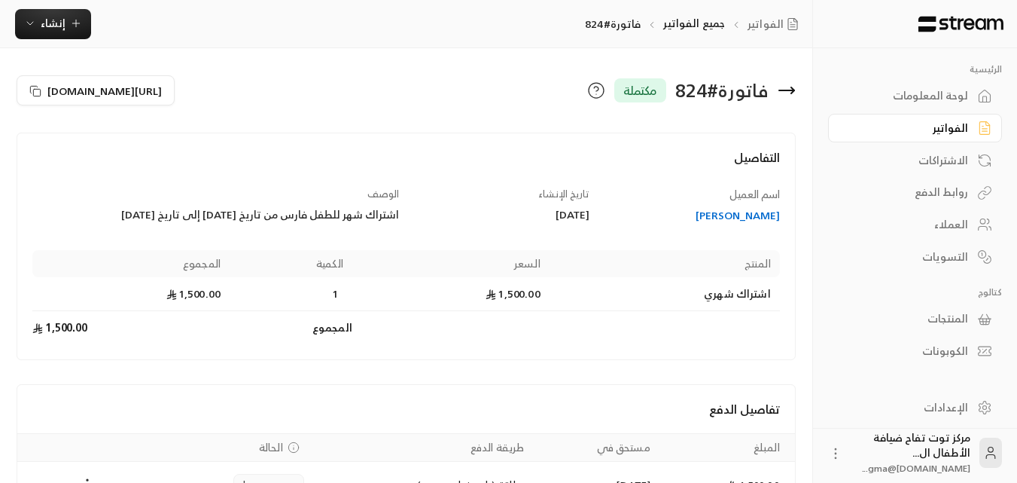
click at [929, 137] on link "الفواتير" at bounding box center [915, 128] width 174 height 29
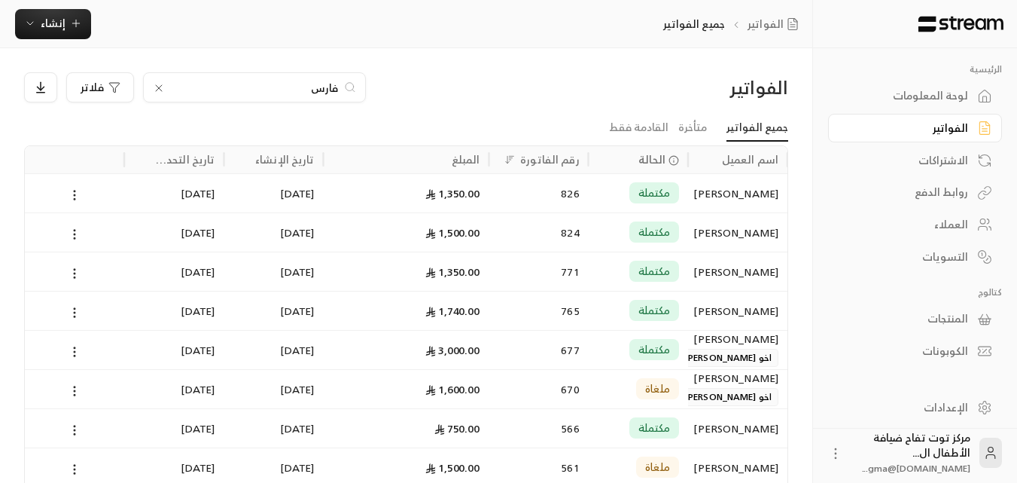
click at [154, 87] on icon at bounding box center [159, 88] width 12 height 12
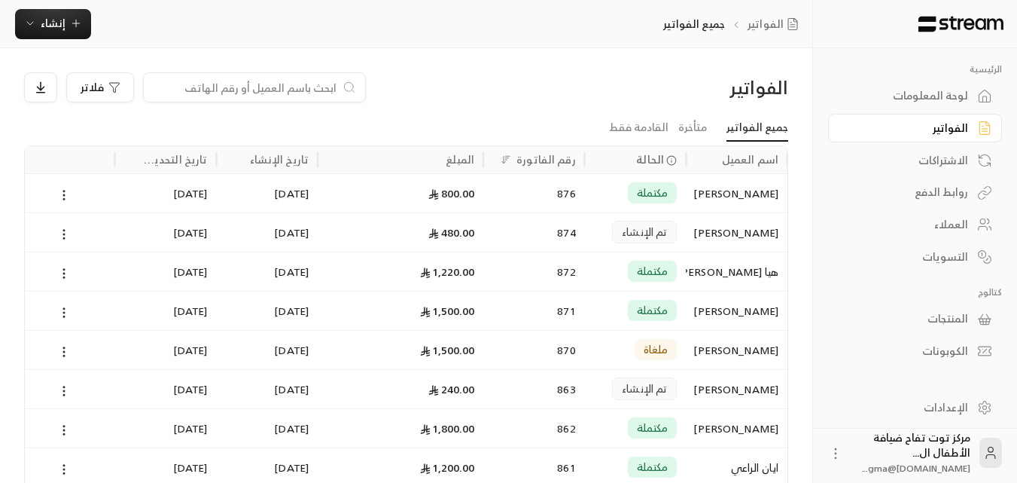
click at [273, 88] on input at bounding box center [245, 87] width 184 height 17
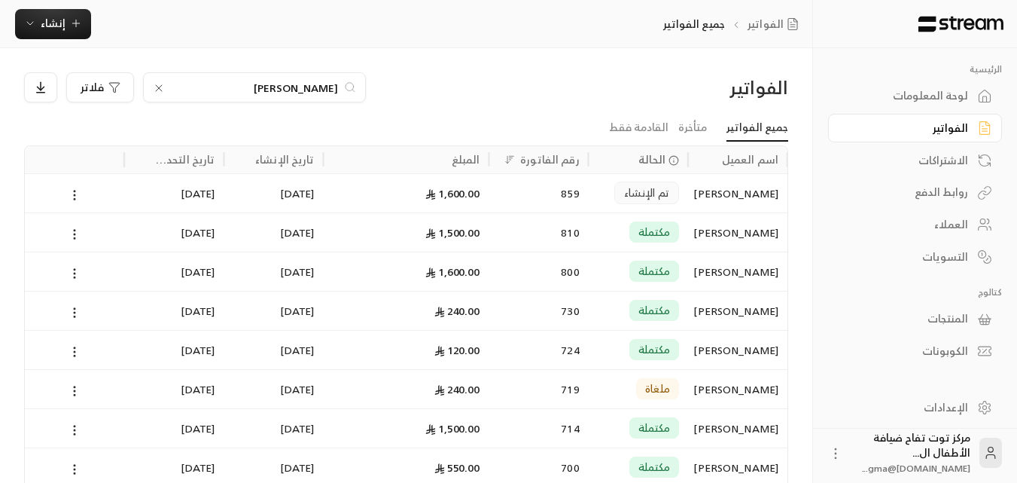
type input "[PERSON_NAME]"
click at [723, 190] on div "[PERSON_NAME]" at bounding box center [737, 193] width 81 height 38
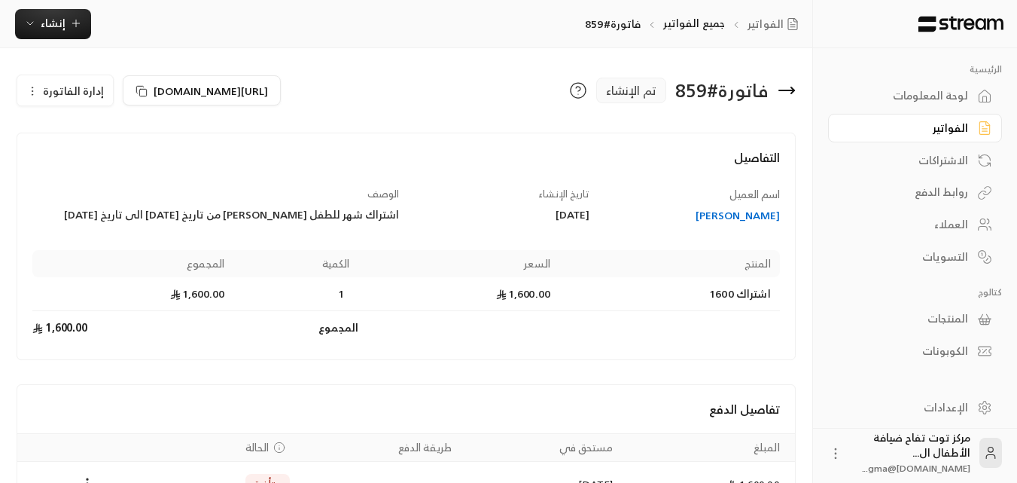
click at [949, 126] on div "الفواتير" at bounding box center [907, 127] width 121 height 15
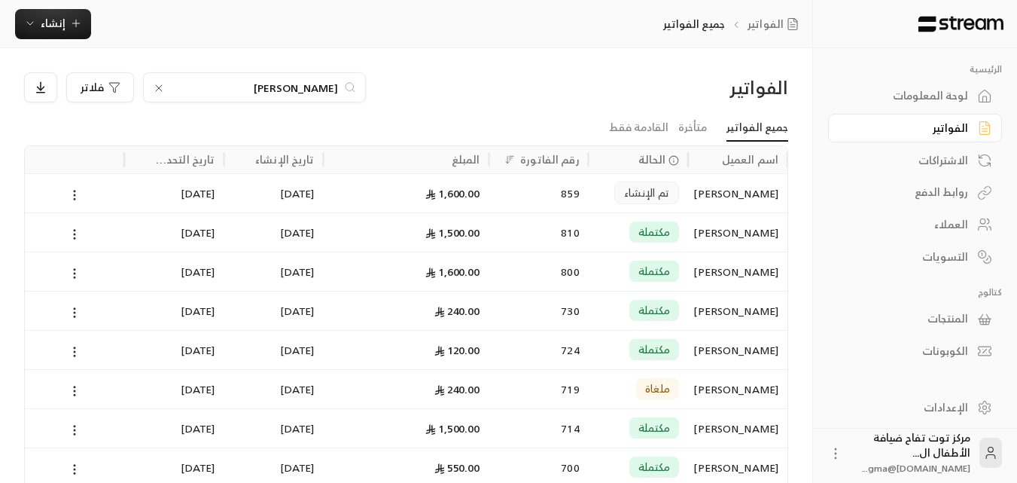
click at [157, 86] on icon at bounding box center [159, 88] width 12 height 12
click at [238, 88] on input at bounding box center [245, 87] width 184 height 17
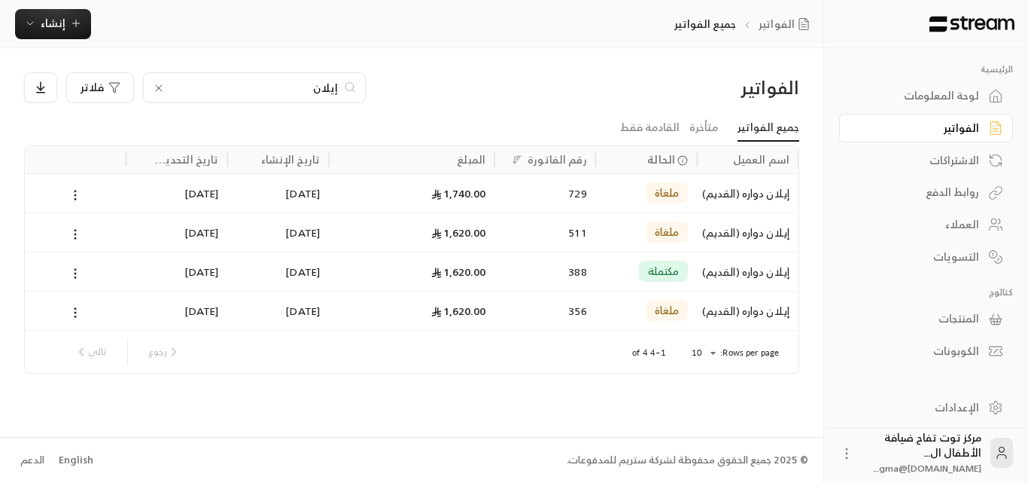
type input "إيلان دواره"
click at [160, 89] on icon at bounding box center [159, 88] width 6 height 6
click at [215, 90] on input at bounding box center [245, 87] width 184 height 17
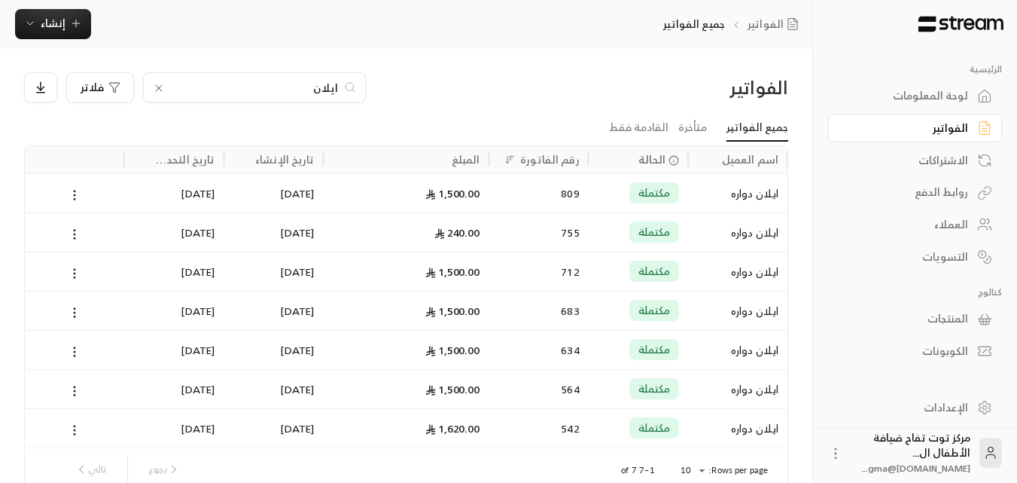
type input "ايلان"
click at [598, 190] on div "مكتملة" at bounding box center [638, 193] width 81 height 38
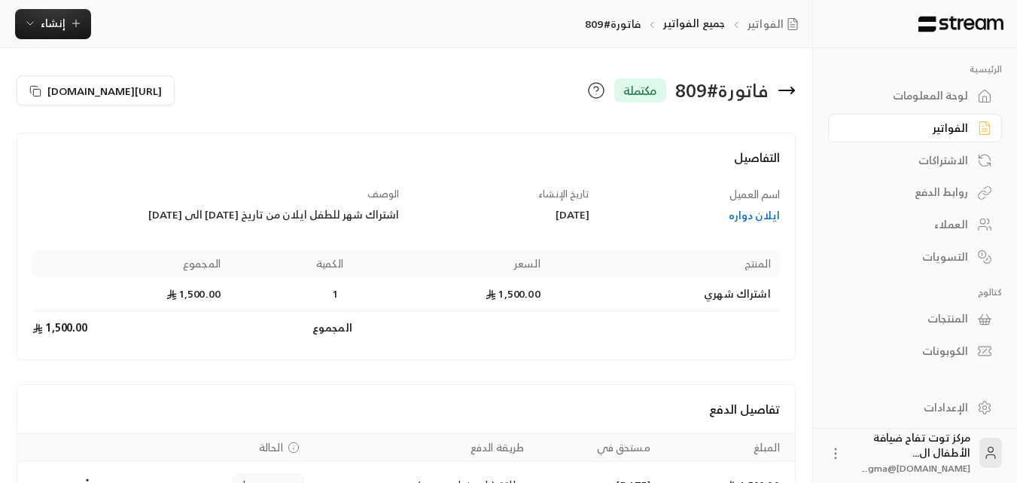
drag, startPoint x: 398, startPoint y: 210, endPoint x: 117, endPoint y: 215, distance: 280.9
click at [119, 215] on div "اشتراك شهر للطفل ايلان من تاريخ [DATE] الى [DATE]" at bounding box center [215, 214] width 367 height 15
click at [125, 217] on div "اشتراك شهر للطفل ايلان من تاريخ [DATE] الى [DATE]" at bounding box center [215, 214] width 367 height 15
drag, startPoint x: 111, startPoint y: 211, endPoint x: 398, endPoint y: 221, distance: 287.0
click at [398, 221] on div "اشتراك شهر للطفل ايلان من تاريخ [DATE] الى [DATE]" at bounding box center [215, 214] width 367 height 15
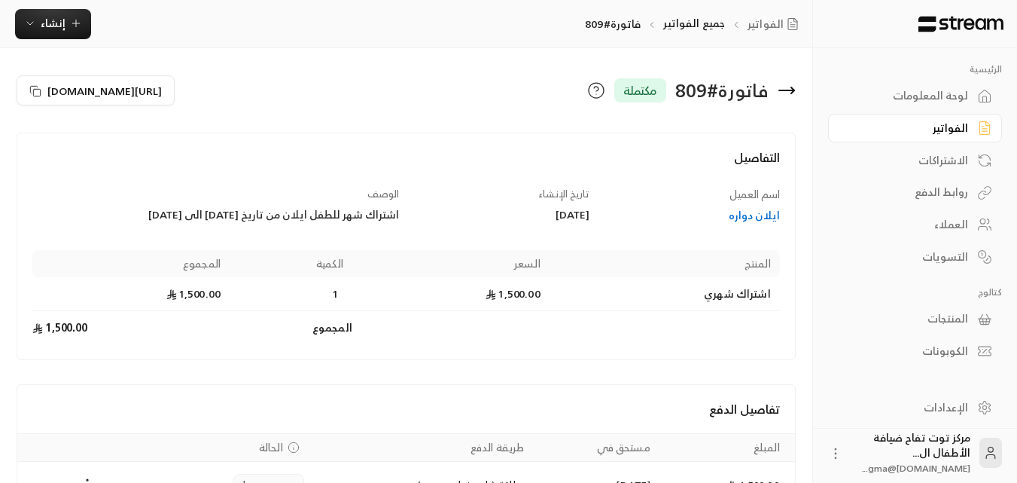
copy div "اشتراك شهر للطفل ايلان من تاريخ [DATE] الى [DATE]"
click at [81, 26] on icon "button" at bounding box center [76, 23] width 12 height 12
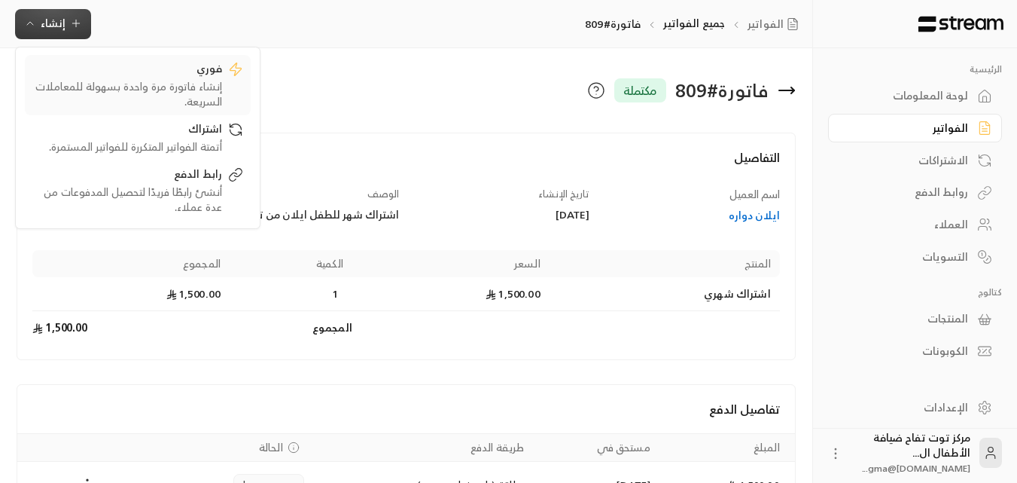
click at [206, 73] on div "فوري" at bounding box center [127, 70] width 190 height 18
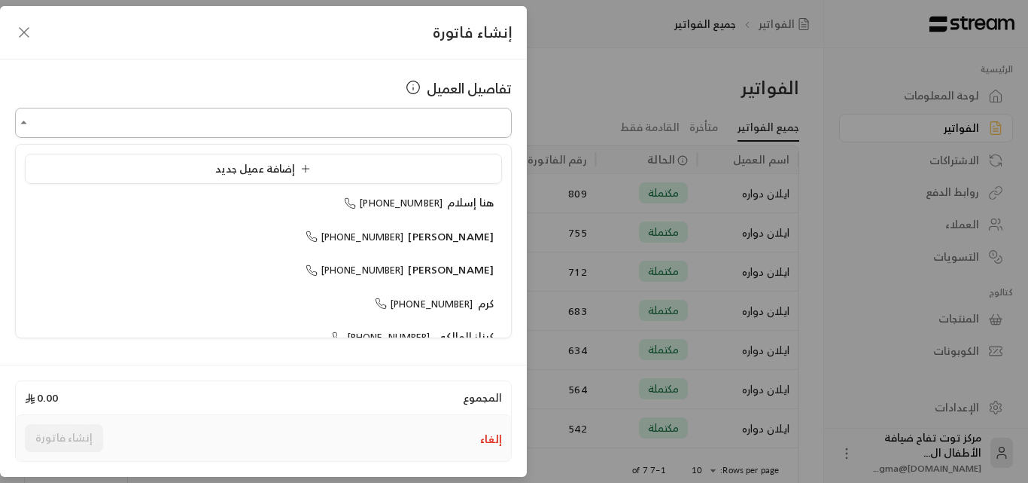
click at [433, 117] on input "اختر العميل" at bounding box center [263, 123] width 497 height 26
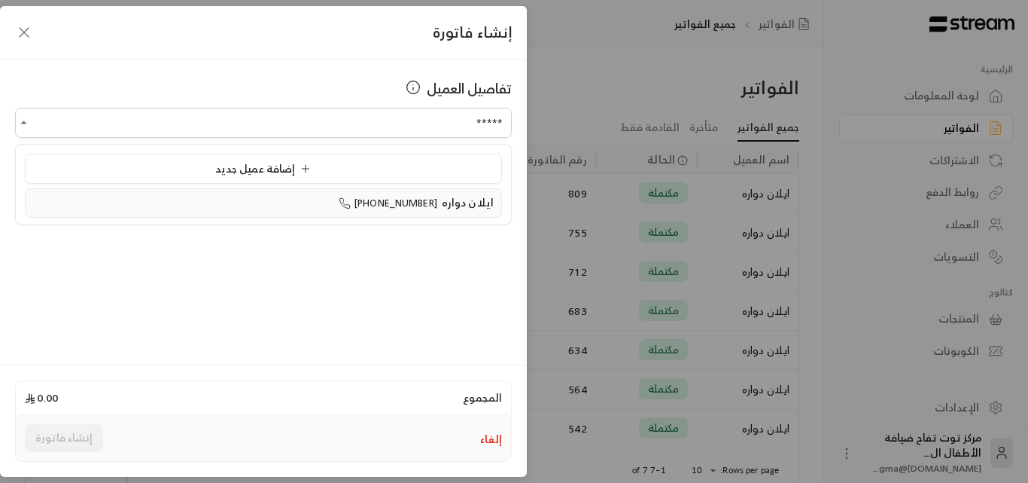
click at [416, 197] on span "[PHONE_NUMBER]" at bounding box center [388, 202] width 99 height 17
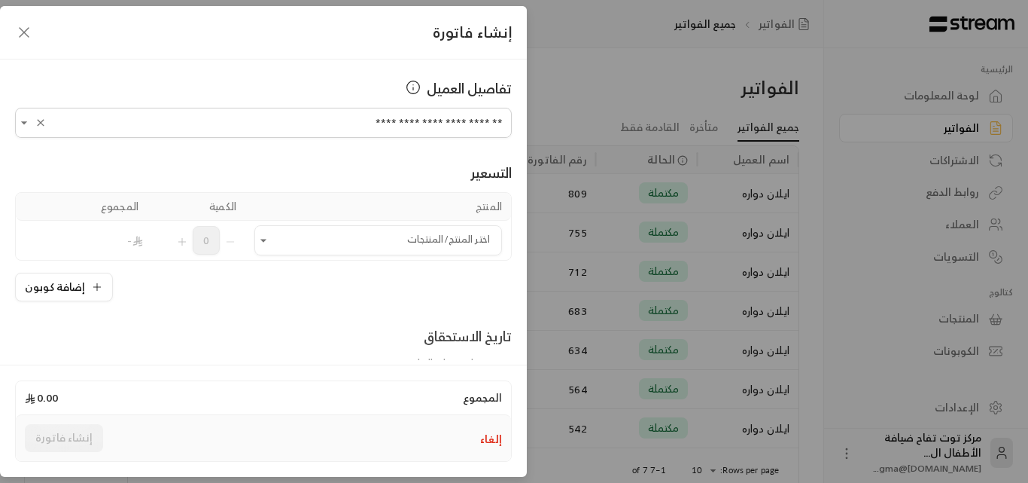
type input "**********"
click at [26, 32] on icon "button" at bounding box center [24, 32] width 18 height 18
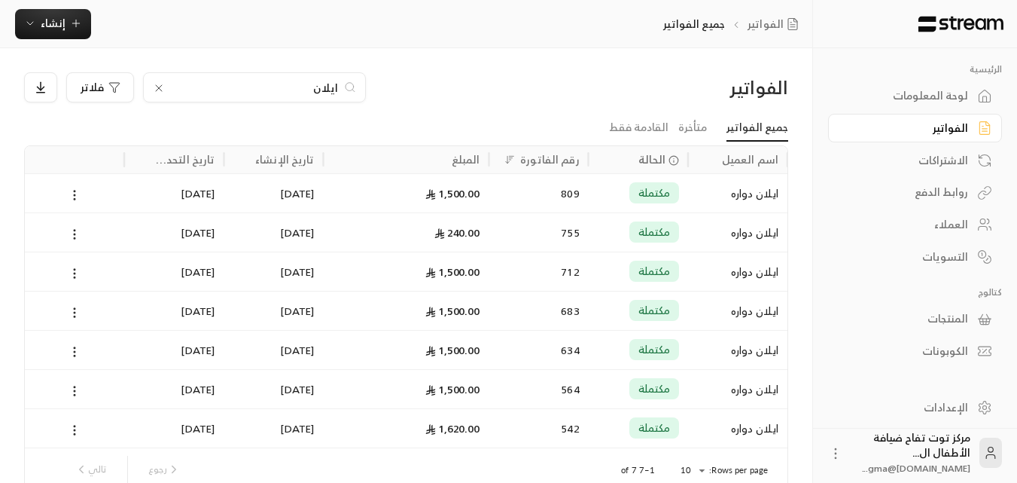
click at [769, 196] on div "ايلان دواره" at bounding box center [737, 193] width 81 height 38
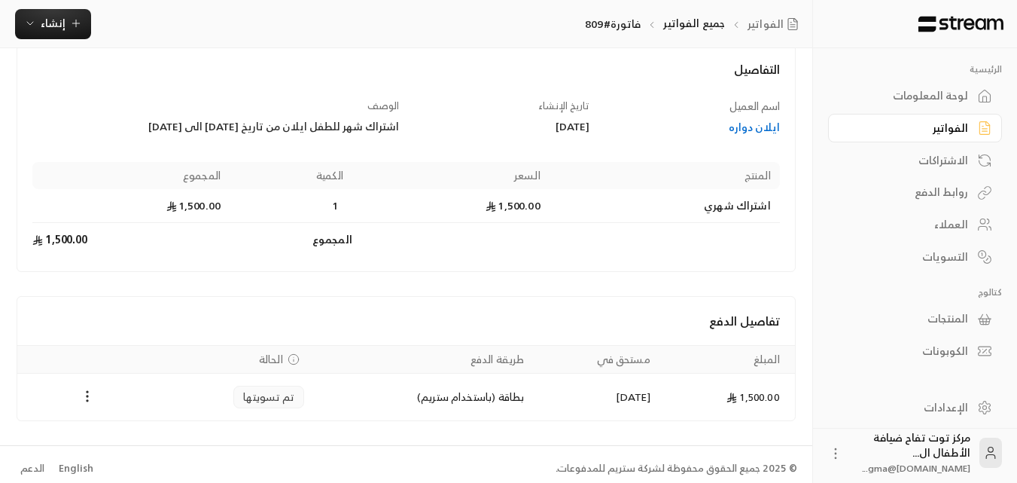
scroll to position [96, 0]
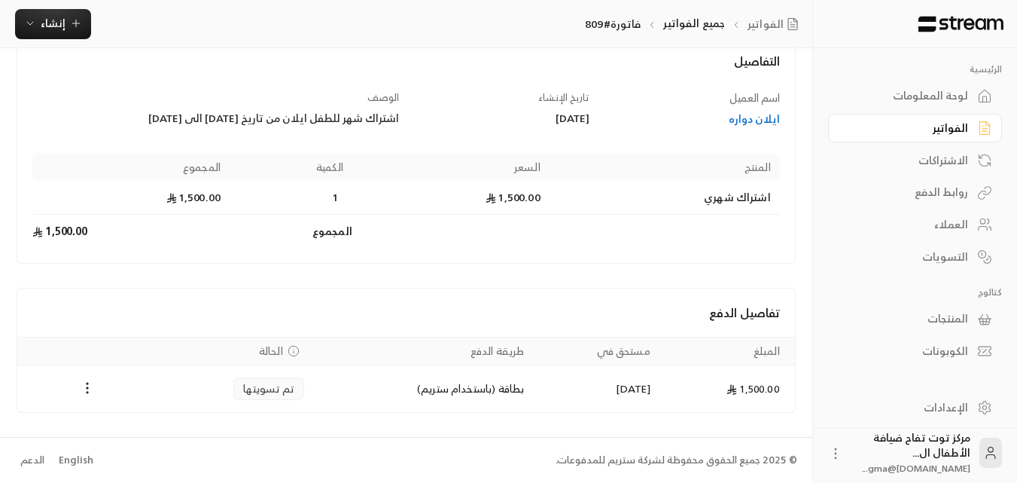
click at [753, 120] on div "ايلان دواره" at bounding box center [692, 118] width 176 height 15
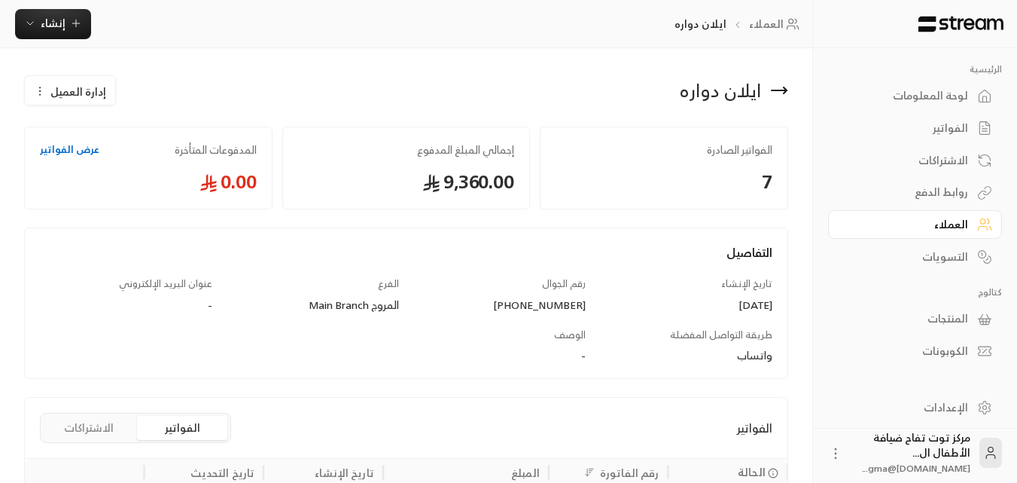
click at [87, 87] on span "إدارة العميل" at bounding box center [78, 92] width 56 height 16
click at [70, 29] on icon "button" at bounding box center [76, 23] width 12 height 12
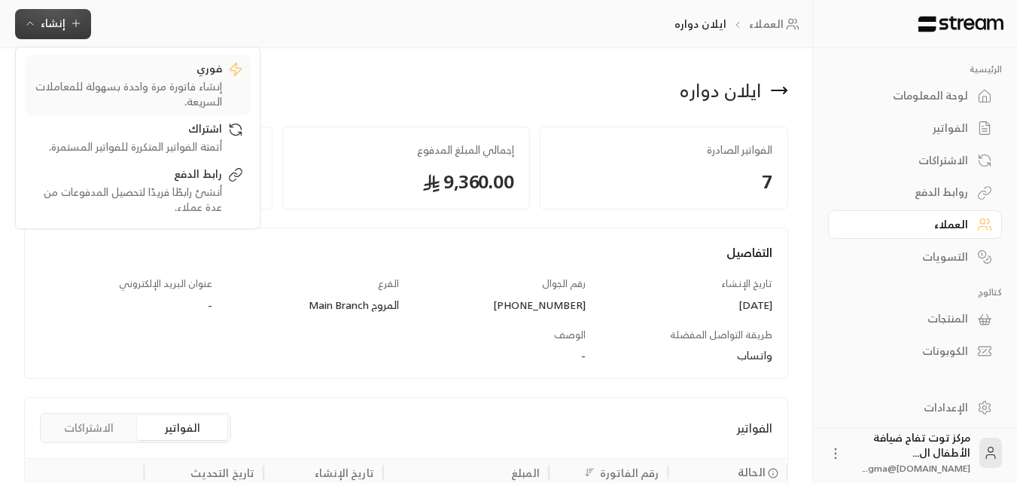
click at [163, 93] on div "إنشاء فاتورة مرة واحدة بسهولة للمعاملات السريعة." at bounding box center [127, 94] width 190 height 30
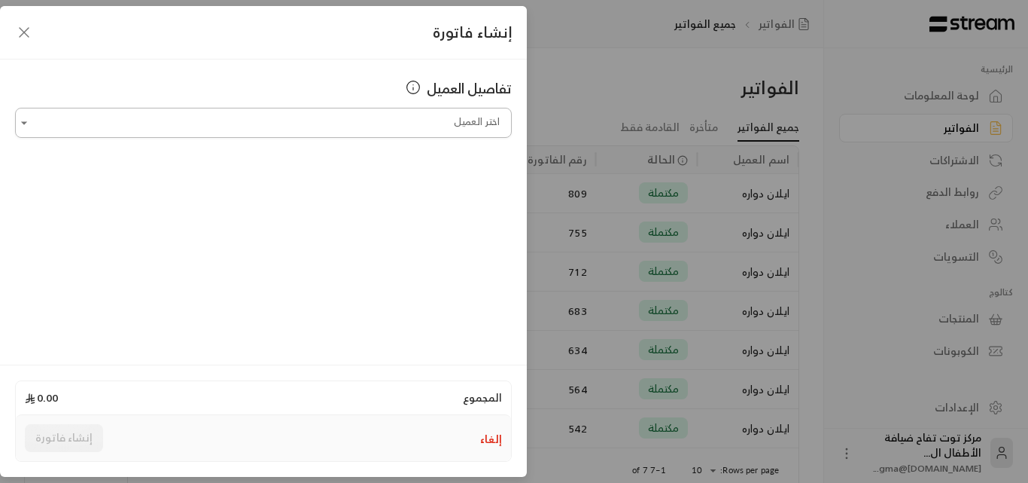
click at [395, 120] on input "اختر العميل" at bounding box center [263, 123] width 497 height 26
click at [442, 199] on span "ايلان دواره" at bounding box center [465, 202] width 56 height 17
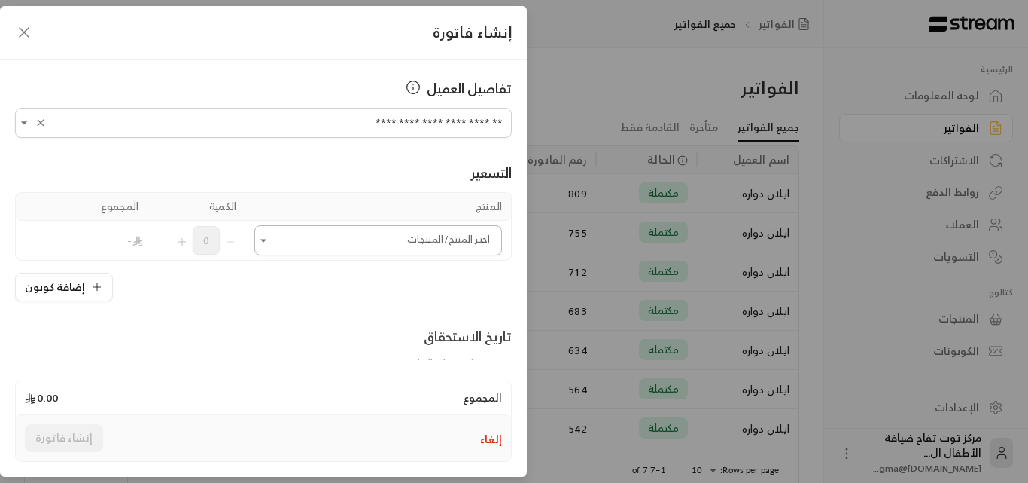
type input "**********"
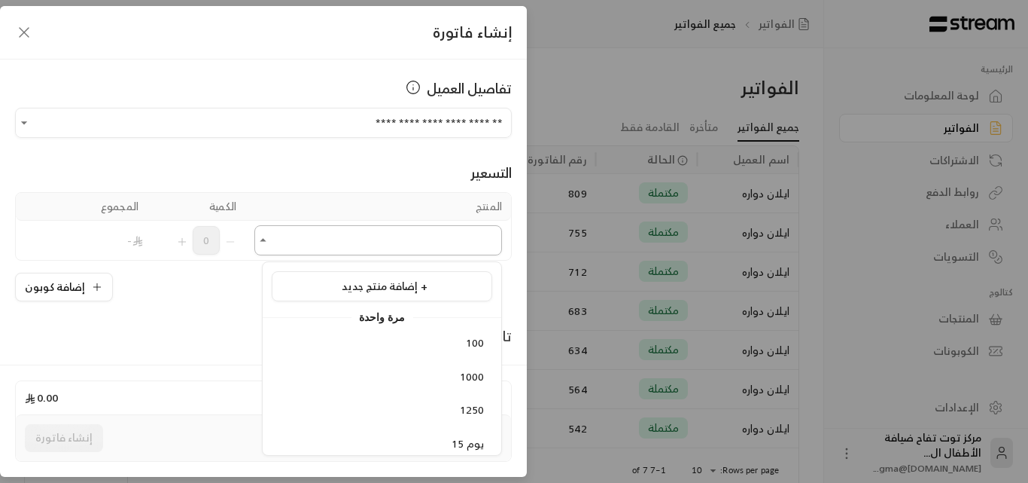
click at [428, 243] on input "اختر العميل" at bounding box center [378, 240] width 248 height 26
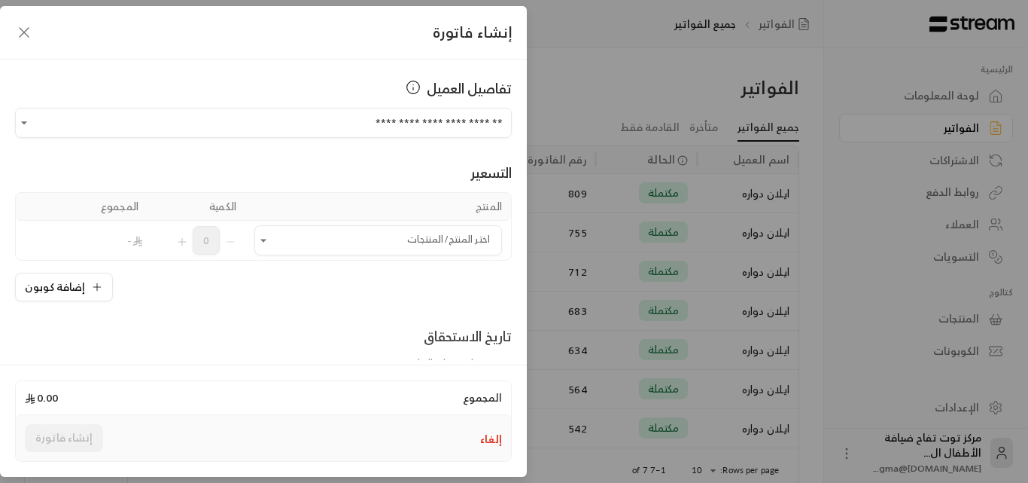
click at [29, 28] on icon "button" at bounding box center [24, 32] width 9 height 9
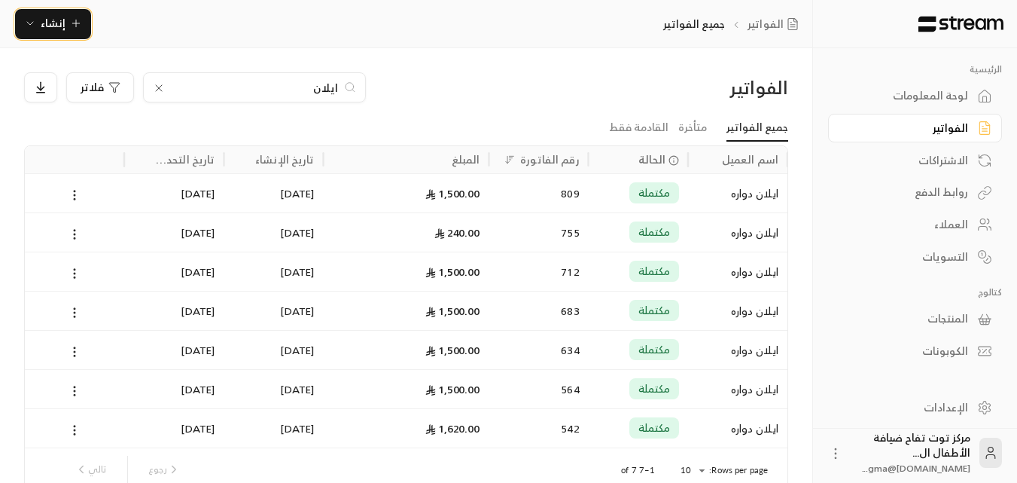
click at [70, 29] on icon "button" at bounding box center [76, 23] width 12 height 12
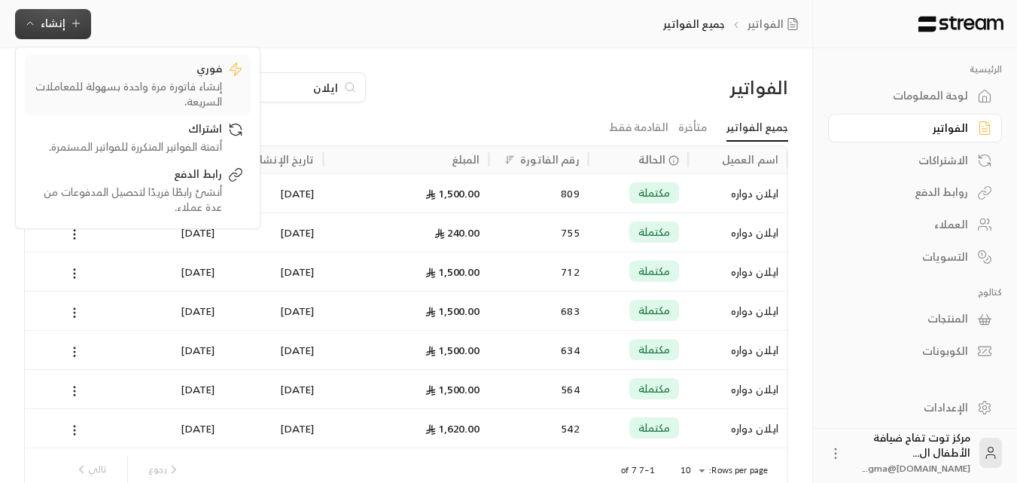
click at [181, 84] on div "إنشاء فاتورة مرة واحدة بسهولة للمعاملات السريعة." at bounding box center [127, 94] width 190 height 30
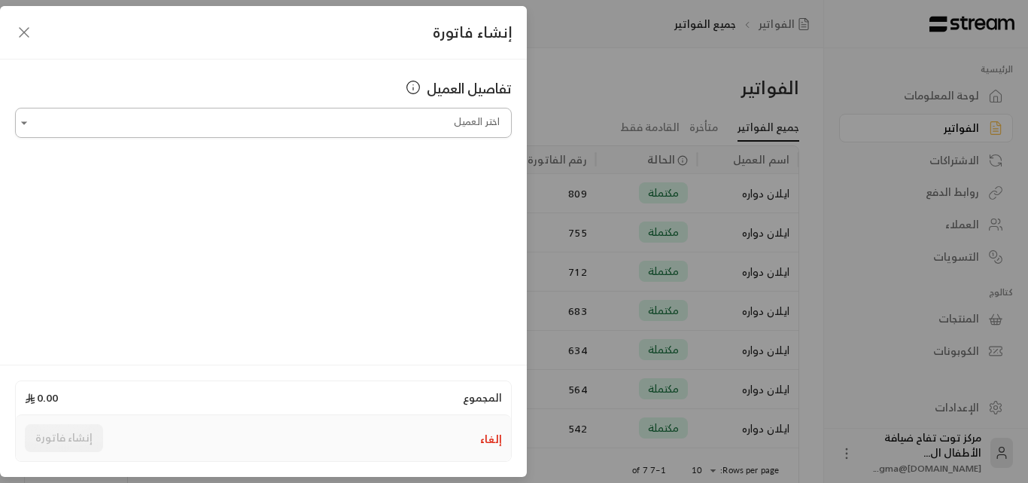
click at [288, 121] on input "اختر العميل" at bounding box center [263, 123] width 497 height 26
click at [385, 193] on li "ايلان دواره [PHONE_NUMBER]" at bounding box center [263, 202] width 477 height 29
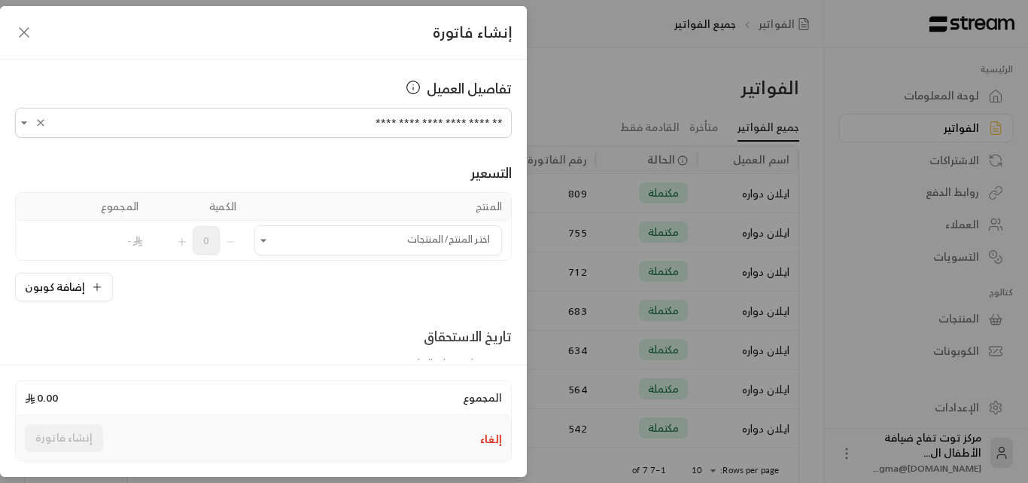
scroll to position [75, 0]
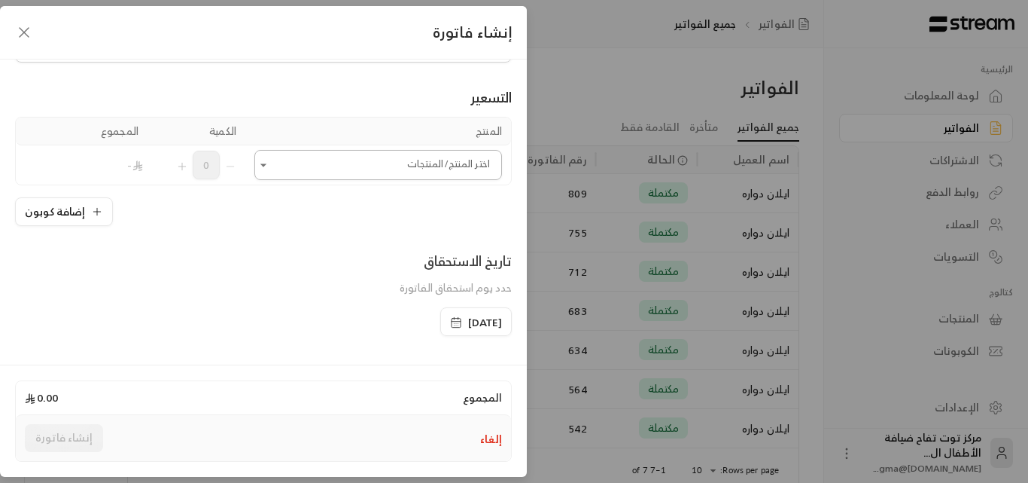
type input "**********"
click at [297, 157] on input "اختر العميل" at bounding box center [378, 165] width 248 height 26
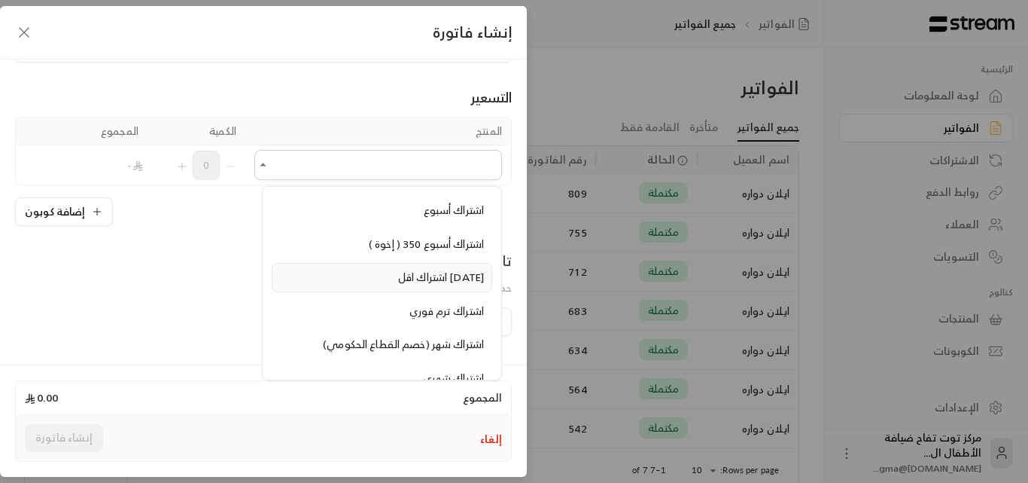
scroll to position [1205, 0]
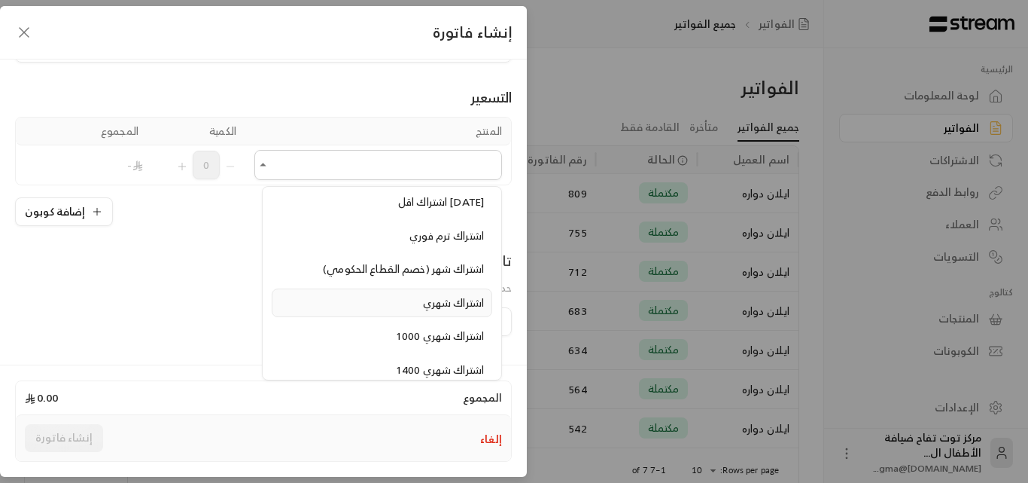
click at [432, 299] on span "اشتراك شهري" at bounding box center [453, 302] width 61 height 19
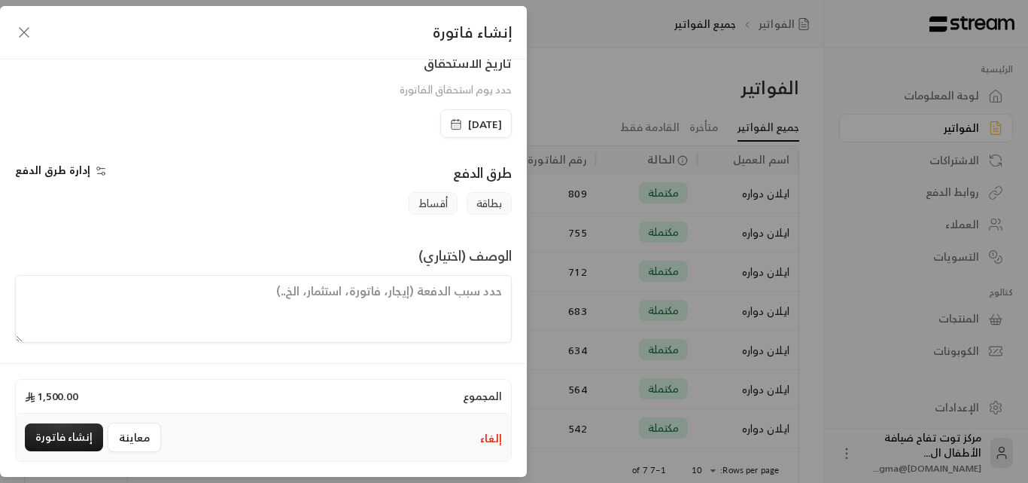
scroll to position [314, 0]
click at [432, 288] on textarea at bounding box center [263, 308] width 497 height 68
paste textarea "اشتراك شهر للطفل ايلان من تاريخ [DATE] الى [DATE]"
click at [476, 123] on span "[DATE]" at bounding box center [485, 123] width 34 height 15
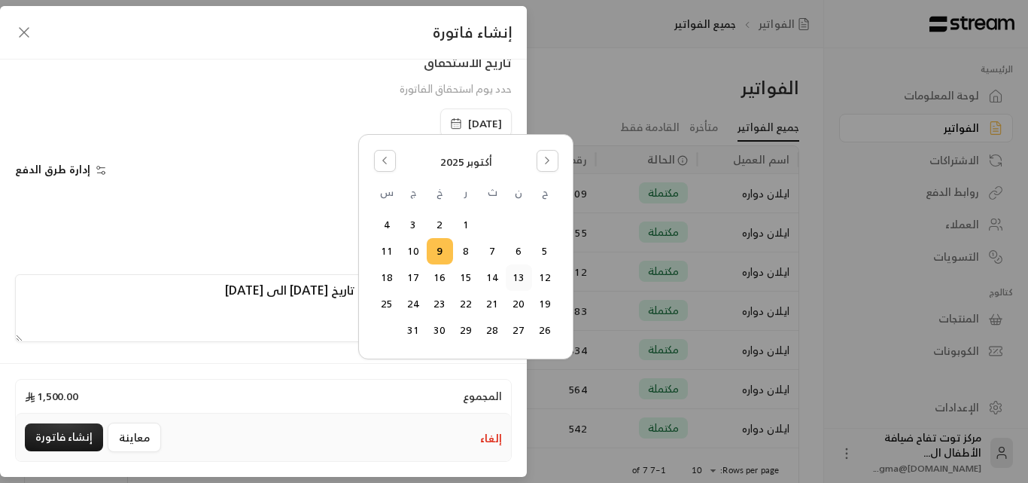
click at [521, 278] on button "13" at bounding box center [519, 277] width 25 height 25
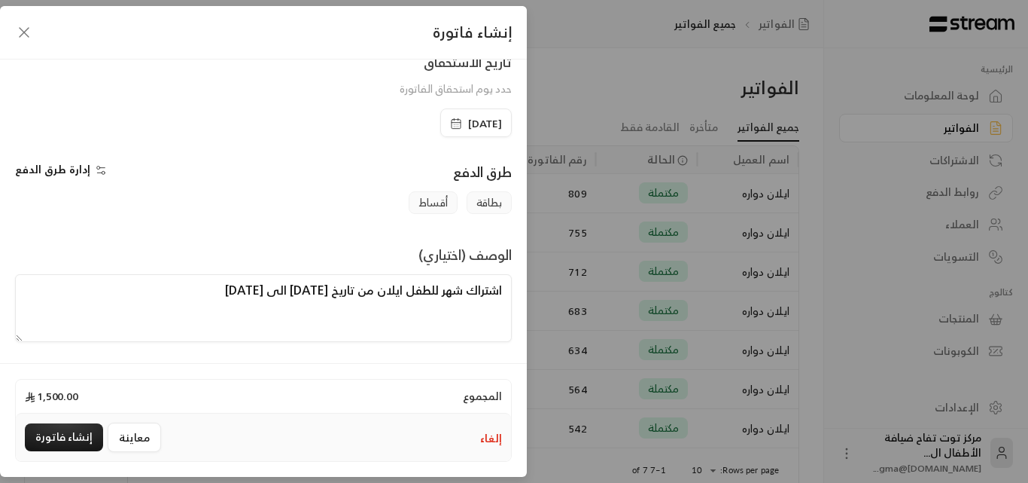
drag, startPoint x: 314, startPoint y: 290, endPoint x: 324, endPoint y: 291, distance: 10.6
click at [324, 291] on textarea "اشتراك شهر للطفل ايلان من تاريخ [DATE] الى [DATE]" at bounding box center [263, 308] width 497 height 68
click at [301, 290] on textarea "اشتراك شهر للطفل ايلان من تاريخ [DATE] الى [DATE]" at bounding box center [263, 308] width 497 height 68
click at [233, 293] on textarea "اشتراك شهر للطفل ايلان من تاريخ [DATE] الى [DATE]" at bounding box center [263, 308] width 497 height 68
click at [213, 293] on textarea "اشتراك شهر للطفل ايلان من تاريخ [DATE] الى [DATE]" at bounding box center [263, 308] width 497 height 68
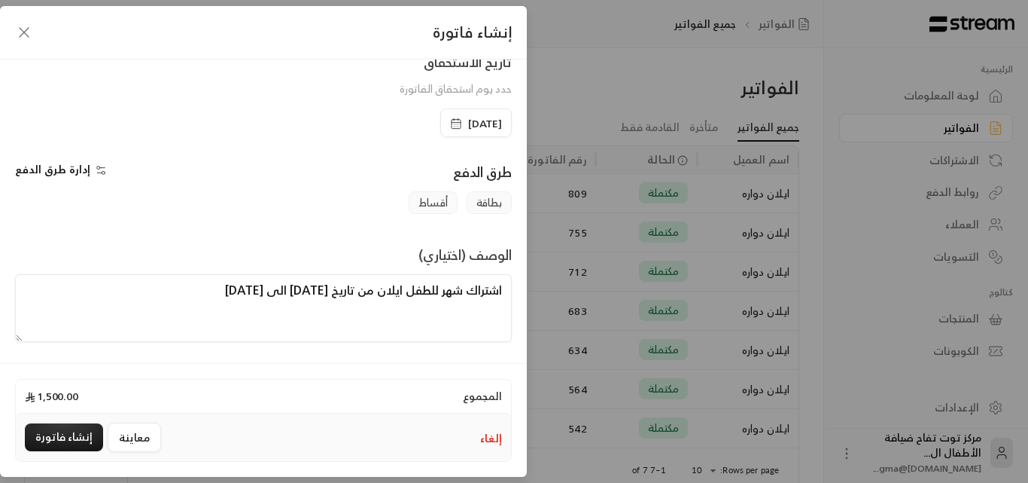
click at [214, 295] on textarea "اشتراك شهر للطفل ايلان من تاريخ [DATE] الى [DATE]" at bounding box center [263, 308] width 497 height 68
click at [157, 294] on textarea "اشتراك شهر للطفل ايلان من تاريخ [DATE] الى [DATE]" at bounding box center [263, 308] width 497 height 68
type textarea "اشتراك شهر للطفل ايلان من تاريخ [DATE] الى [DATE]"
click at [80, 439] on button "إنشاء فاتورة" at bounding box center [64, 437] width 78 height 28
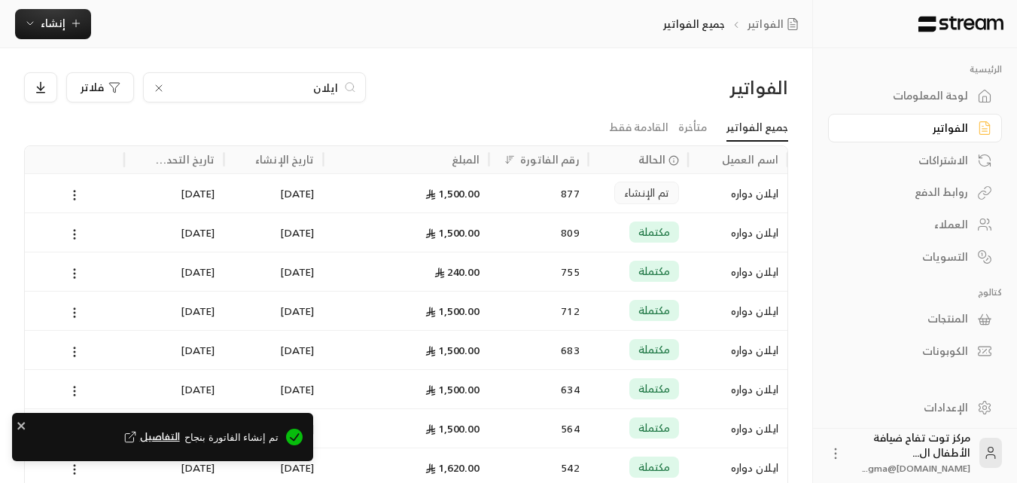
click at [938, 128] on div "الفواتير" at bounding box center [907, 127] width 121 height 15
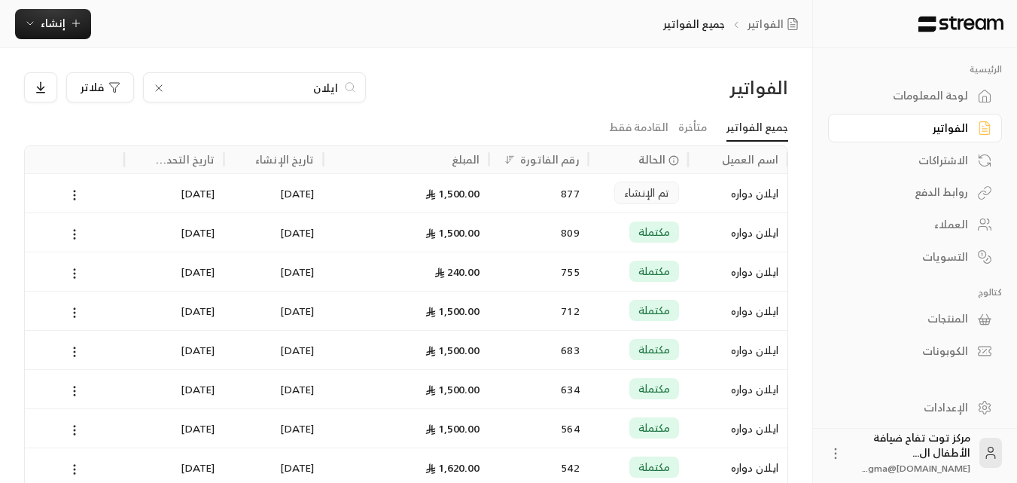
click at [157, 84] on icon at bounding box center [159, 88] width 12 height 12
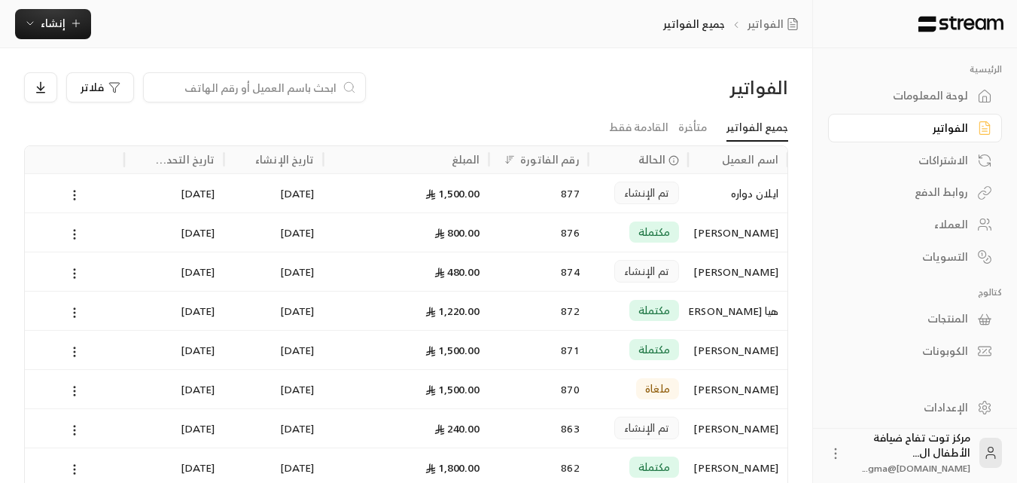
click at [300, 91] on input at bounding box center [245, 87] width 184 height 17
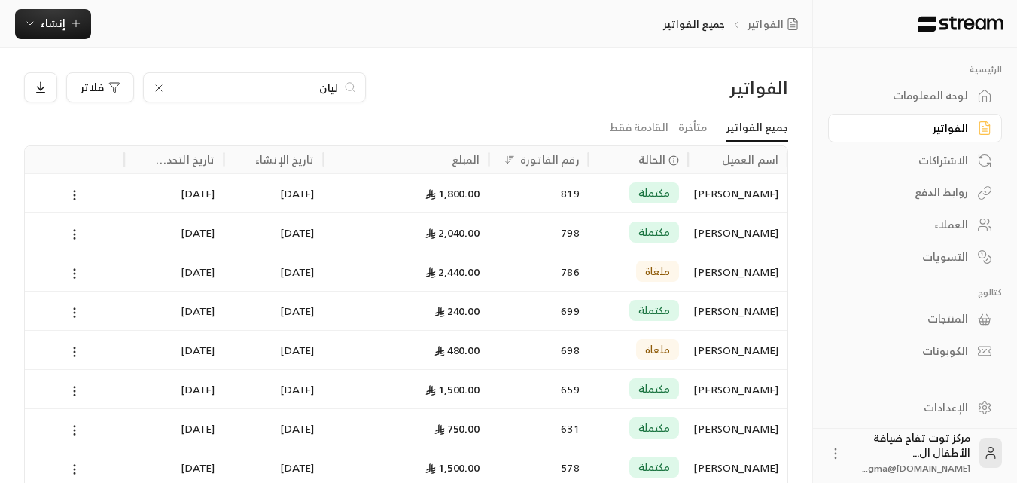
type input "[PERSON_NAME]"
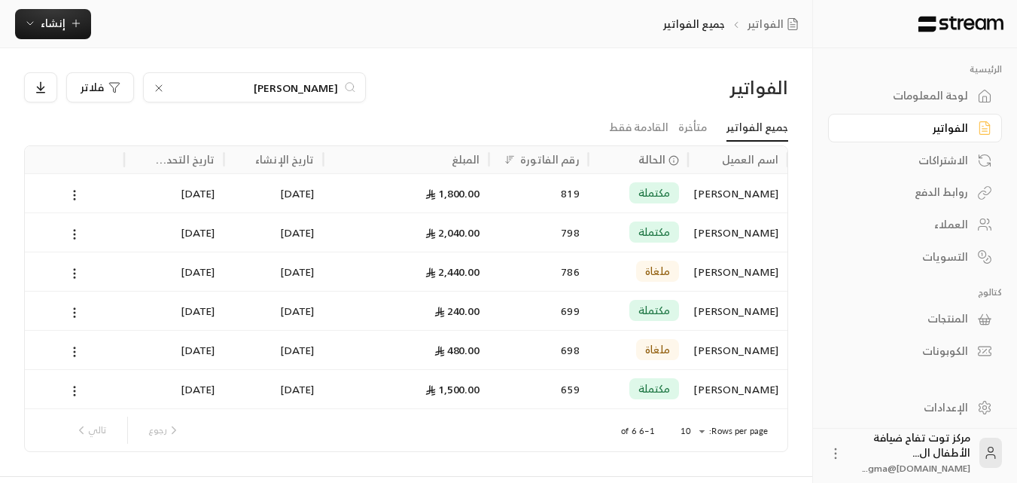
click at [721, 191] on div "[PERSON_NAME]" at bounding box center [737, 193] width 81 height 38
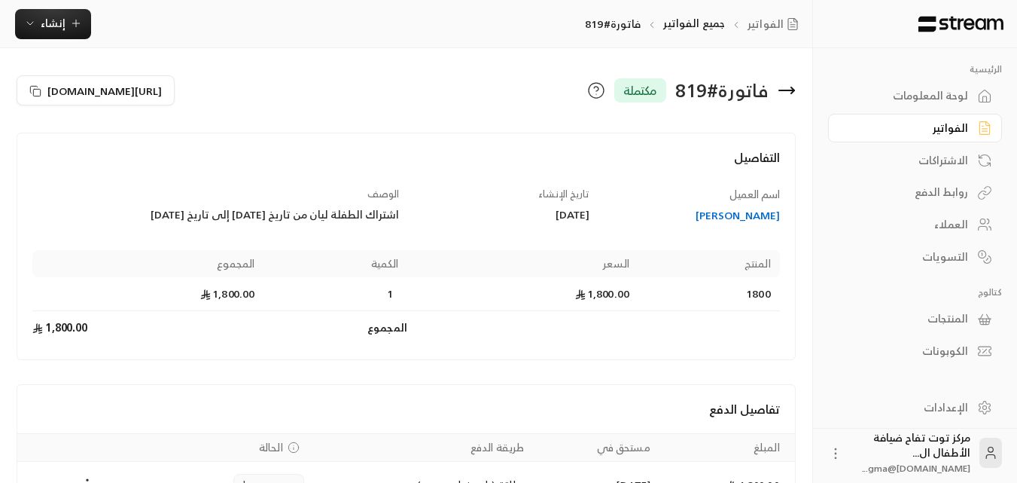
drag, startPoint x: 396, startPoint y: 209, endPoint x: 125, endPoint y: 214, distance: 271.1
click at [125, 214] on div "الوصف اشتراك الطفلة ليان من تاريخ [DATE] إلى تاريخ [DATE]" at bounding box center [216, 205] width 381 height 37
click at [99, 214] on div "اشتراك الطفلة ليان من تاريخ [DATE] إلى تاريخ [DATE]" at bounding box center [215, 214] width 367 height 15
drag, startPoint x: 101, startPoint y: 215, endPoint x: 400, endPoint y: 223, distance: 299.0
click at [400, 223] on div "اسم العميل [PERSON_NAME] تاريخ الإنشاء [DATE] الوصف اشتراك الطفلة ليان من تاريخ…" at bounding box center [407, 266] width 762 height 158
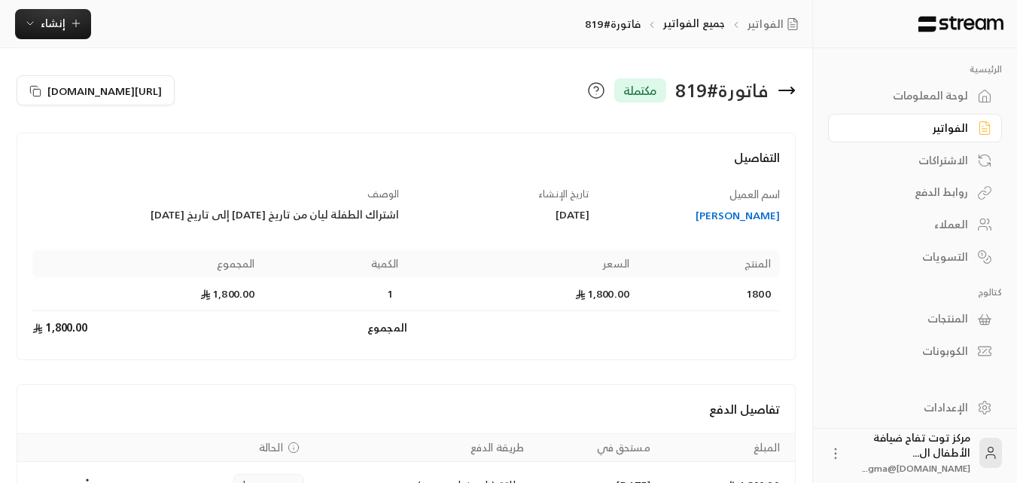
copy div "اشتراك الطفلة ليان من تاريخ [DATE] إلى تاريخ [DATE]"
click at [59, 31] on span "إنشاء" at bounding box center [53, 23] width 25 height 19
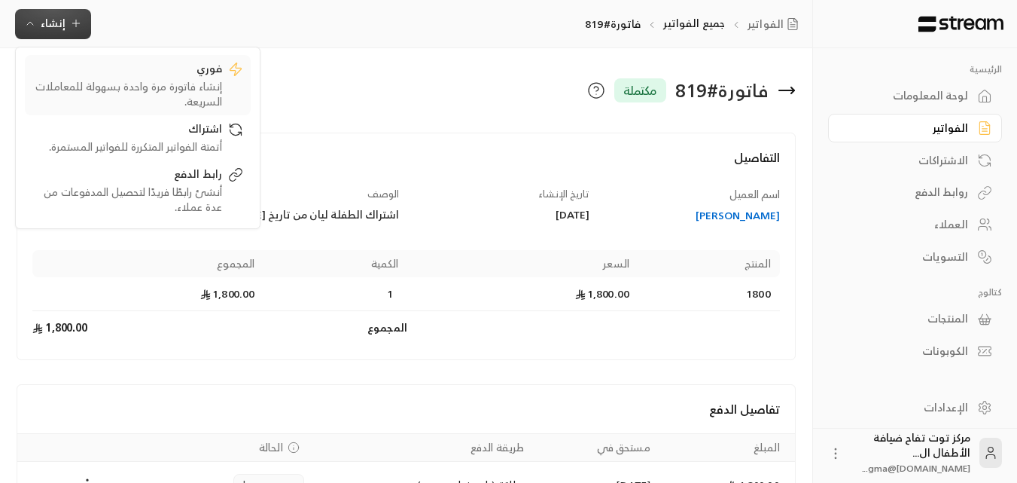
click at [127, 84] on div "إنشاء فاتورة مرة واحدة بسهولة للمعاملات السريعة." at bounding box center [127, 94] width 190 height 30
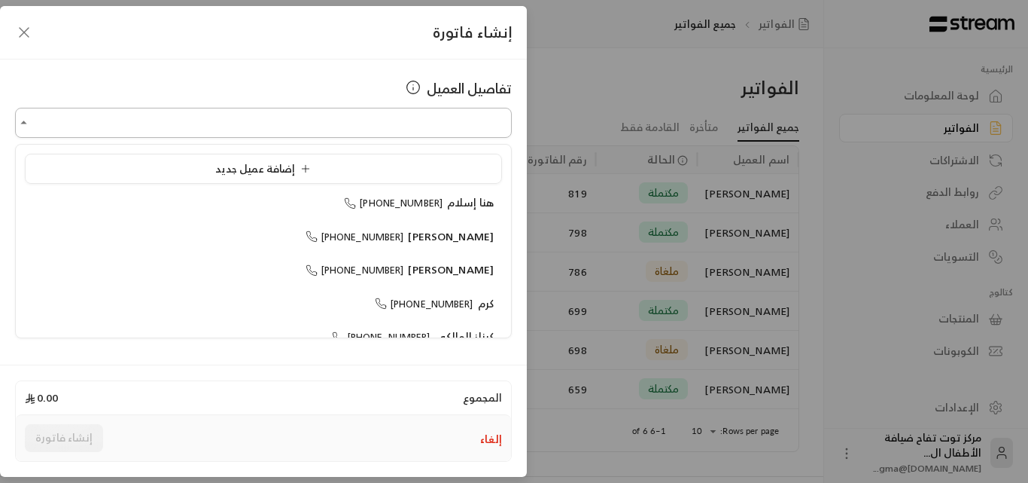
click at [253, 118] on input "اختر العميل" at bounding box center [263, 123] width 497 height 26
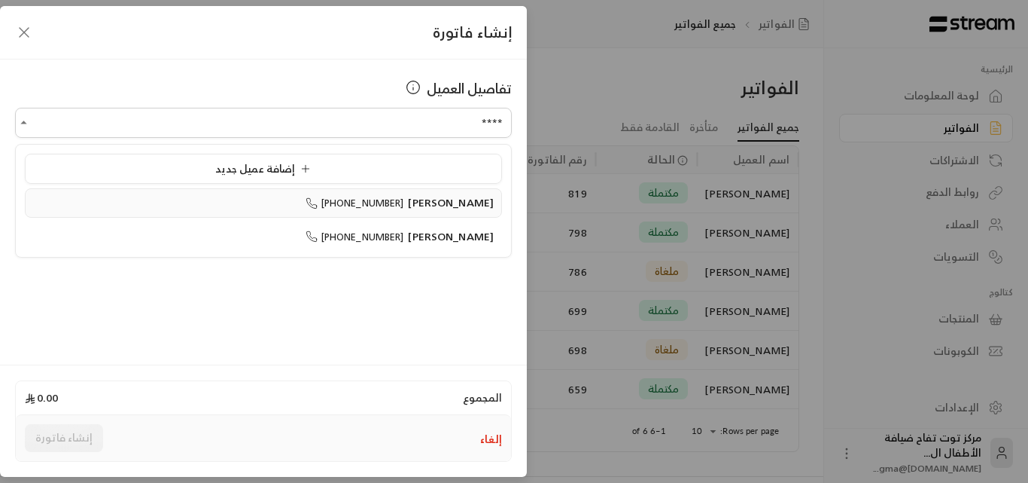
click at [394, 209] on span "[PHONE_NUMBER]" at bounding box center [355, 202] width 99 height 17
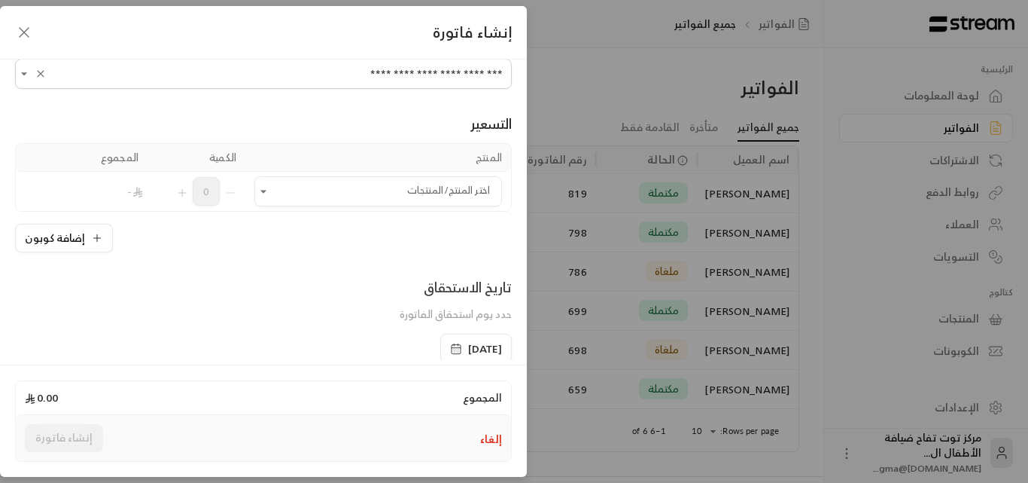
scroll to position [75, 0]
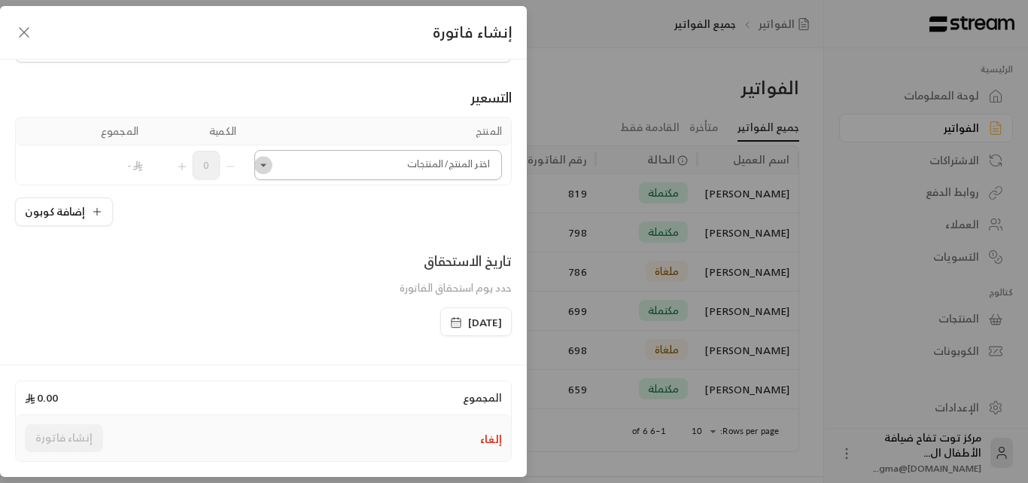
click at [271, 168] on icon "Open" at bounding box center [263, 164] width 15 height 15
type input "**********"
click at [466, 284] on span "1800" at bounding box center [472, 284] width 25 height 19
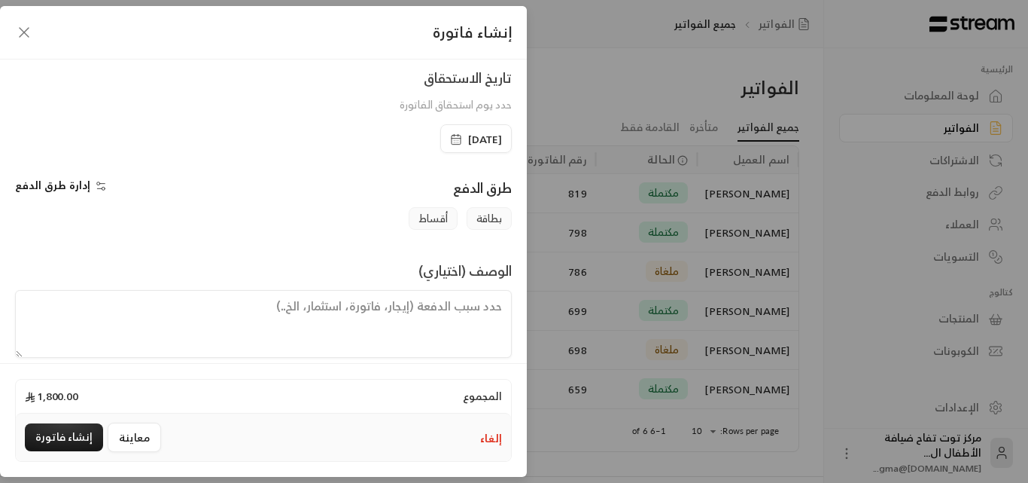
scroll to position [301, 0]
click at [478, 138] on span "[DATE]" at bounding box center [485, 136] width 34 height 15
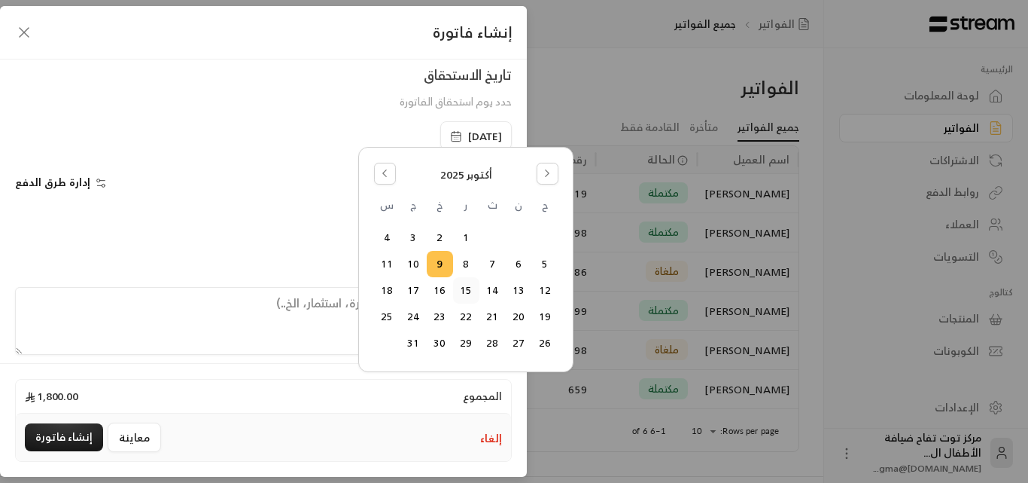
click at [463, 287] on button "15" at bounding box center [466, 290] width 25 height 25
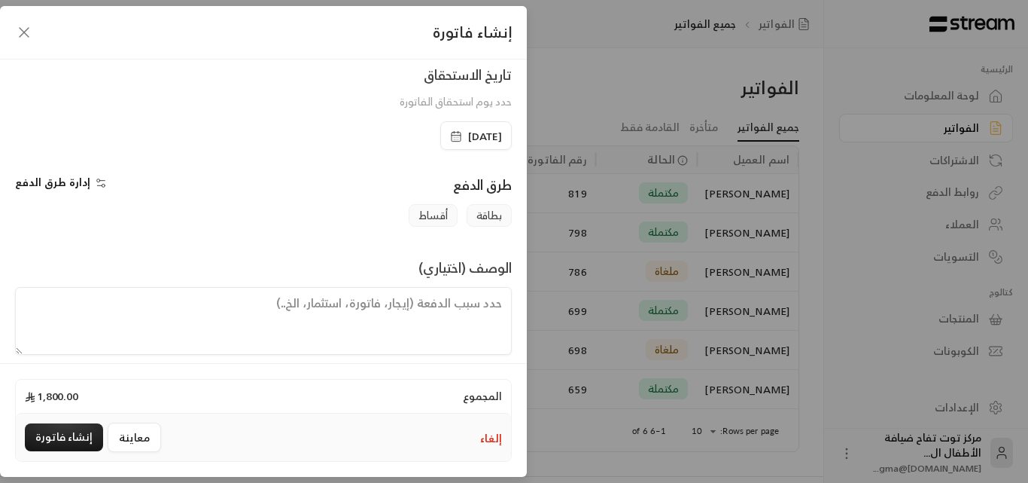
scroll to position [314, 0]
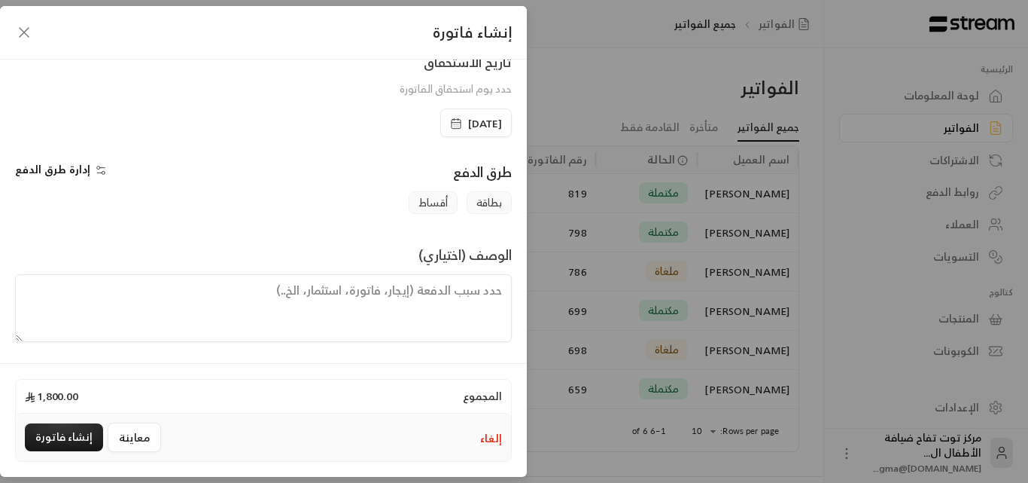
click at [449, 304] on textarea at bounding box center [263, 308] width 497 height 68
paste textarea "اشتراك الطفلة ليان من تاريخ [DATE] إلى تاريخ [DATE]"
click at [343, 288] on textarea "اشتراك الطفلة ليان من تاريخ [DATE] إلى تاريخ [DATE]" at bounding box center [263, 308] width 497 height 68
click at [352, 293] on textarea "اشتراك الطفلة ليان من تاريخ [DATE] إلى تاريخ [DATE]" at bounding box center [263, 308] width 497 height 68
click at [334, 292] on textarea "اشتراك الطفلة ليان من تاريخ [DATE] إلى تاريخ [DATE]" at bounding box center [263, 308] width 497 height 68
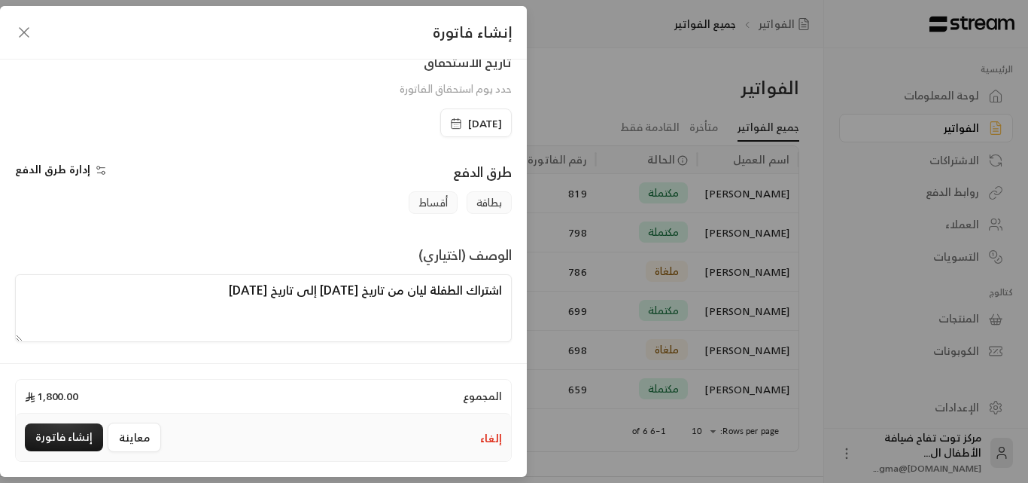
click at [335, 294] on textarea "اشتراك الطفلة ليان من تاريخ [DATE] إلى تاريخ [DATE]" at bounding box center [263, 308] width 497 height 68
click at [236, 296] on textarea "اشتراك الطفلة ليان من تاريخ [DATE] إلى تاريخ [DATE]" at bounding box center [263, 308] width 497 height 68
click at [218, 292] on textarea "اشتراك الطفلة ليان من تاريخ [DATE] إلى تاريخ [DATE]" at bounding box center [263, 308] width 497 height 68
drag, startPoint x: 175, startPoint y: 289, endPoint x: 200, endPoint y: 297, distance: 26.2
click at [200, 297] on textarea "اشتراك الطفلة ليان من تاريخ [DATE] إلى تاريخ [DATE]" at bounding box center [263, 308] width 497 height 68
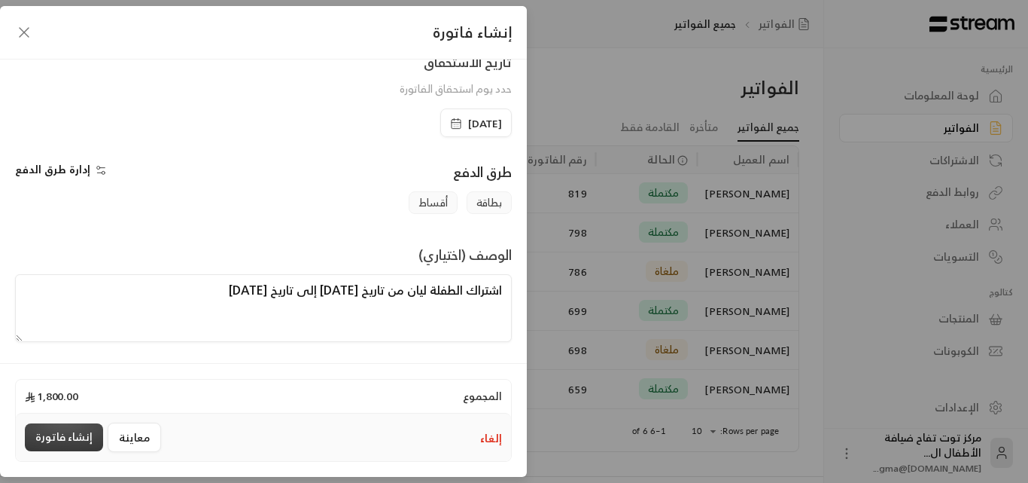
type textarea "اشتراك الطفلة ليان من تاريخ [DATE] إلى تاريخ [DATE]"
click at [69, 431] on button "إنشاء فاتورة" at bounding box center [64, 437] width 78 height 28
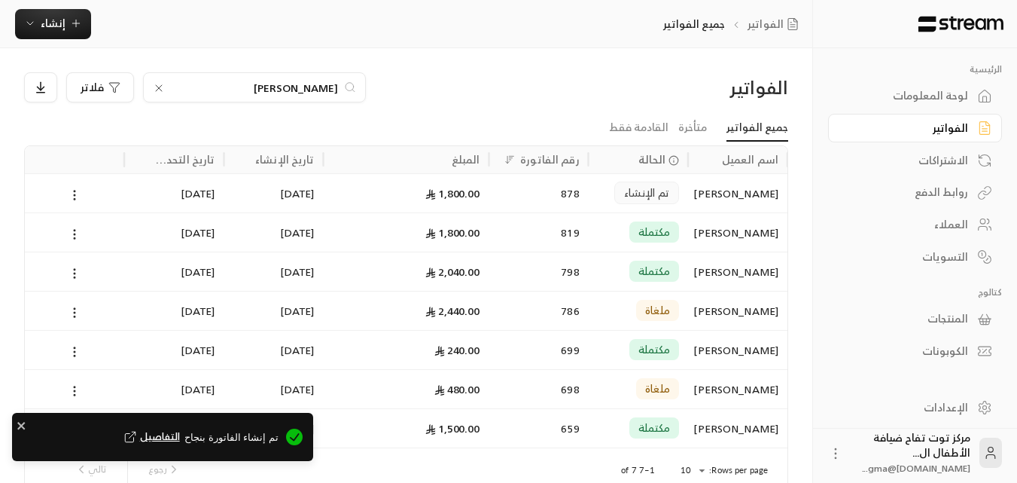
click at [938, 122] on div "الفواتير" at bounding box center [907, 127] width 121 height 15
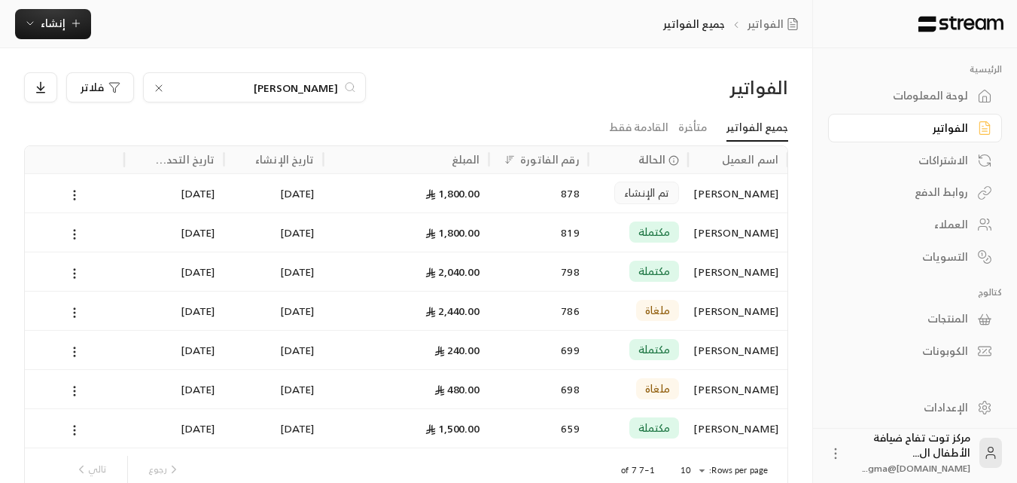
click at [160, 84] on icon at bounding box center [159, 88] width 12 height 12
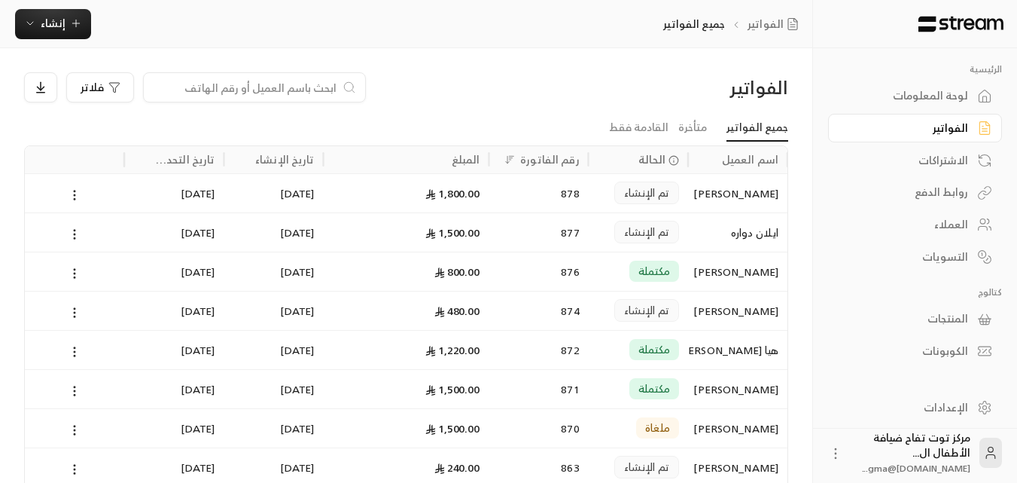
click at [276, 87] on input at bounding box center [245, 87] width 184 height 17
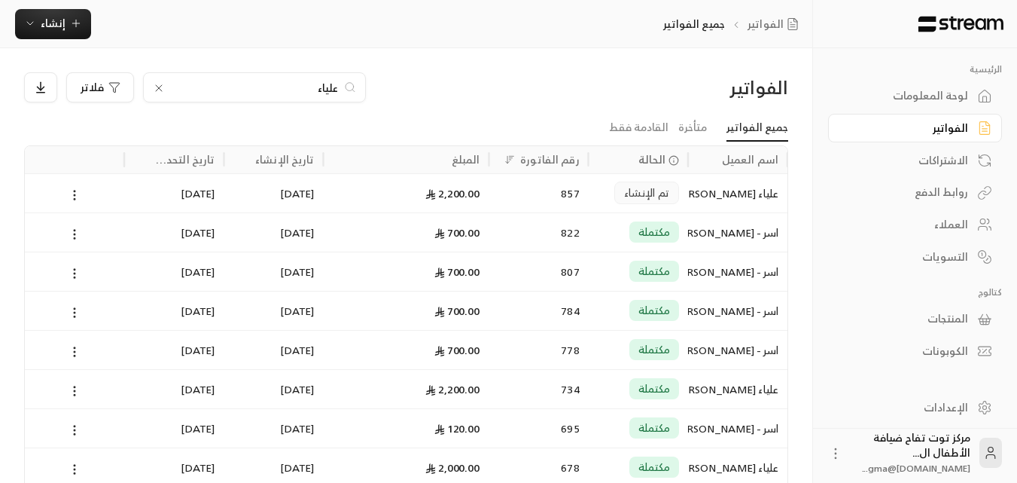
type input "علياء"
click at [714, 197] on div "علياء [PERSON_NAME]" at bounding box center [737, 193] width 81 height 38
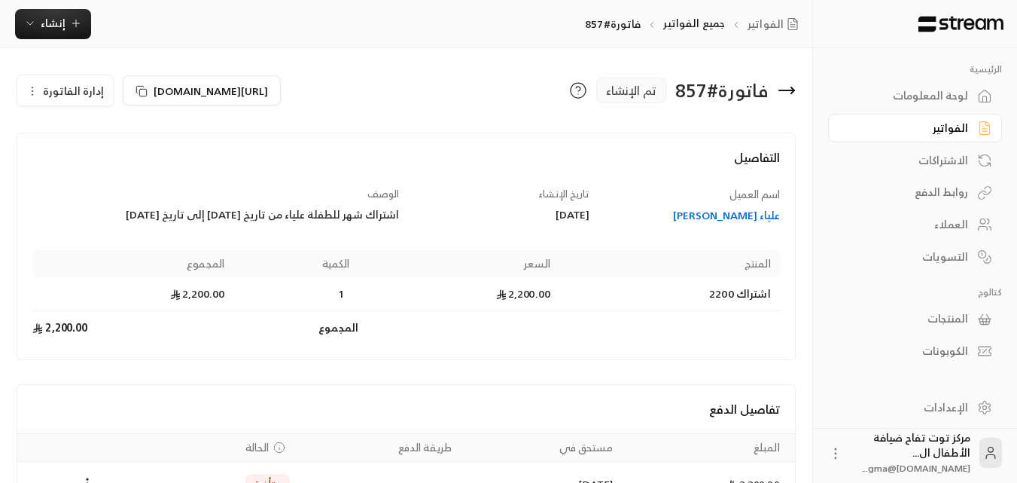
drag, startPoint x: 90, startPoint y: 215, endPoint x: 399, endPoint y: 225, distance: 308.9
click at [399, 225] on div "اسم العميل [PERSON_NAME] تاريخ الإنشاء [DATE] الوصف اشتراك شهر للطفلة علياء من …" at bounding box center [407, 266] width 762 height 158
copy div "اشتراك شهر للطفلة علياء من تاريخ [DATE] إلى تاريخ [DATE]"
click at [949, 131] on div "الفواتير" at bounding box center [907, 127] width 121 height 15
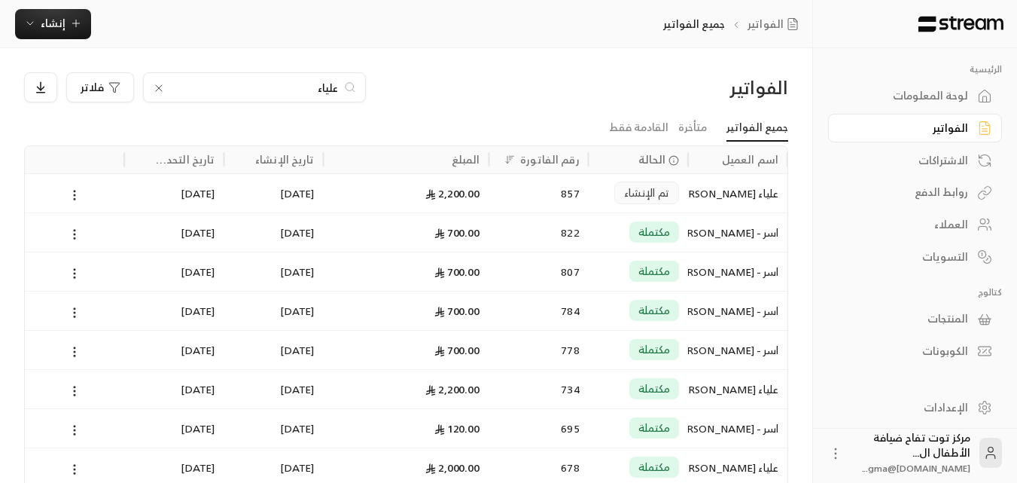
click at [157, 88] on icon at bounding box center [159, 88] width 12 height 12
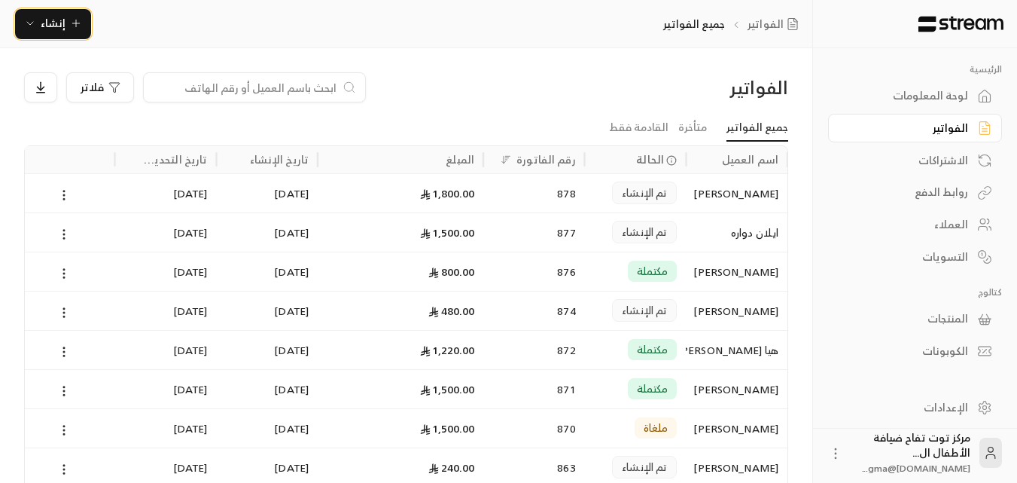
click at [68, 29] on span "إنشاء" at bounding box center [53, 23] width 58 height 19
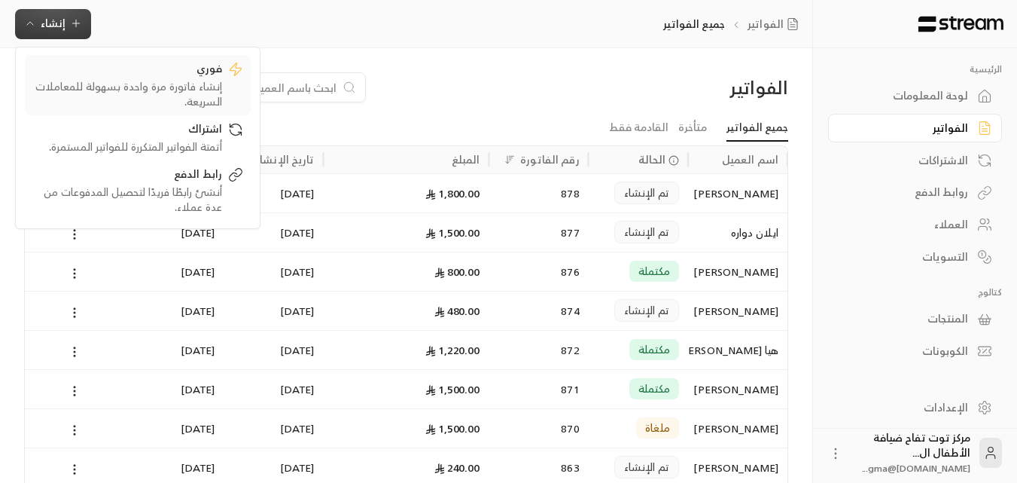
click at [208, 89] on div "إنشاء فاتورة مرة واحدة بسهولة للمعاملات السريعة." at bounding box center [127, 94] width 190 height 30
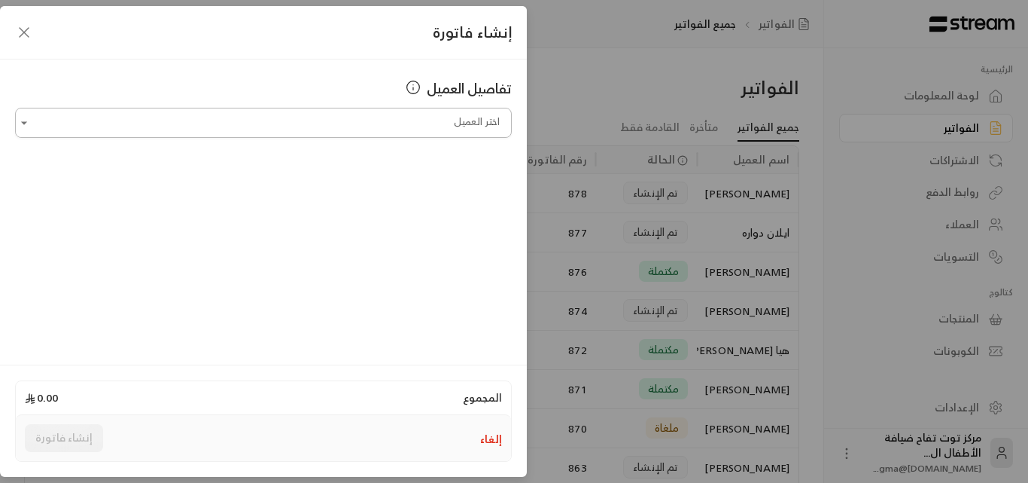
click at [306, 126] on input "اختر العميل" at bounding box center [263, 123] width 497 height 26
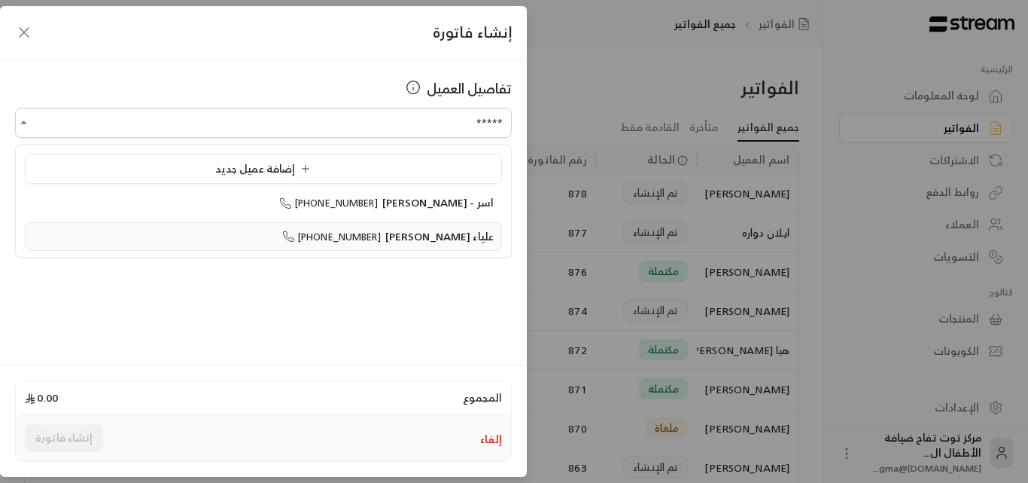
click at [381, 234] on span "[PHONE_NUMBER]" at bounding box center [331, 236] width 99 height 17
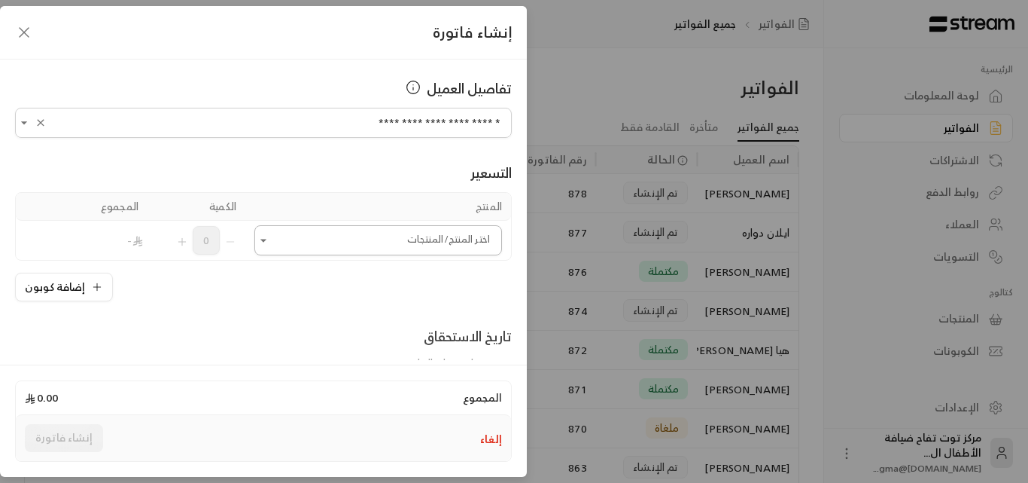
type input "**********"
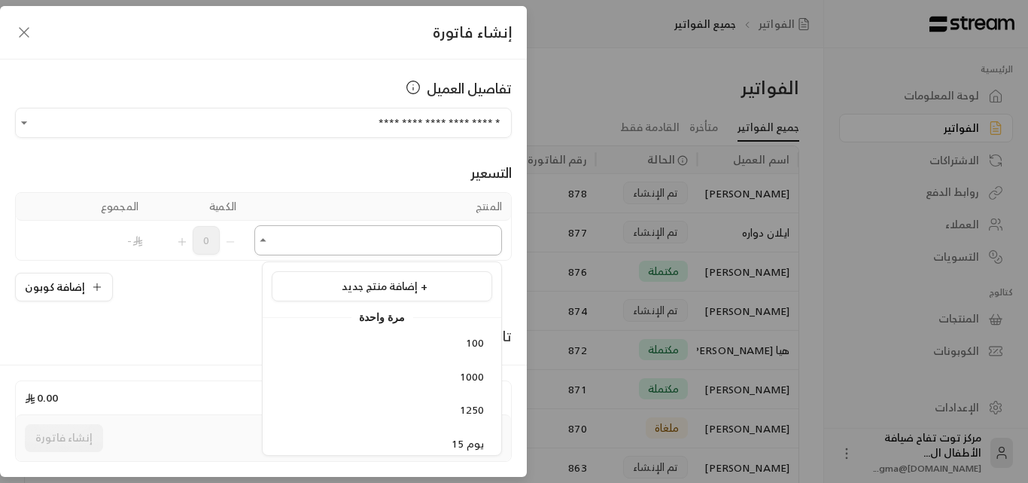
click at [422, 239] on input "اختر العميل" at bounding box center [378, 240] width 248 height 26
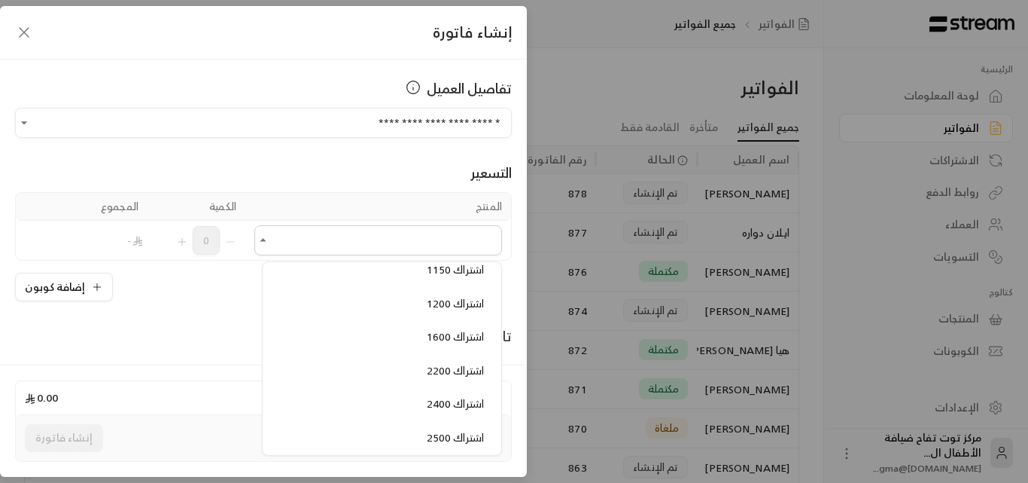
scroll to position [903, 0]
click at [435, 344] on span "اشتراك 2200" at bounding box center [455, 343] width 57 height 19
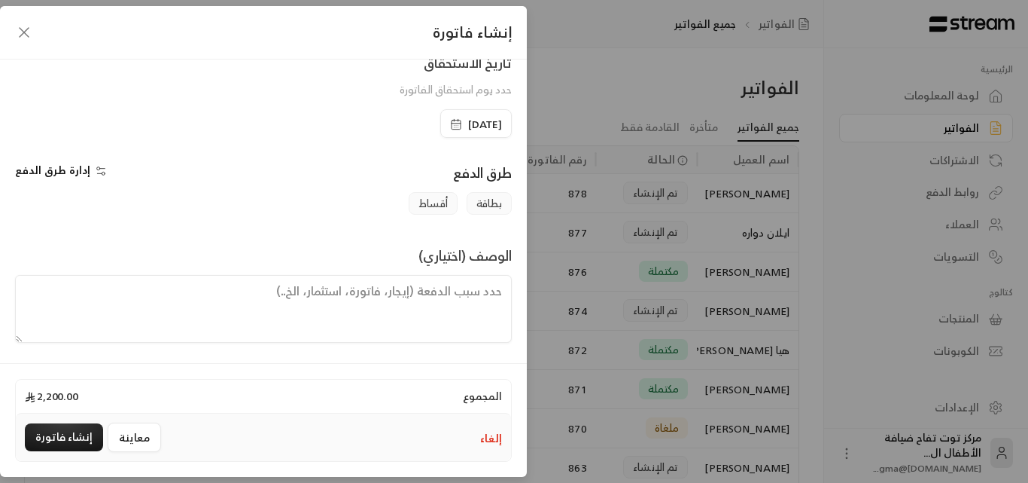
scroll to position [314, 0]
click at [427, 297] on textarea at bounding box center [263, 308] width 497 height 68
paste textarea "اشتراك شهر للطفلة علياء من تاريخ [DATE] إلى تاريخ [DATE]"
click at [469, 121] on span "[DATE]" at bounding box center [485, 123] width 34 height 15
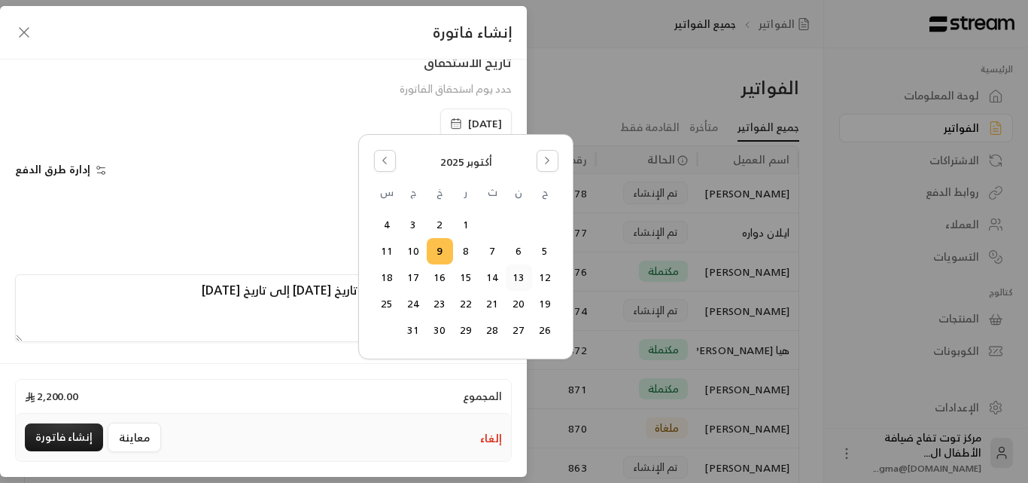
click at [522, 276] on button "13" at bounding box center [519, 277] width 25 height 25
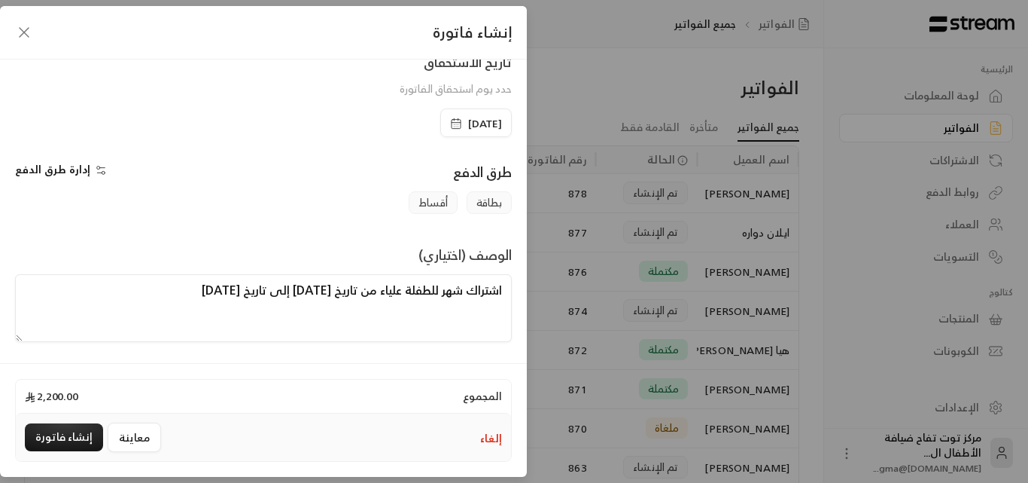
click at [326, 287] on textarea "اشتراك شهر للطفلة علياء من تاريخ [DATE] إلى تاريخ [DATE]" at bounding box center [263, 308] width 497 height 68
click at [303, 290] on textarea "اشتراك شهر للطفلة علياء من تاريخ [DATE] إلى تاريخ [DATE]" at bounding box center [263, 308] width 497 height 68
click at [206, 294] on textarea "اشتراك شهر للطفلة علياء من تاريخ [DATE] إلى تاريخ [DATE]" at bounding box center [263, 308] width 497 height 68
click at [189, 290] on textarea "اشتراك شهر للطفلة علياء من تاريخ [DATE] إلى تاريخ [DATE]" at bounding box center [263, 308] width 497 height 68
click at [134, 288] on textarea "اشتراك شهر للطفلة علياء من تاريخ [DATE] إلى تاريخ [DATE]" at bounding box center [263, 308] width 497 height 68
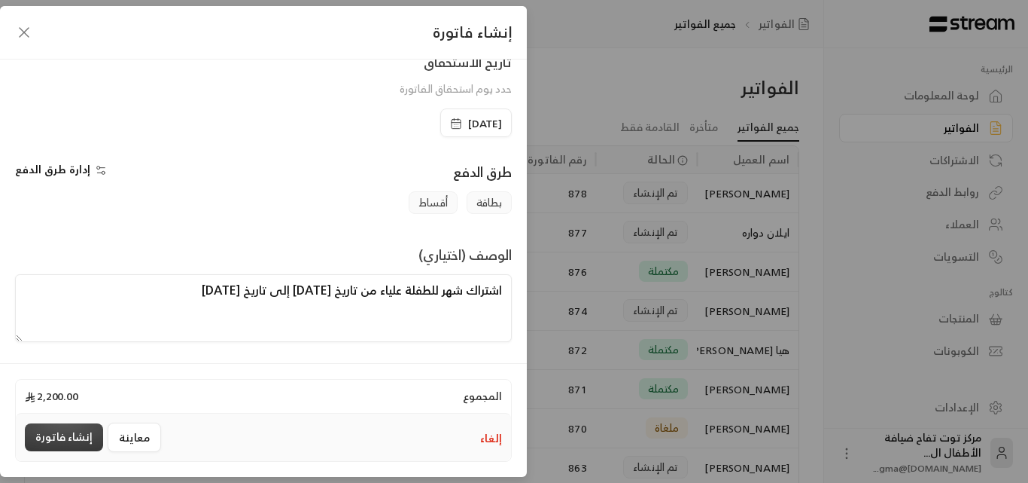
type textarea "اشتراك شهر للطفلة علياء من تاريخ [DATE] إلى تاريخ [DATE]"
click at [65, 432] on button "إنشاء فاتورة" at bounding box center [64, 437] width 78 height 28
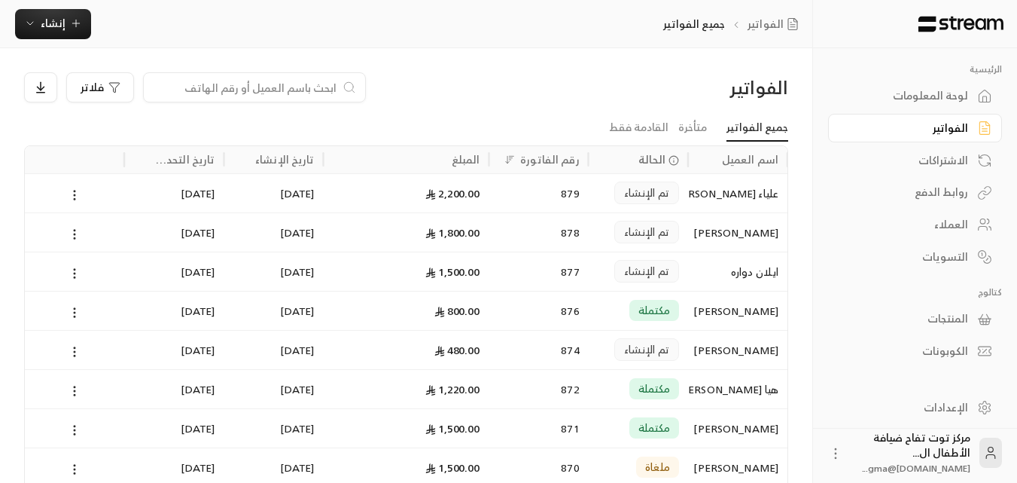
click at [956, 132] on div "الفواتير" at bounding box center [907, 127] width 121 height 15
click at [245, 90] on input at bounding box center [245, 87] width 184 height 17
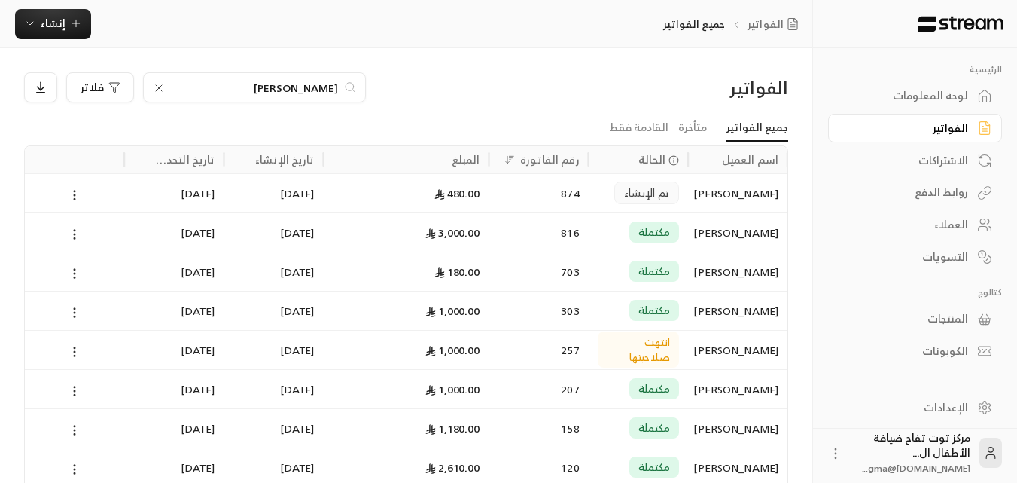
type input "[PERSON_NAME]"
click at [724, 227] on div "[PERSON_NAME]" at bounding box center [737, 232] width 81 height 38
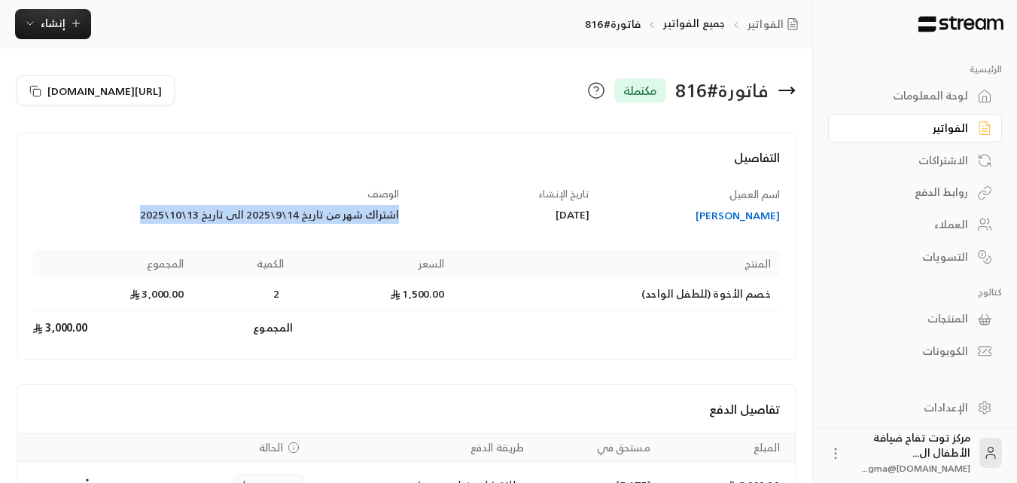
drag, startPoint x: 137, startPoint y: 212, endPoint x: 401, endPoint y: 224, distance: 264.6
click at [401, 224] on div "اسم العميل [PERSON_NAME] تاريخ الإنشاء [DATE] الوصف اشتراك شهر من تاريخ 14\9\20…" at bounding box center [407, 266] width 762 height 158
copy div "اشتراك شهر من تاريخ 14\9\2025 الى تاريخ 13\10\2025"
click at [66, 18] on span "إنشاء" at bounding box center [53, 23] width 58 height 19
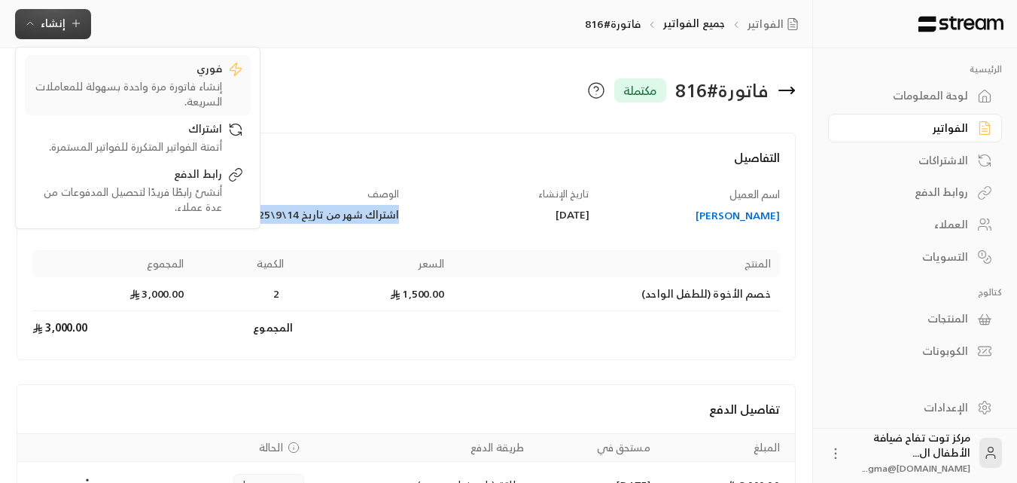
click at [183, 90] on div "إنشاء فاتورة مرة واحدة بسهولة للمعاملات السريعة." at bounding box center [127, 94] width 190 height 30
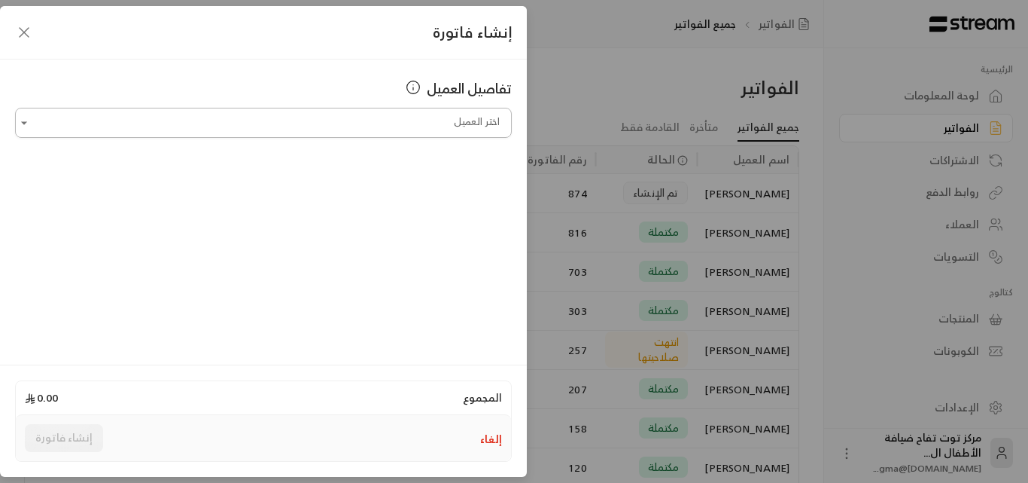
click at [346, 126] on input "اختر العميل" at bounding box center [263, 123] width 497 height 26
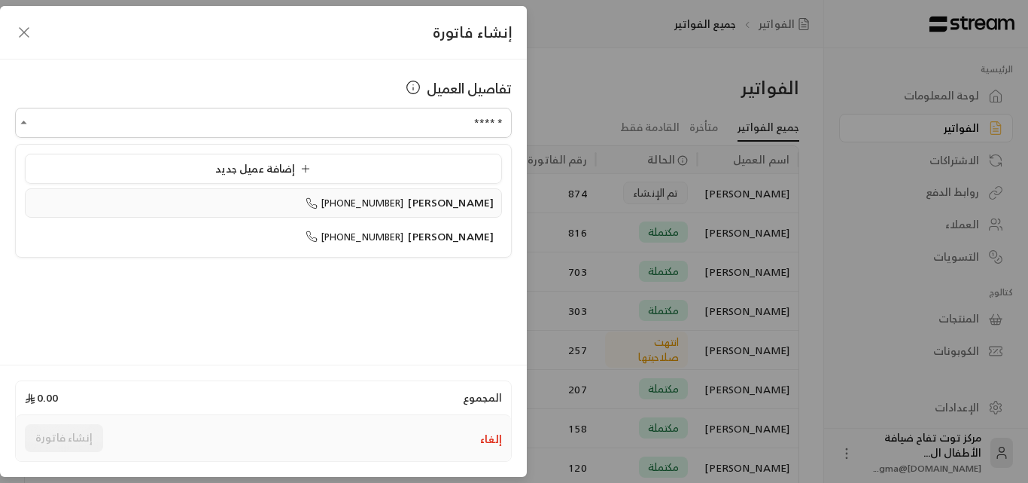
click at [449, 207] on span "[PERSON_NAME]" at bounding box center [451, 202] width 86 height 19
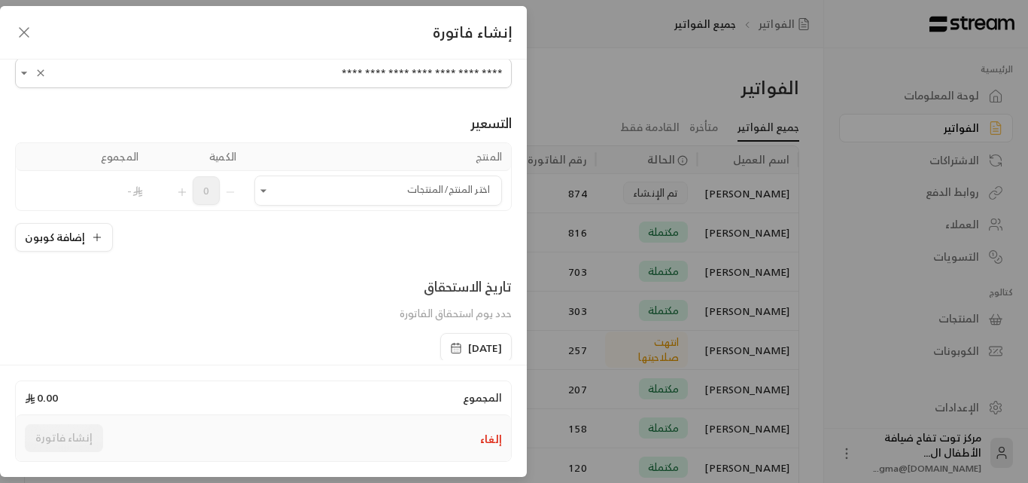
scroll to position [75, 0]
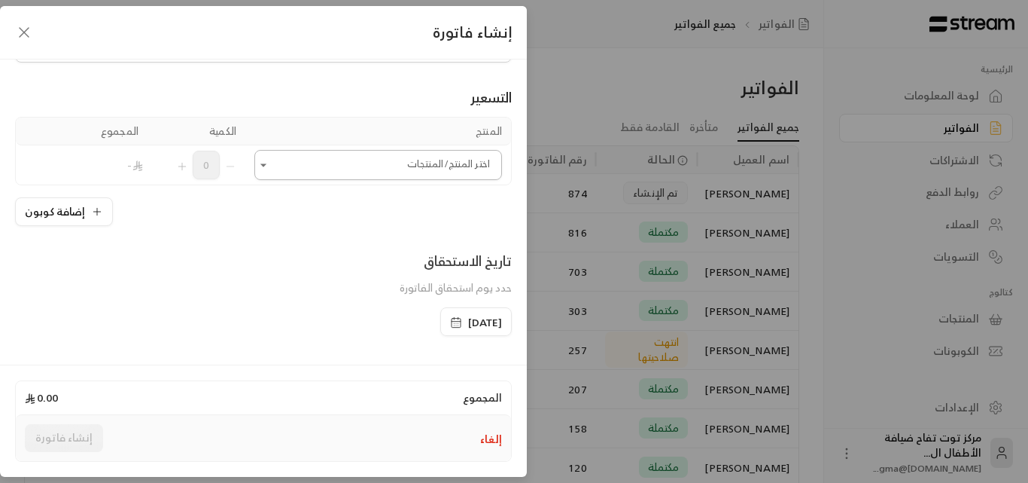
click at [273, 166] on button "Open" at bounding box center [263, 165] width 18 height 18
type input "**********"
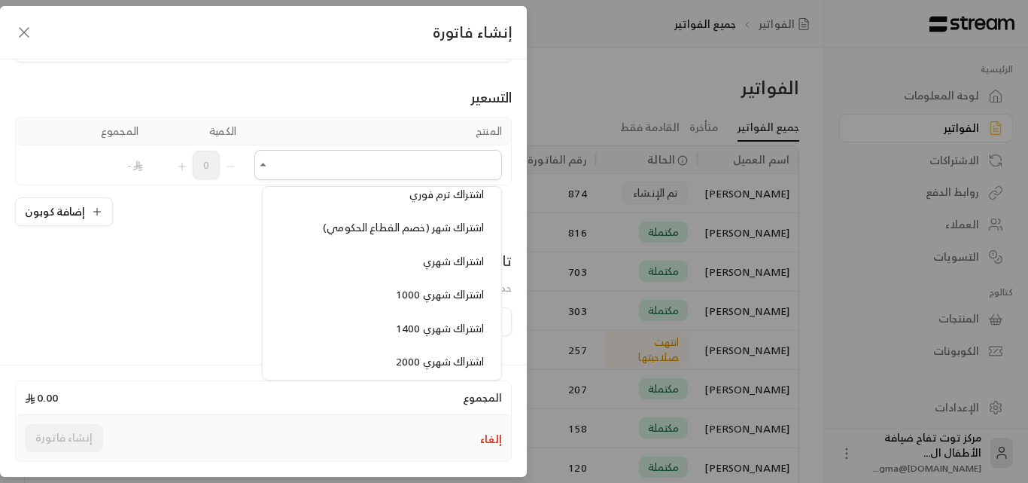
scroll to position [1280, 0]
click at [432, 228] on span "اشتراك شهري" at bounding box center [453, 227] width 61 height 19
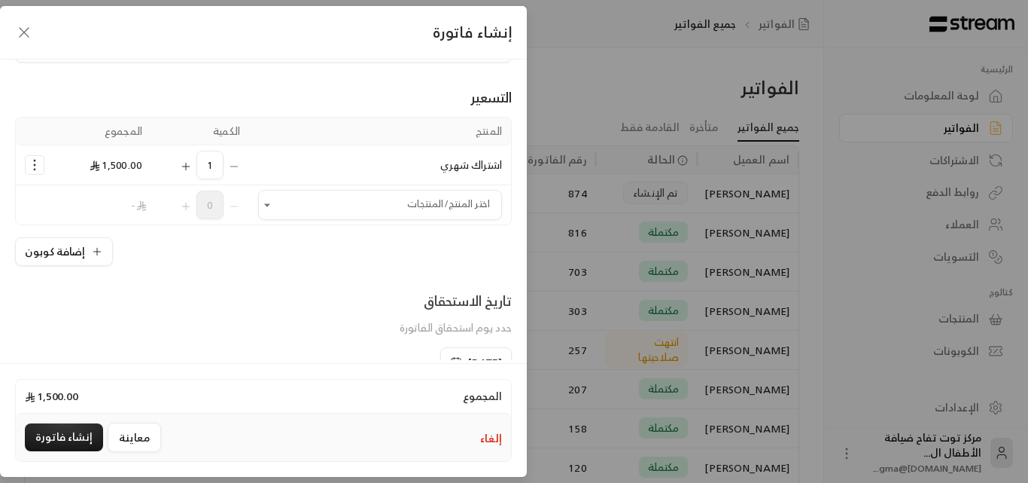
click at [186, 166] on icon "Selected Products" at bounding box center [186, 166] width 0 height 7
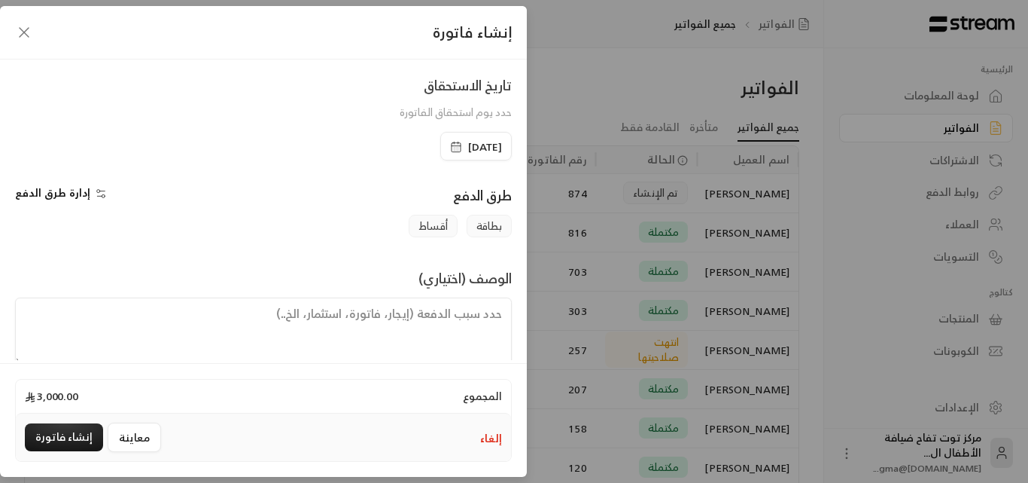
scroll to position [314, 0]
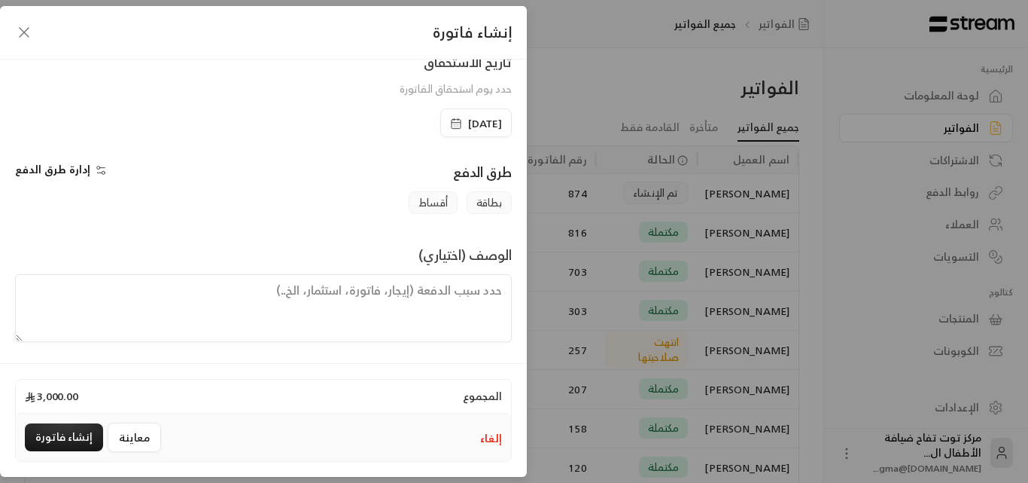
click at [462, 292] on textarea at bounding box center [263, 308] width 497 height 68
paste textarea "اشتراك شهر من تاريخ 14\9\2025 الى تاريخ 13\10\2025"
click at [468, 121] on span "[DATE]" at bounding box center [485, 123] width 34 height 15
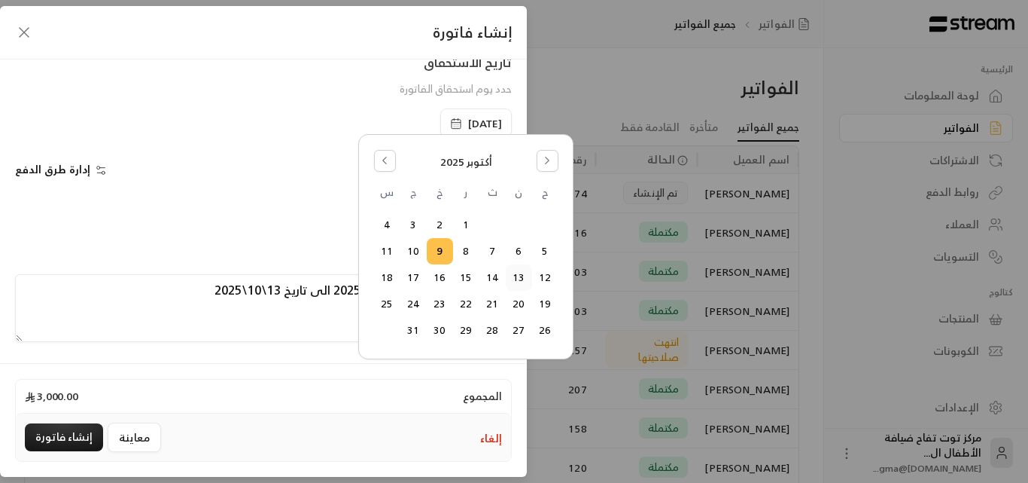
click at [516, 277] on button "13" at bounding box center [519, 277] width 25 height 25
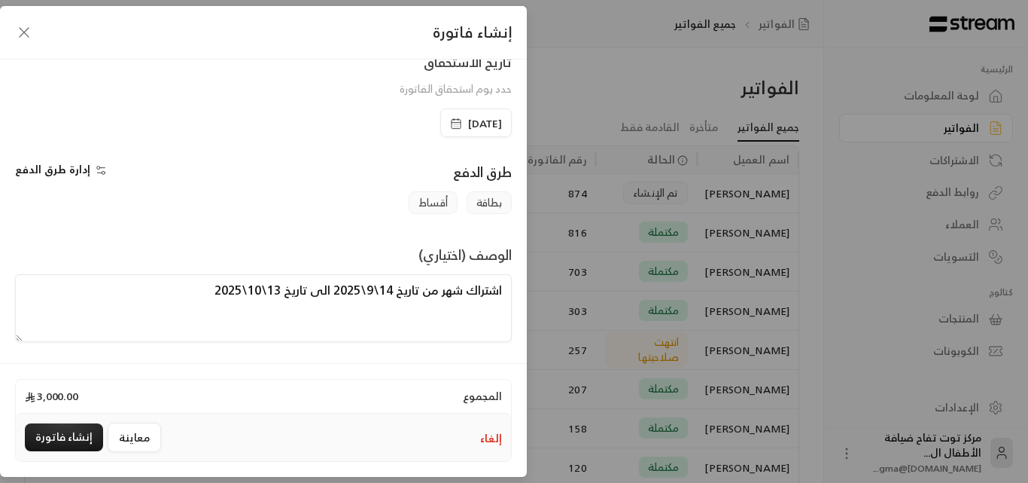
click at [389, 291] on textarea "اشتراك شهر من تاريخ 14\9\2025 الى تاريخ 13\10\2025" at bounding box center [263, 308] width 497 height 68
click at [367, 293] on textarea "اشتراك شهر من تاريخ 13\9\2025 الى تاريخ 13\10\2025" at bounding box center [263, 308] width 497 height 68
click at [267, 292] on textarea "اشتراك شهر من تاريخ 13\10\2025 الى تاريخ 13\10\2025" at bounding box center [263, 308] width 497 height 68
click at [247, 292] on textarea "اشتراك شهر من تاريخ 13\10\2025 الى تاريخ 12\10\2025" at bounding box center [263, 308] width 497 height 68
click at [190, 288] on textarea "اشتراك شهر من تاريخ 13\10\2025 الى تاريخ 12\11\2025" at bounding box center [263, 308] width 497 height 68
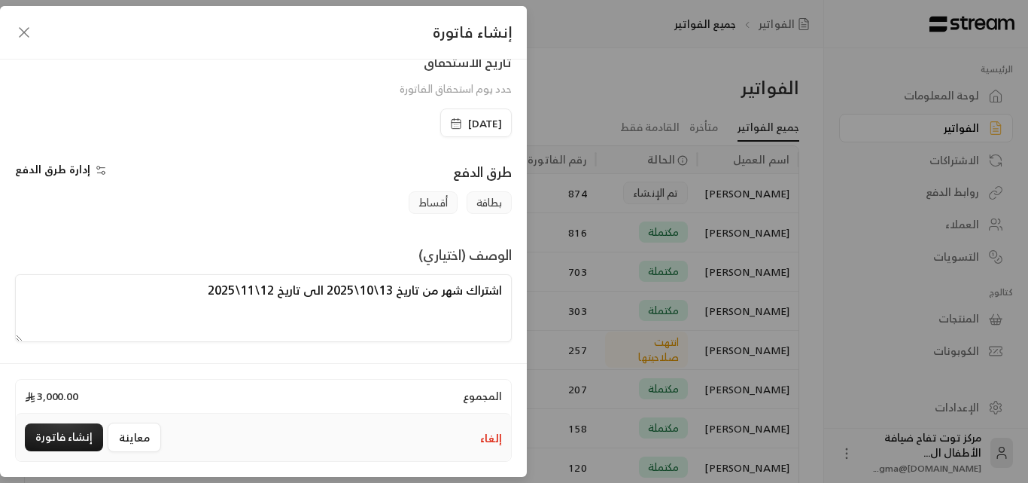
click at [435, 290] on textarea "اشتراك شهر من تاريخ 13\10\2025 الى تاريخ 12\11\2025" at bounding box center [263, 308] width 497 height 68
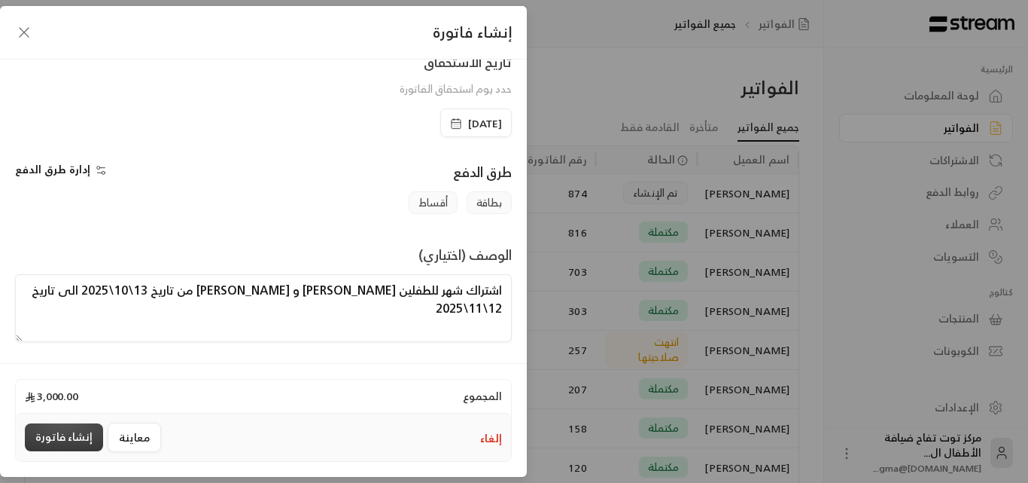
type textarea "اشتراك شهر للطفلين [PERSON_NAME] و [PERSON_NAME] من تاريخ 13\10\2025 الى تاريخ …"
click at [60, 443] on button "إنشاء فاتورة" at bounding box center [64, 437] width 78 height 28
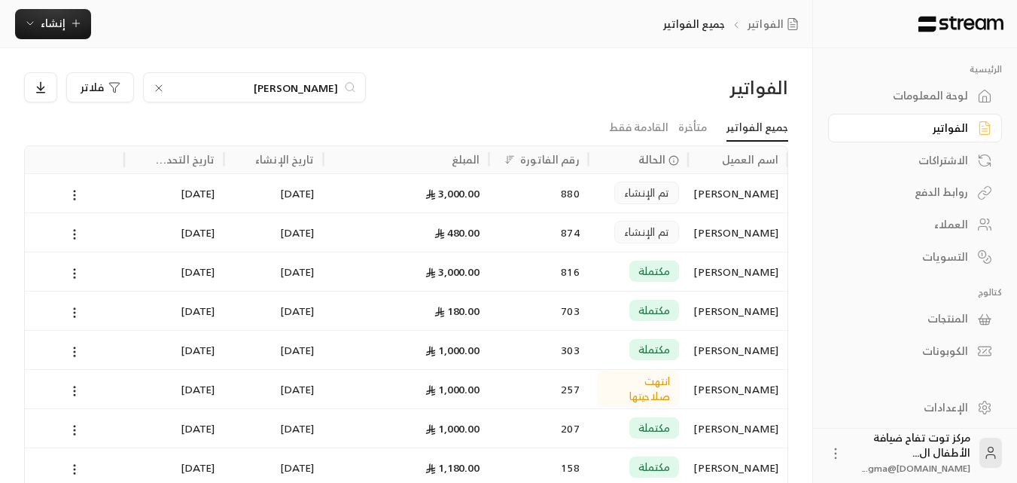
click at [154, 86] on icon at bounding box center [159, 88] width 12 height 12
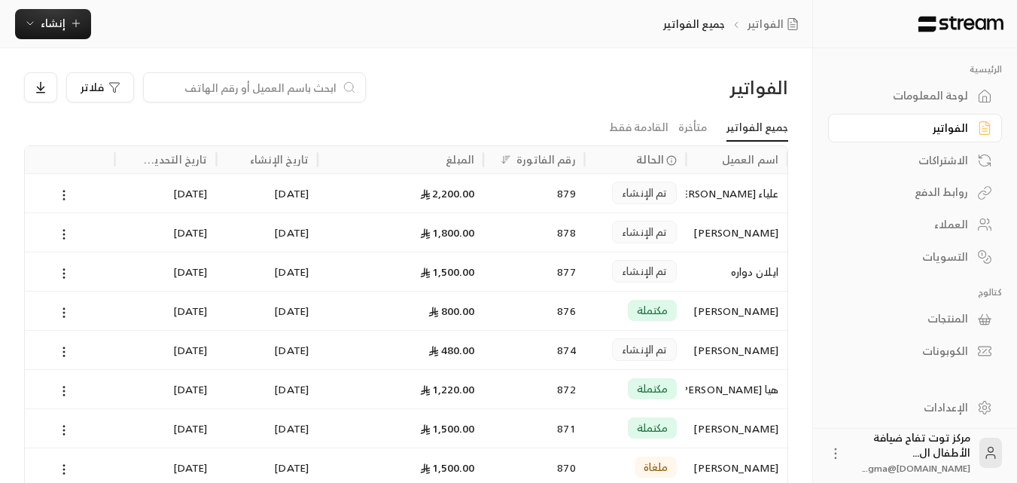
click at [200, 96] on div at bounding box center [254, 87] width 223 height 30
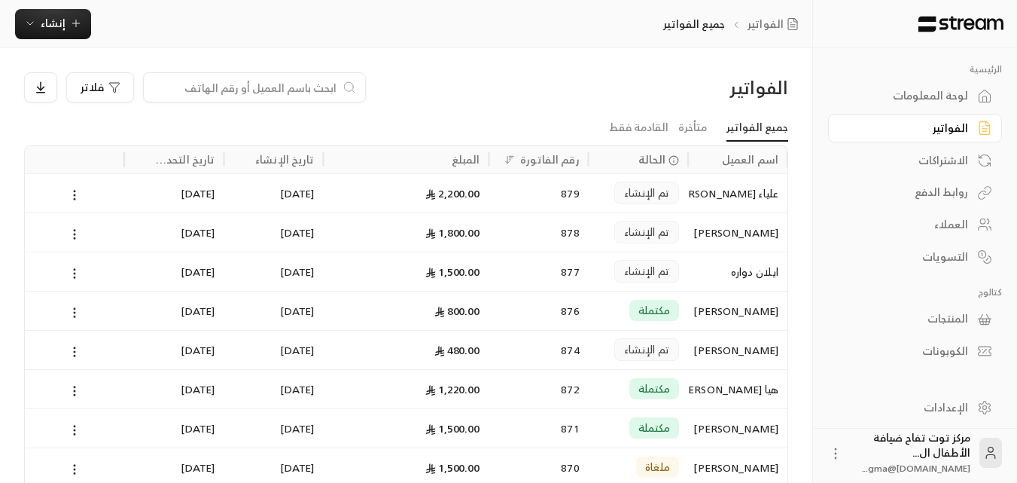
click at [213, 93] on input at bounding box center [245, 87] width 184 height 17
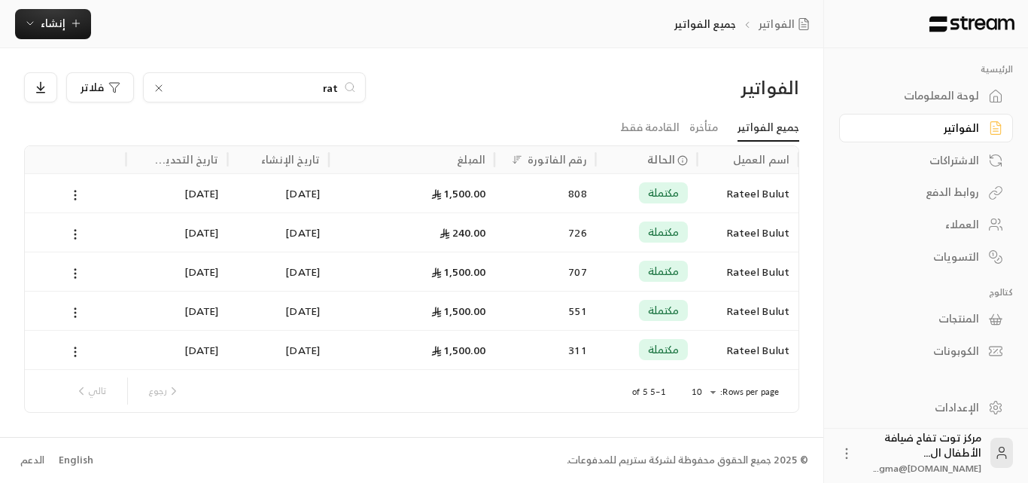
type input "rat"
click at [765, 190] on div "Rateel Bulut" at bounding box center [748, 193] width 84 height 38
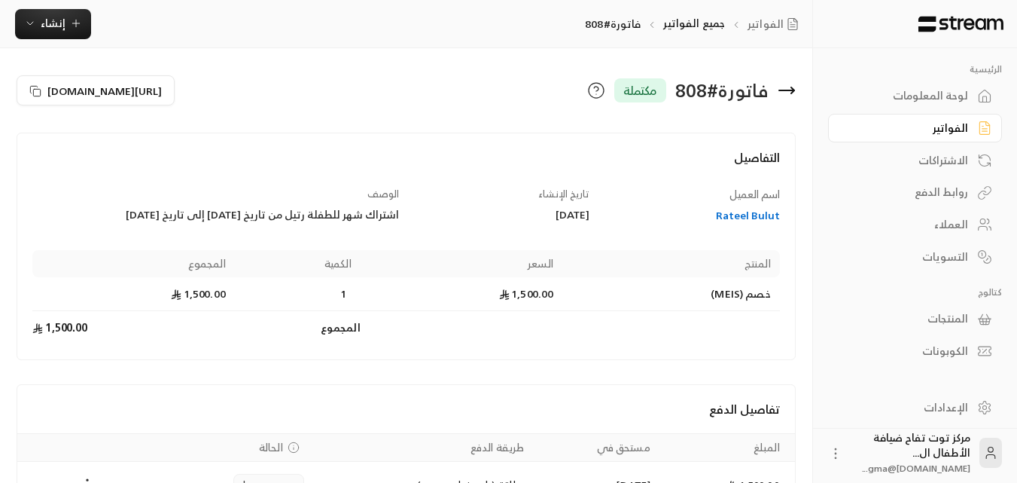
drag, startPoint x: 92, startPoint y: 212, endPoint x: 400, endPoint y: 221, distance: 308.1
click at [400, 221] on div "الوصف اشتراك شهر للطفلة رتيل من تاريخ [DATE] إلى تاريخ [DATE]" at bounding box center [216, 205] width 381 height 37
copy div "اشتراك شهر للطفلة رتيل من تاريخ [DATE] إلى تاريخ [DATE]"
click at [946, 129] on div "الفواتير" at bounding box center [907, 127] width 121 height 15
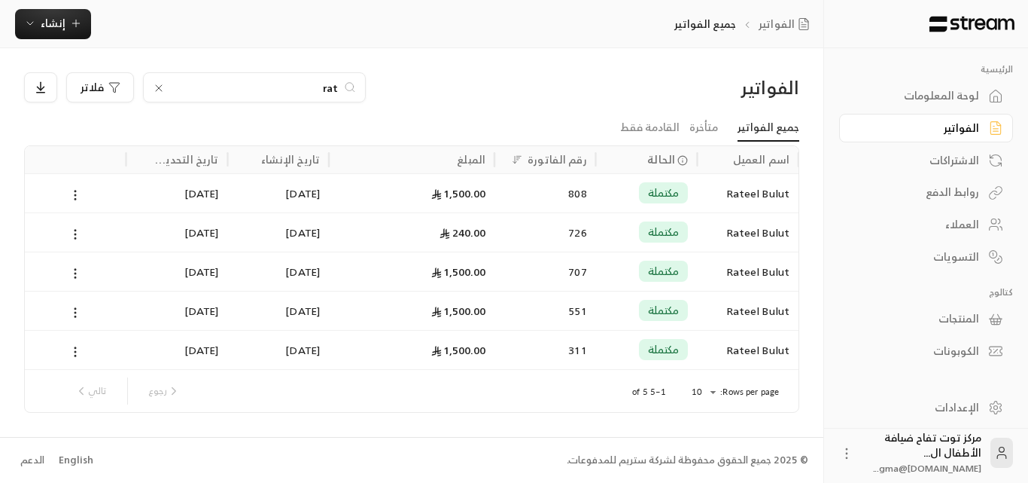
click at [157, 87] on icon at bounding box center [159, 88] width 12 height 12
click at [81, 35] on button "إنشاء" at bounding box center [53, 24] width 76 height 30
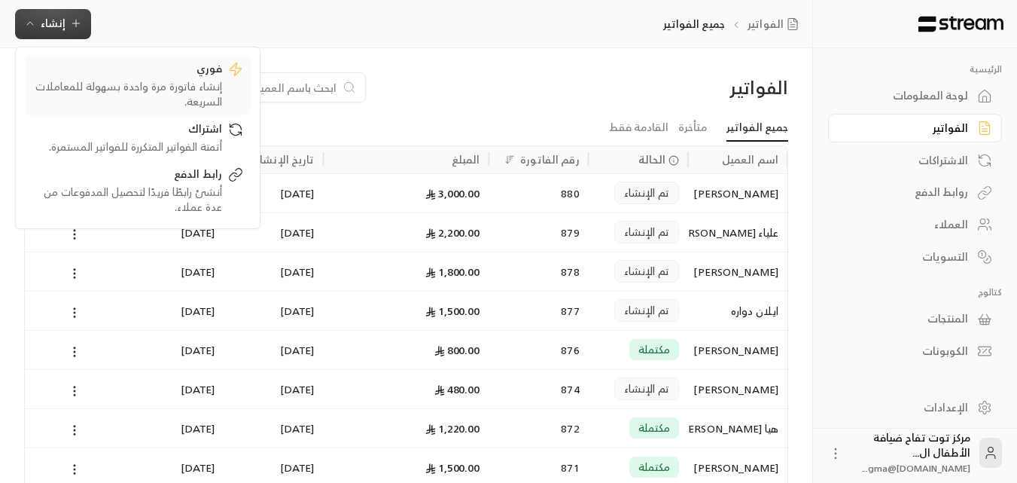
click at [203, 87] on div "إنشاء فاتورة مرة واحدة بسهولة للمعاملات السريعة." at bounding box center [127, 94] width 190 height 30
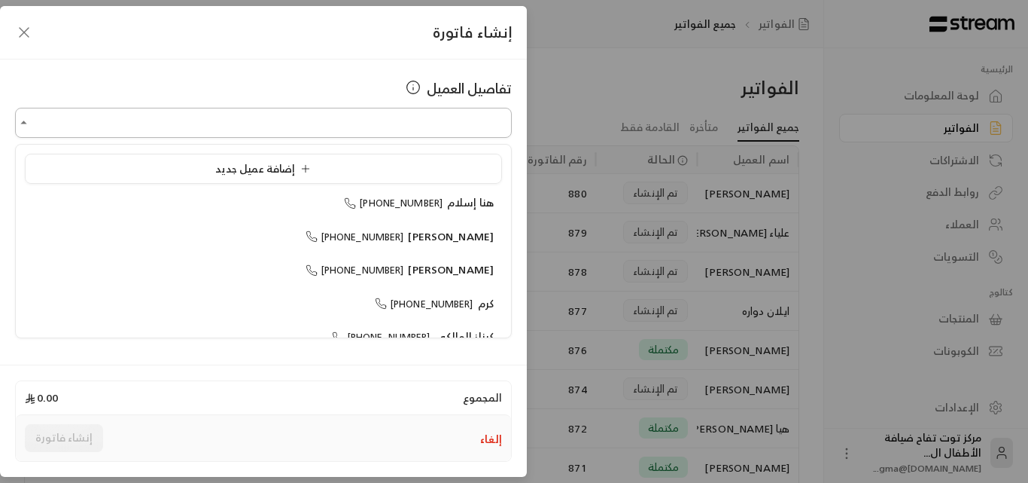
click at [468, 129] on input "اختر العميل" at bounding box center [263, 123] width 497 height 26
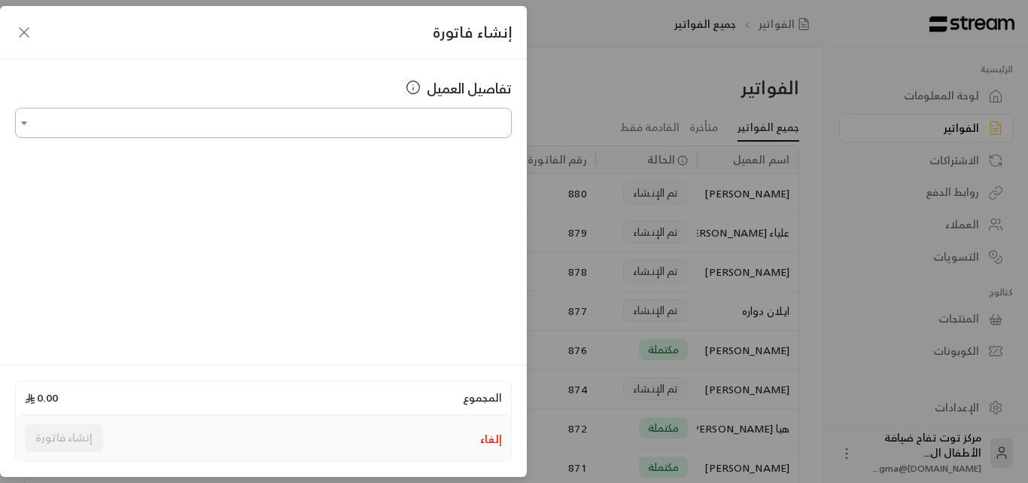
paste input "**********"
drag, startPoint x: 175, startPoint y: 117, endPoint x: 494, endPoint y: 121, distance: 318.5
click at [494, 121] on input "**********" at bounding box center [263, 123] width 497 height 26
click at [255, 122] on input "**********" at bounding box center [263, 123] width 497 height 26
click at [212, 123] on input "**********" at bounding box center [263, 123] width 497 height 26
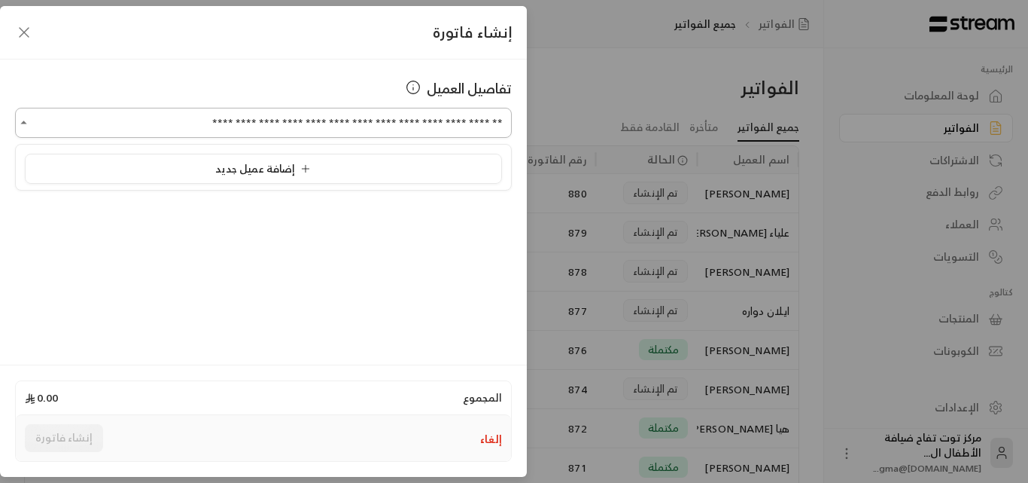
drag, startPoint x: 217, startPoint y: 123, endPoint x: 370, endPoint y: 123, distance: 153.6
click at [370, 123] on input "**********" at bounding box center [263, 123] width 497 height 26
click at [334, 124] on input "**********" at bounding box center [263, 123] width 497 height 26
click at [334, 123] on input "**********" at bounding box center [263, 123] width 497 height 26
type input "**********"
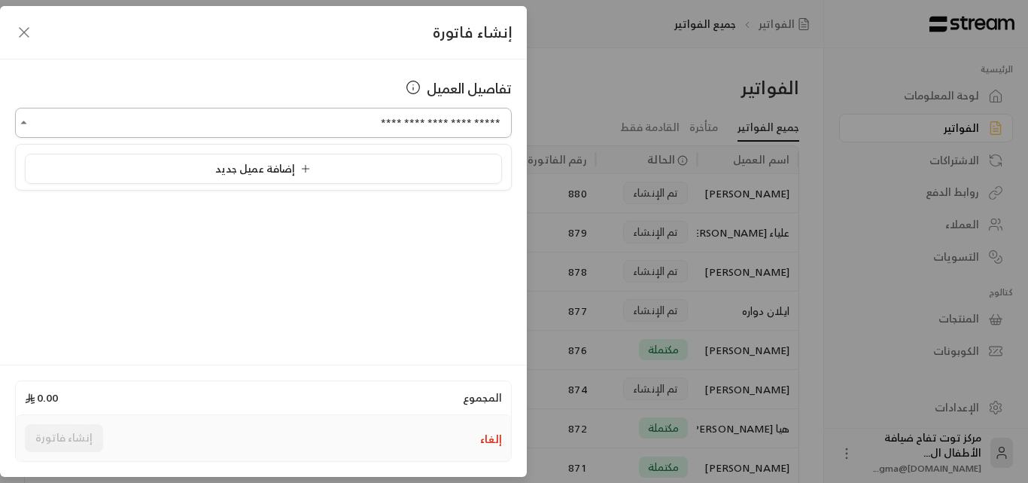
drag, startPoint x: 380, startPoint y: 121, endPoint x: 507, endPoint y: 113, distance: 127.5
click at [507, 113] on input "**********" at bounding box center [263, 123] width 497 height 26
click at [489, 129] on input "اختر العميل" at bounding box center [263, 123] width 497 height 26
click at [483, 196] on span "Rateel Bulut" at bounding box center [461, 202] width 65 height 19
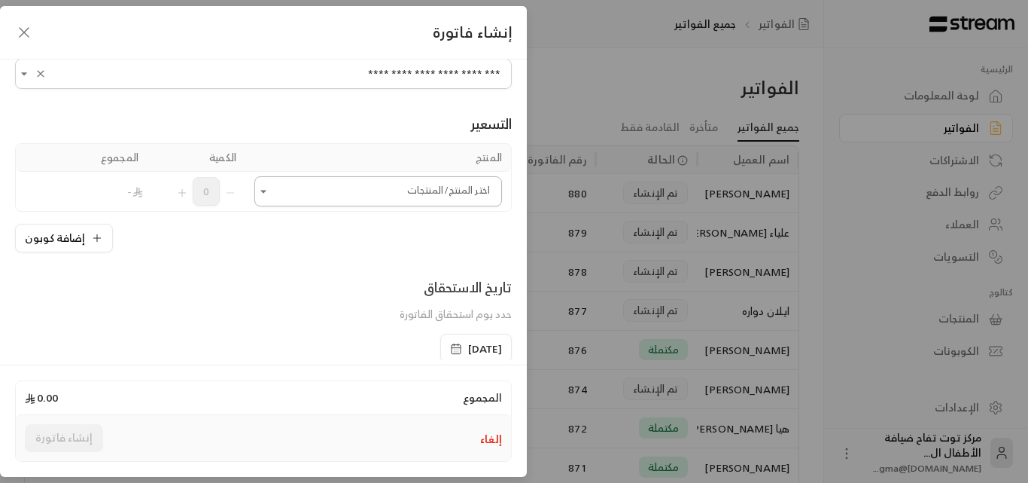
scroll to position [75, 0]
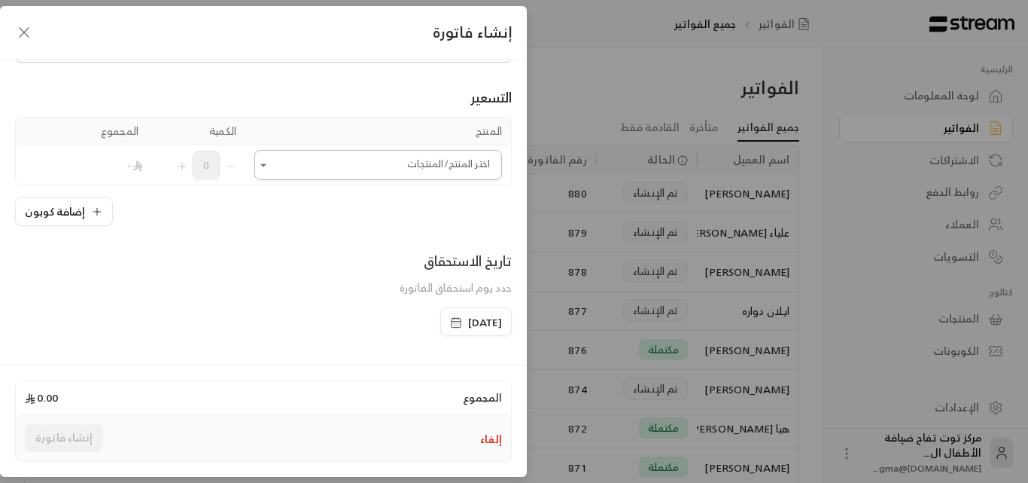
click at [271, 168] on icon "Open" at bounding box center [263, 164] width 15 height 15
type input "**********"
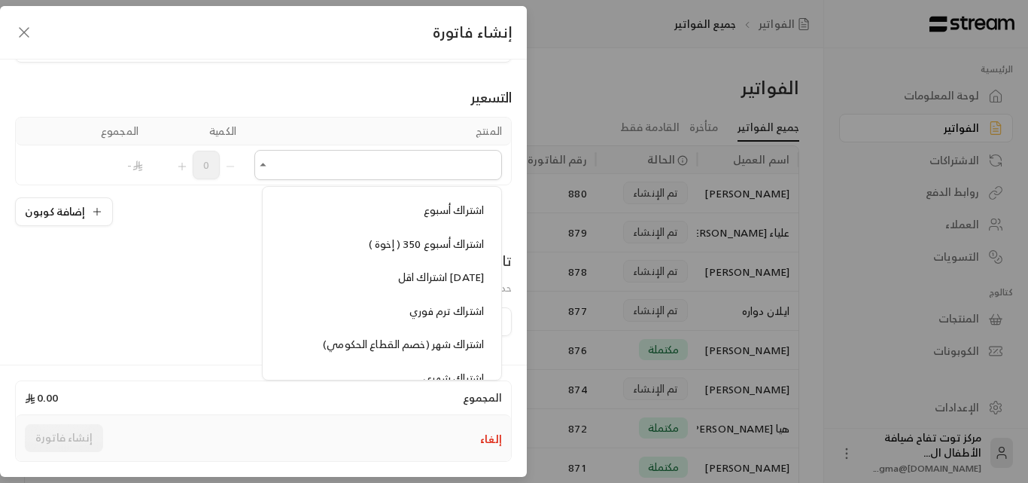
scroll to position [1205, 0]
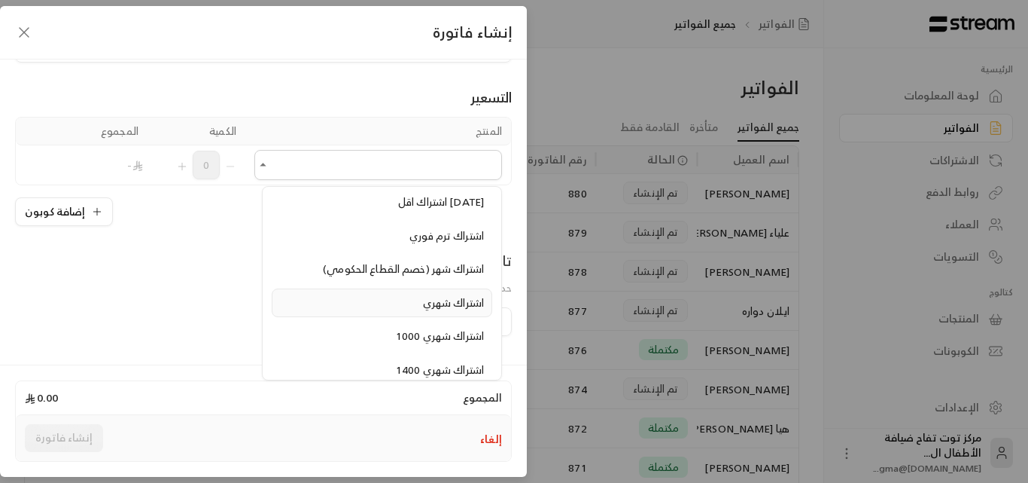
click at [444, 303] on span "اشتراك شهري" at bounding box center [453, 302] width 61 height 19
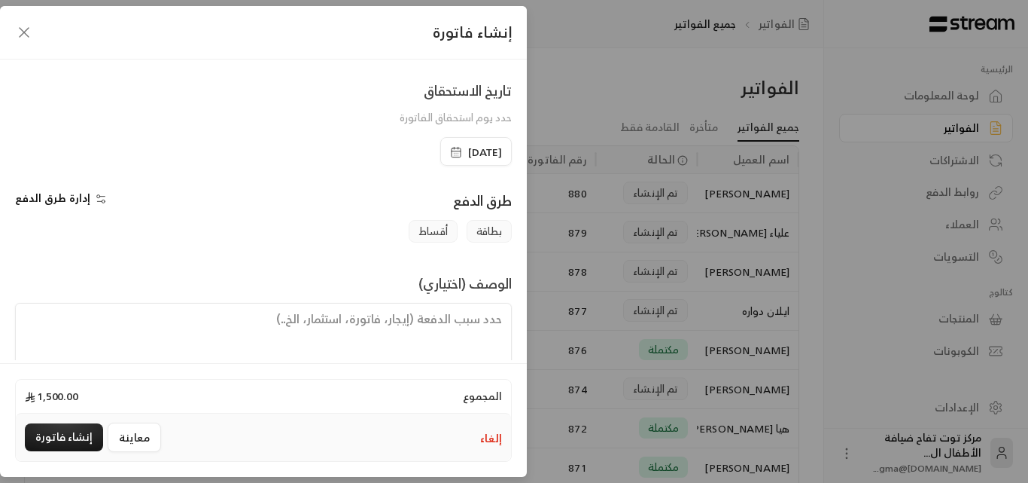
scroll to position [314, 0]
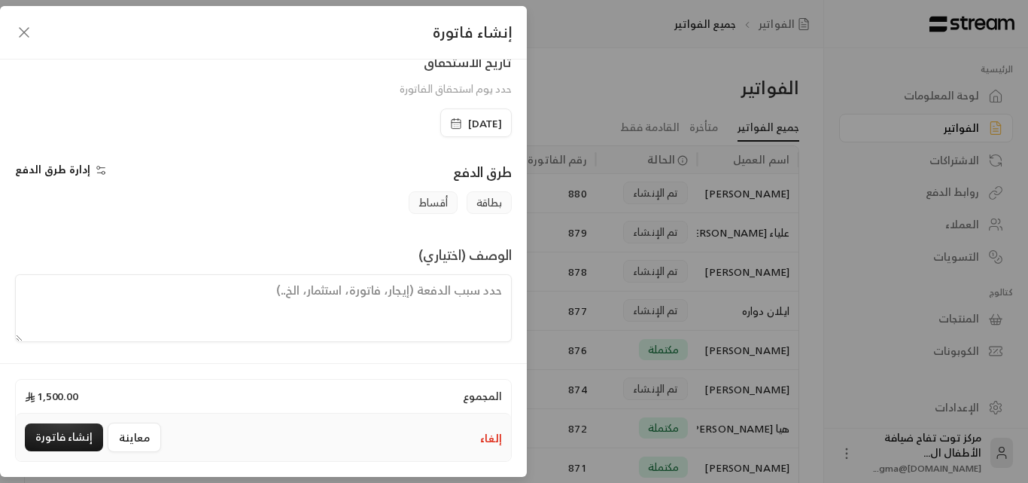
click at [453, 300] on textarea at bounding box center [263, 308] width 497 height 68
paste textarea "اشتراك شهر للطفلة رتيل من تاريخ [DATE] إلى تاريخ [DATE]"
click at [468, 121] on span "[DATE]" at bounding box center [485, 123] width 34 height 15
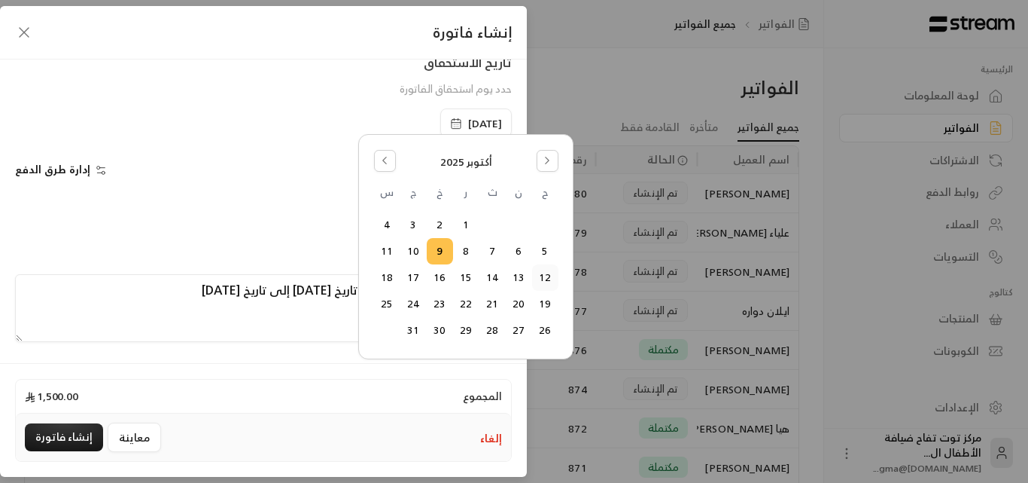
click at [544, 278] on button "12" at bounding box center [545, 277] width 25 height 25
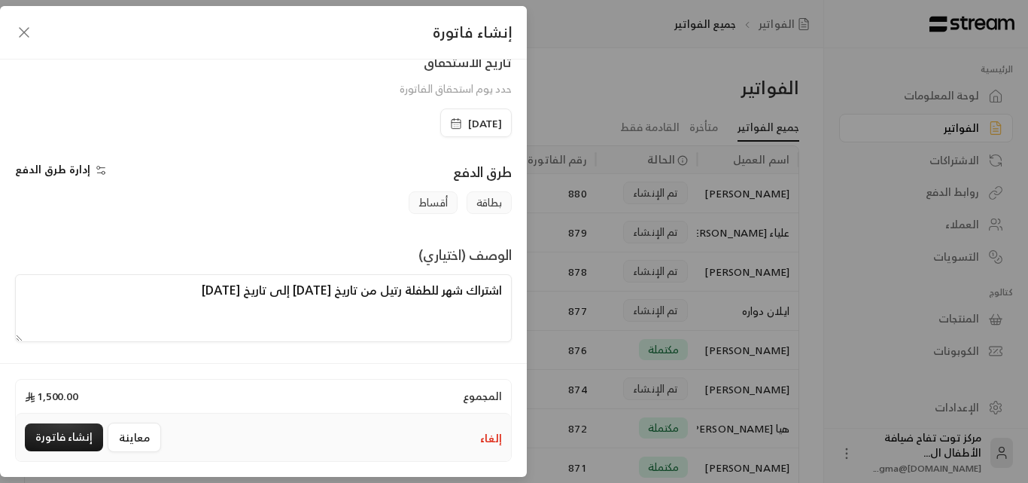
click at [327, 289] on textarea "اشتراك شهر للطفلة رتيل من تاريخ [DATE] إلى تاريخ [DATE]" at bounding box center [263, 308] width 497 height 68
click at [307, 294] on textarea "اشتراك شهر للطفلة رتيل من تاريخ [DATE] إلى تاريخ [DATE]" at bounding box center [263, 308] width 497 height 68
drag, startPoint x: 203, startPoint y: 287, endPoint x: 212, endPoint y: 297, distance: 13.9
click at [212, 297] on textarea "اشتراك شهر للطفلة رتيل من تاريخ [DATE] إلى تاريخ [DATE]" at bounding box center [263, 308] width 497 height 68
click at [192, 290] on textarea "اشتراك شهر للطفلة رتيل من تاريخ [DATE] إلى تاريخ [DATE]" at bounding box center [263, 308] width 497 height 68
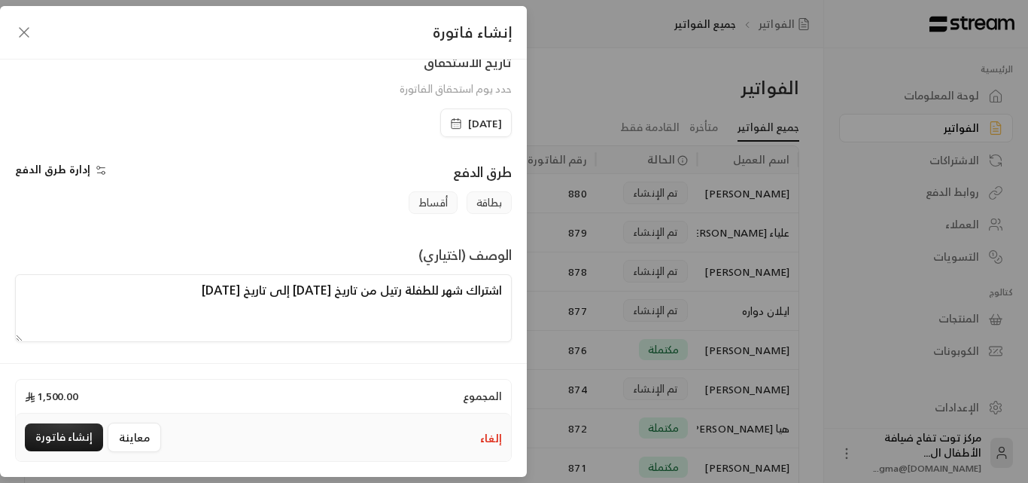
click at [136, 294] on textarea "اشتراك شهر للطفلة رتيل من تاريخ [DATE] إلى تاريخ [DATE]" at bounding box center [263, 308] width 497 height 68
type textarea "اشتراك شهر للطفلة رتيل من تاريخ [DATE] إلى تاريخ [DATE]"
click at [75, 432] on button "إنشاء فاتورة" at bounding box center [64, 437] width 78 height 28
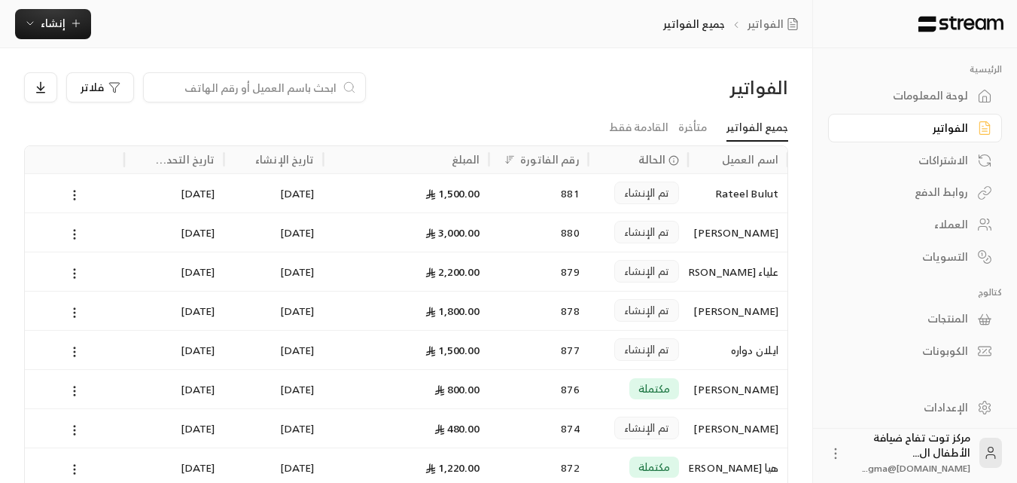
click at [254, 81] on input at bounding box center [245, 87] width 184 height 17
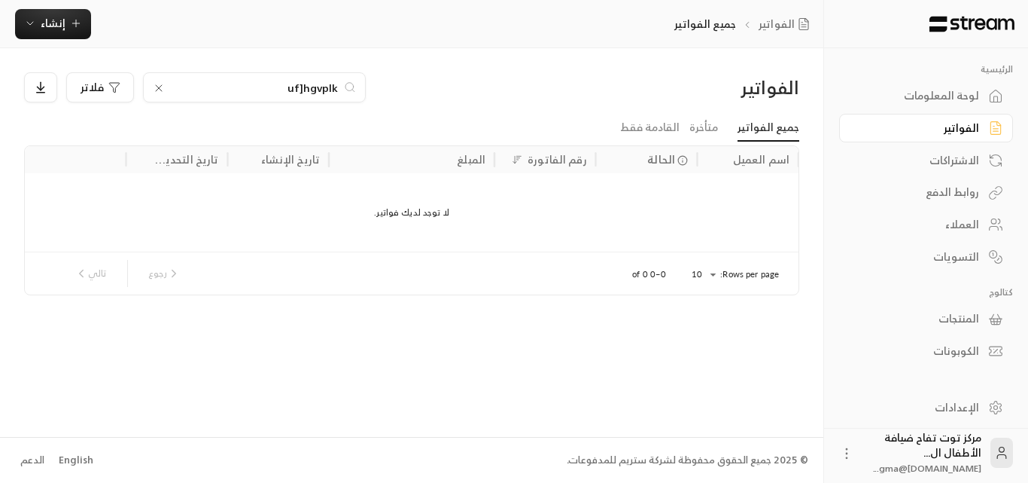
type input "uf]hgvplk"
click at [160, 84] on icon at bounding box center [159, 88] width 12 height 12
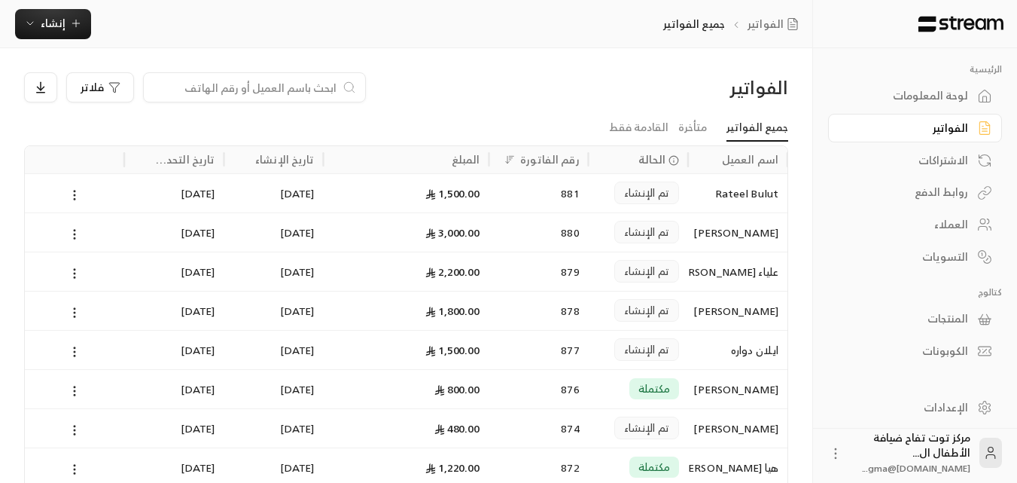
click at [298, 93] on input at bounding box center [245, 87] width 184 height 17
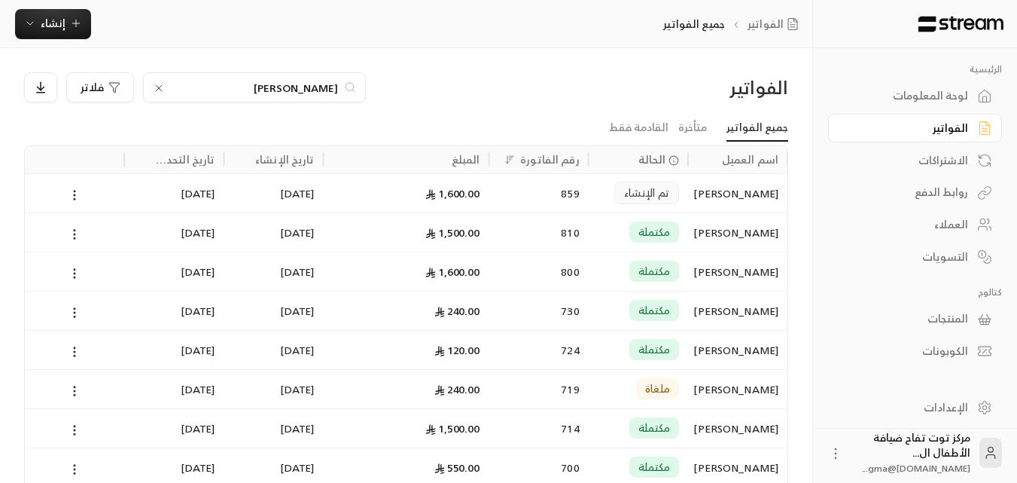
type input "[PERSON_NAME]"
click at [735, 228] on div "[PERSON_NAME]" at bounding box center [737, 232] width 81 height 38
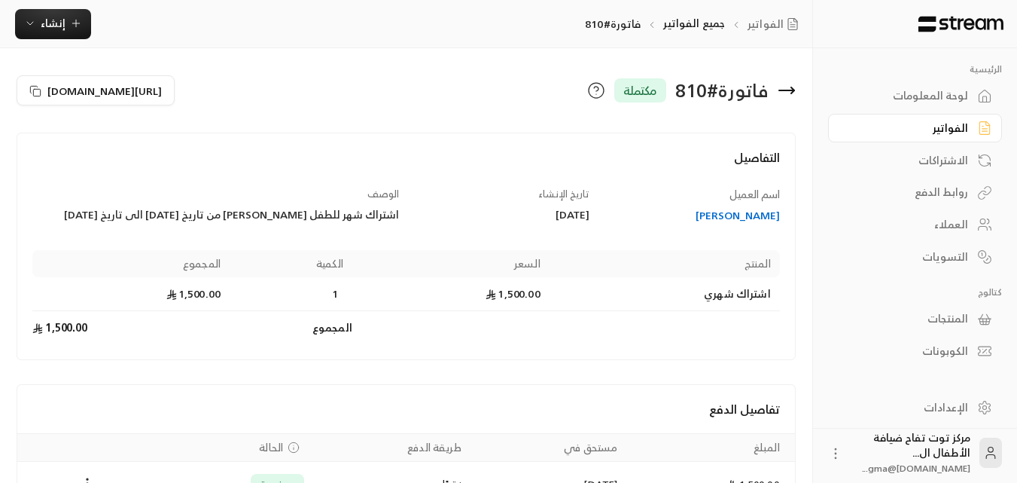
drag, startPoint x: 66, startPoint y: 212, endPoint x: 401, endPoint y: 224, distance: 335.3
click at [401, 224] on div "اسم العميل [PERSON_NAME] تاريخ الإنشاء [DATE] الوصف اشتراك شهر للطفل [PERSON_NA…" at bounding box center [407, 266] width 762 height 158
copy div "اشتراك شهر للطفل [PERSON_NAME] من تاريخ [DATE] الى تاريخ [DATE]"
click at [942, 126] on div "الفواتير" at bounding box center [907, 127] width 121 height 15
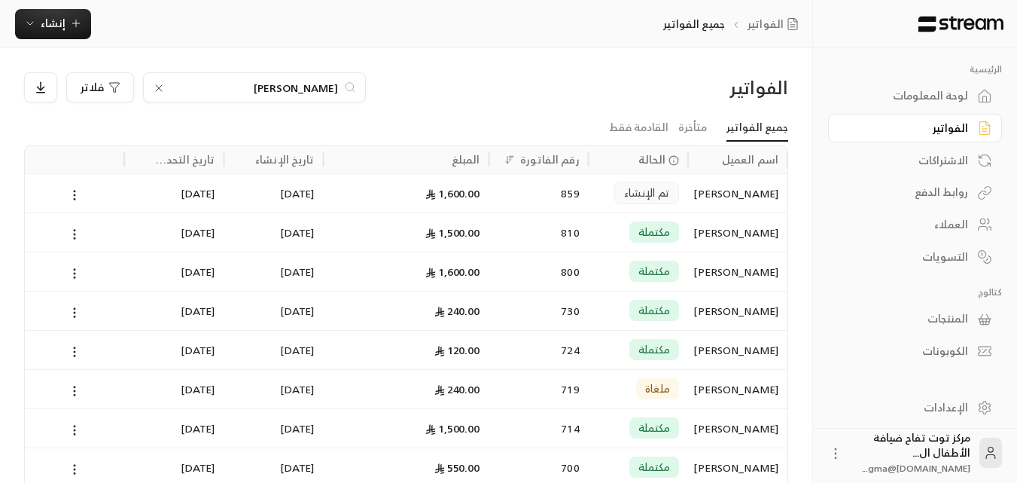
click at [157, 86] on icon at bounding box center [159, 88] width 6 height 6
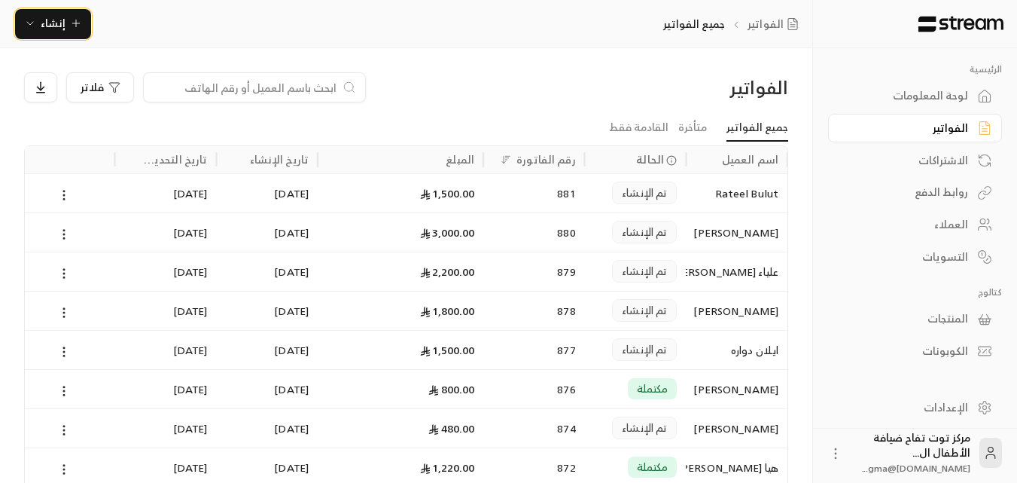
click at [75, 25] on icon "button" at bounding box center [76, 23] width 12 height 12
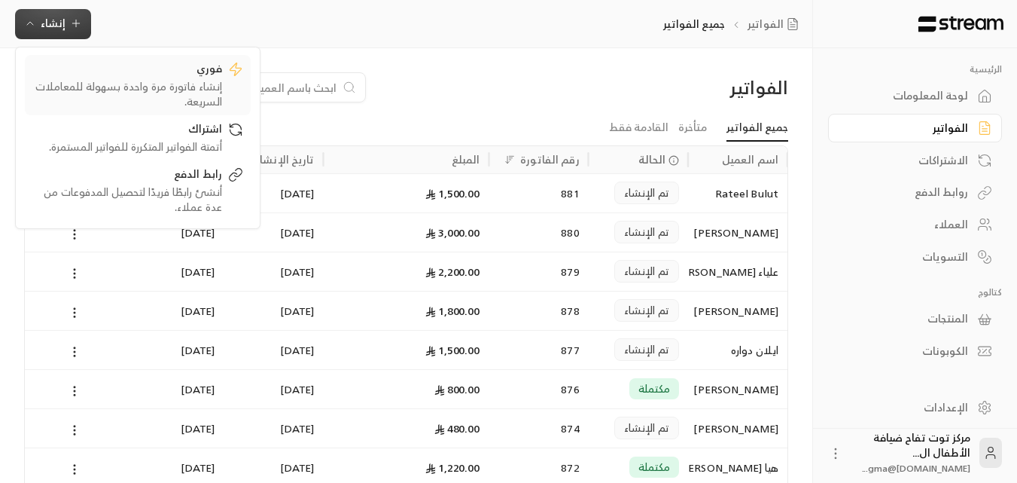
click at [184, 77] on div "فوري" at bounding box center [127, 70] width 190 height 18
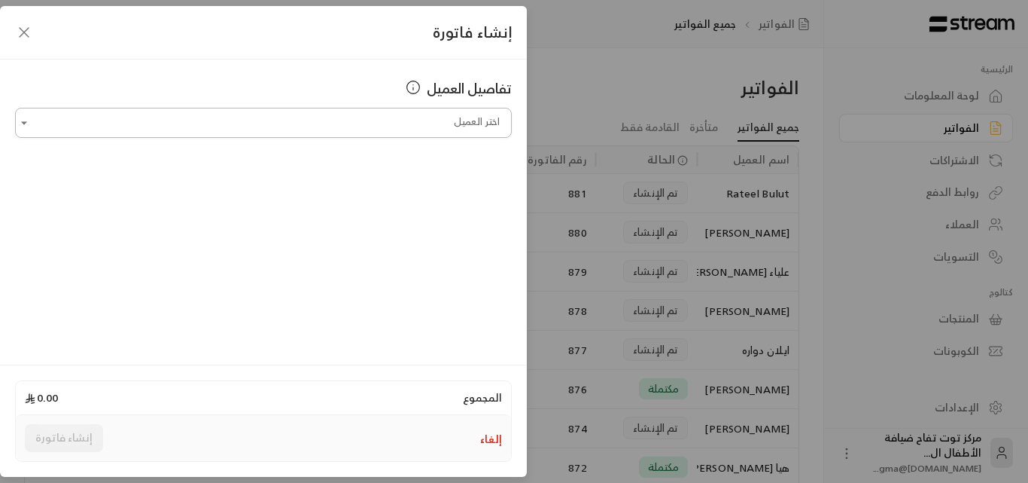
click at [474, 126] on input "اختر العميل" at bounding box center [263, 123] width 497 height 26
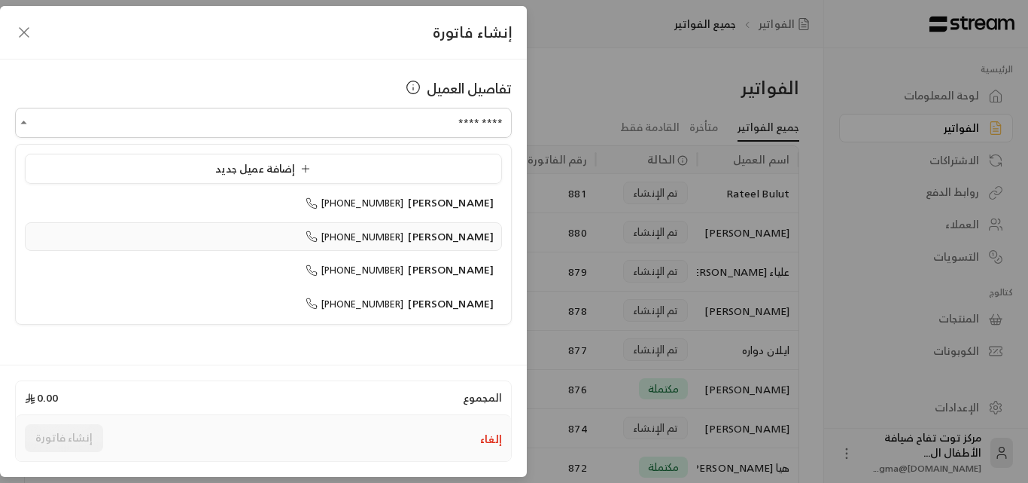
click at [440, 233] on span "[PERSON_NAME]" at bounding box center [451, 236] width 86 height 19
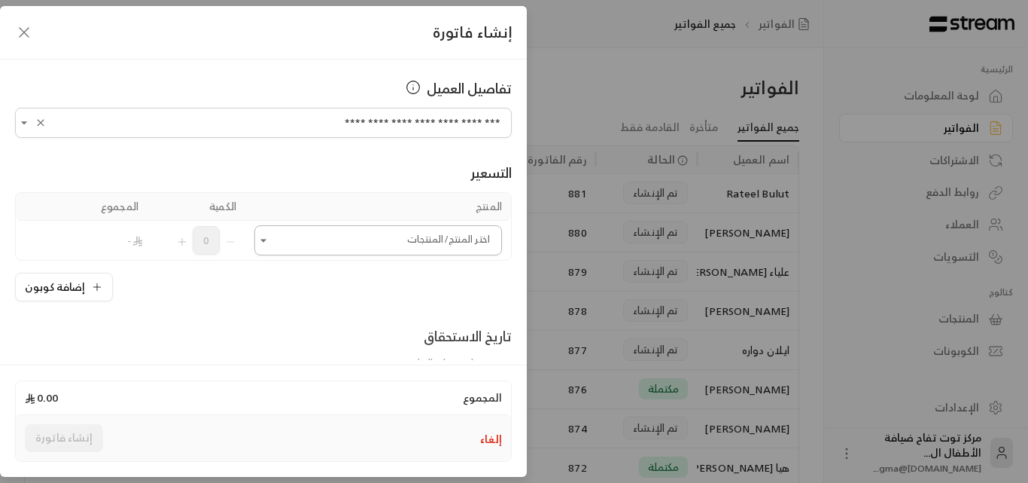
click at [270, 245] on icon "Open" at bounding box center [263, 240] width 15 height 15
type input "**********"
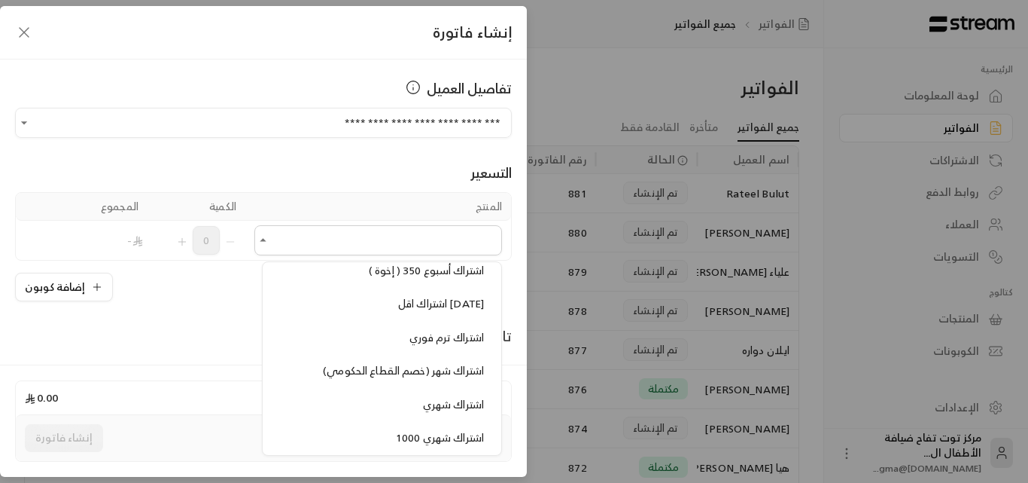
scroll to position [1205, 0]
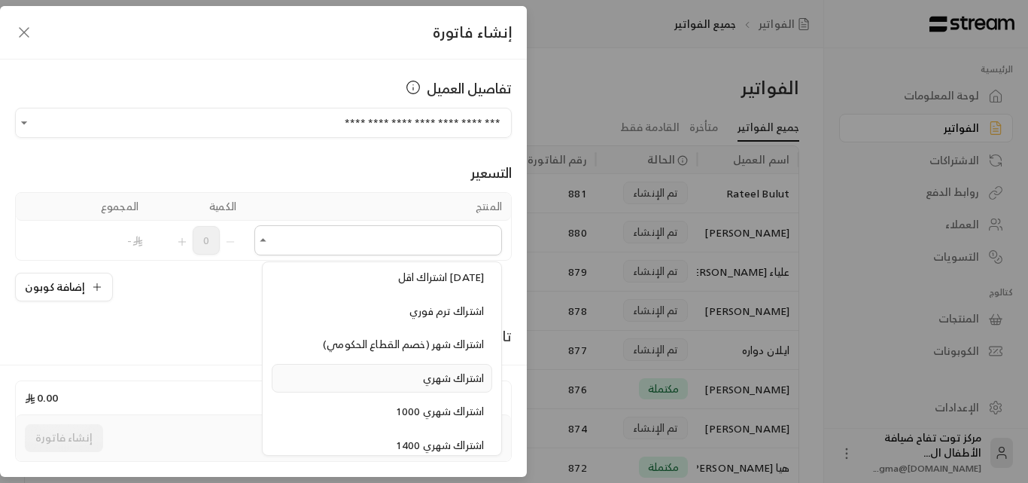
click at [433, 379] on span "اشتراك شهري" at bounding box center [453, 377] width 61 height 19
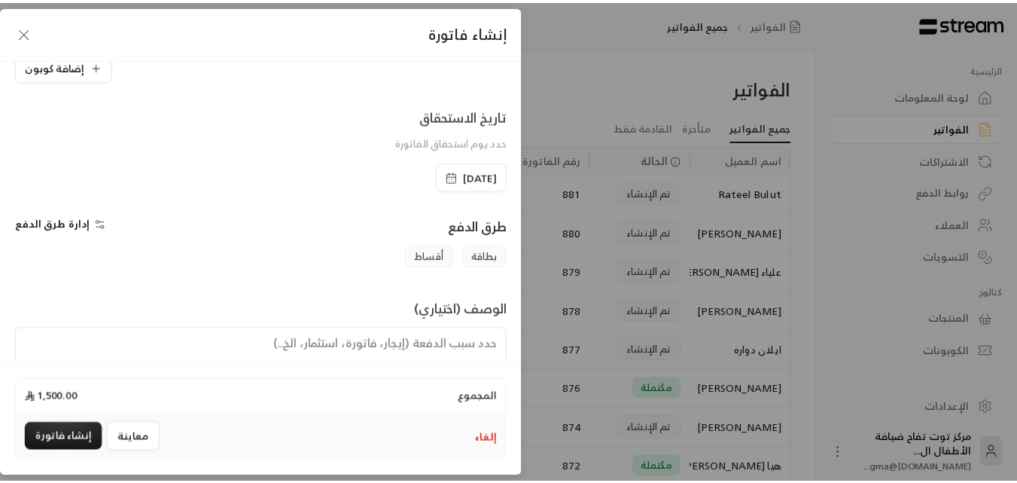
scroll to position [314, 0]
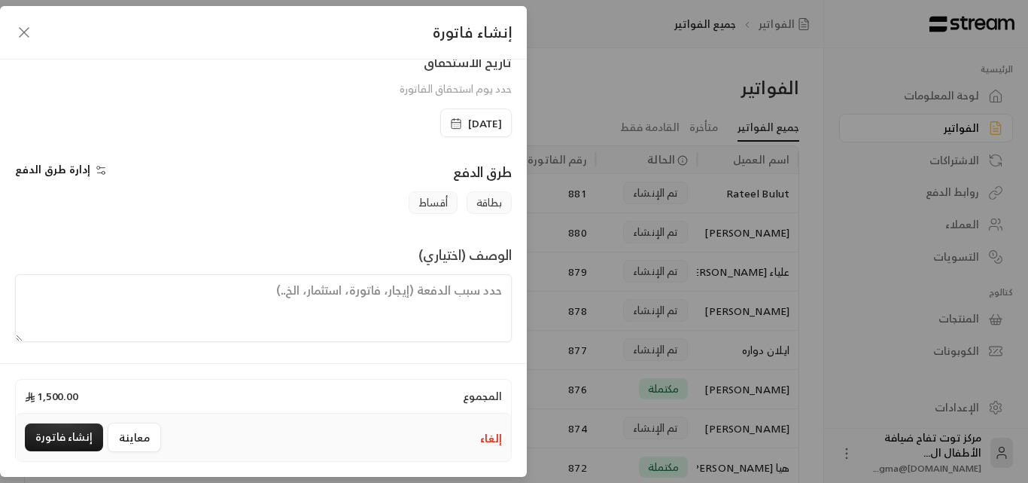
click at [457, 303] on textarea at bounding box center [263, 308] width 497 height 68
paste textarea "اشتراك شهر للطفل [PERSON_NAME] من تاريخ [DATE] الى تاريخ [DATE]"
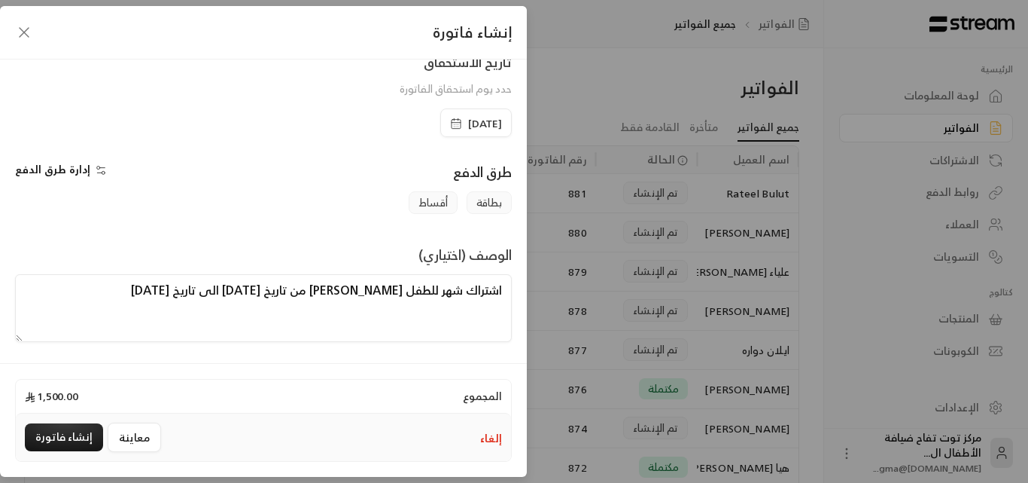
click at [468, 129] on span "[DATE]" at bounding box center [485, 123] width 34 height 15
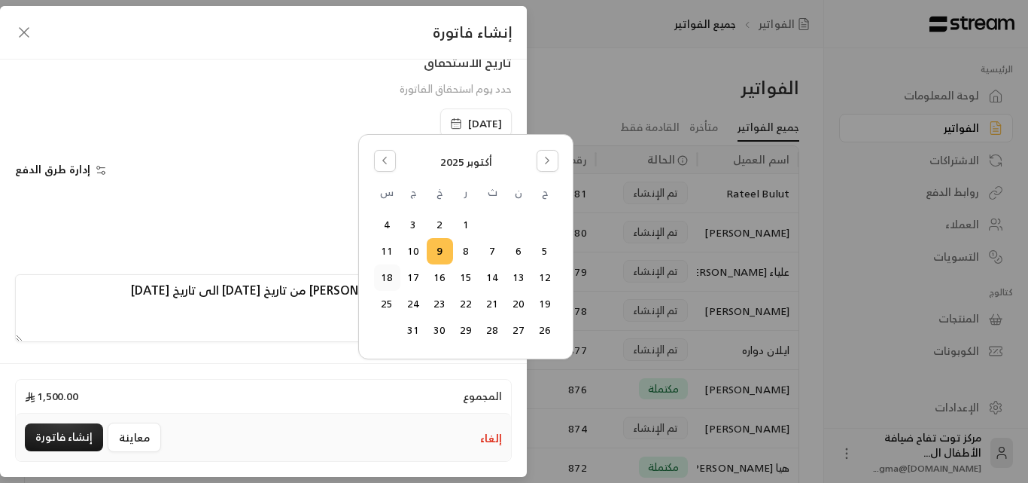
click at [388, 276] on button "18" at bounding box center [387, 277] width 25 height 25
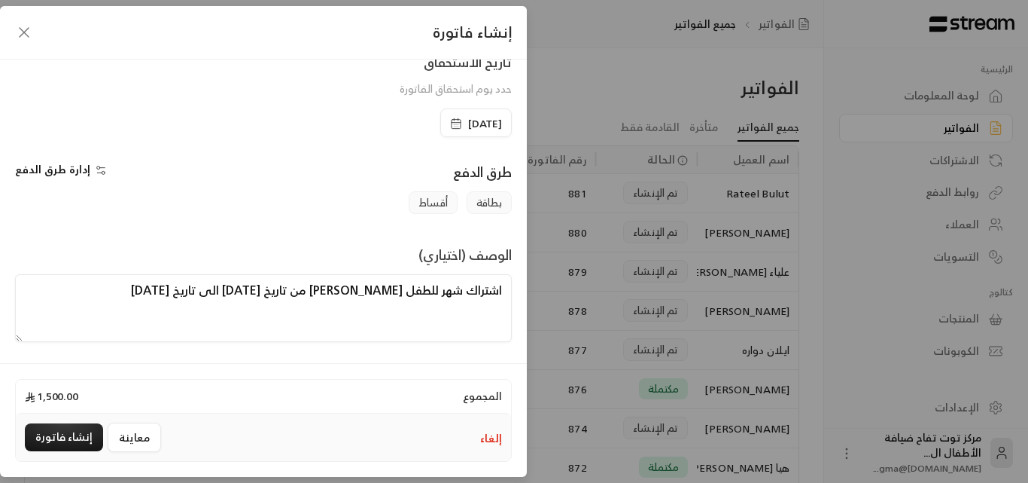
click at [297, 288] on textarea "اشتراك شهر للطفل [PERSON_NAME] من تاريخ [DATE] الى تاريخ [DATE]" at bounding box center [263, 308] width 497 height 68
click at [280, 295] on textarea "اشتراك شهر للطفل [PERSON_NAME] من تاريخ [DATE] الى تاريخ [DATE]" at bounding box center [263, 308] width 497 height 68
click at [184, 289] on textarea "اشتراك شهر للطفل [PERSON_NAME] من تاريخ [DATE] الى تاريخ [DATE]" at bounding box center [263, 308] width 497 height 68
click at [163, 289] on textarea "اشتراك شهر للطفل [PERSON_NAME] من تاريخ [DATE] الى تاريخ [DATE]" at bounding box center [263, 308] width 497 height 68
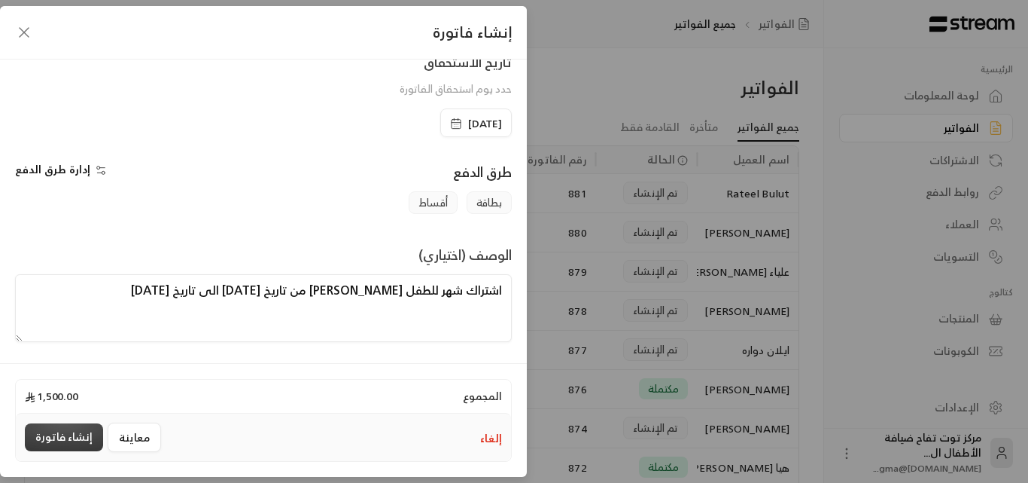
type textarea "اشتراك شهر للطفل [PERSON_NAME] من تاريخ [DATE] الى تاريخ [DATE]"
click at [56, 434] on button "إنشاء فاتورة" at bounding box center [64, 437] width 78 height 28
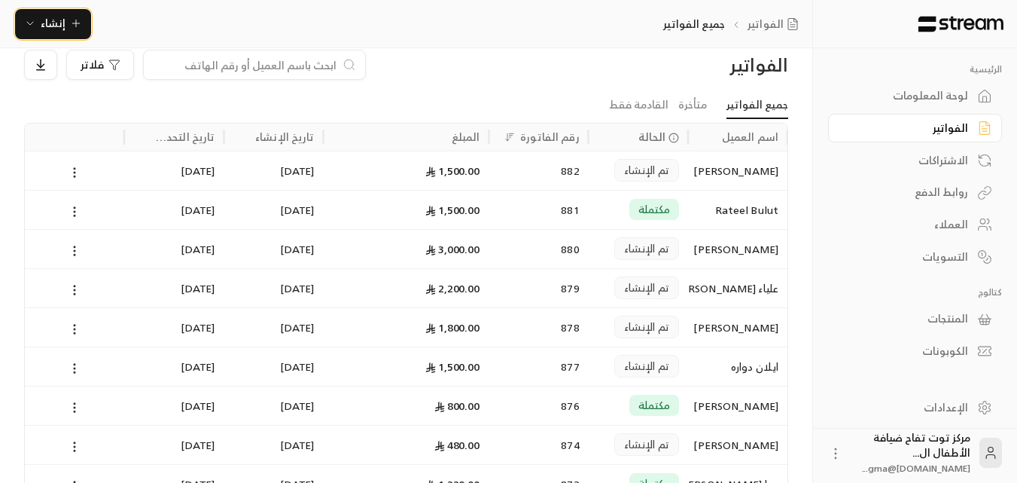
scroll to position [0, 0]
